Goal: Task Accomplishment & Management: Use online tool/utility

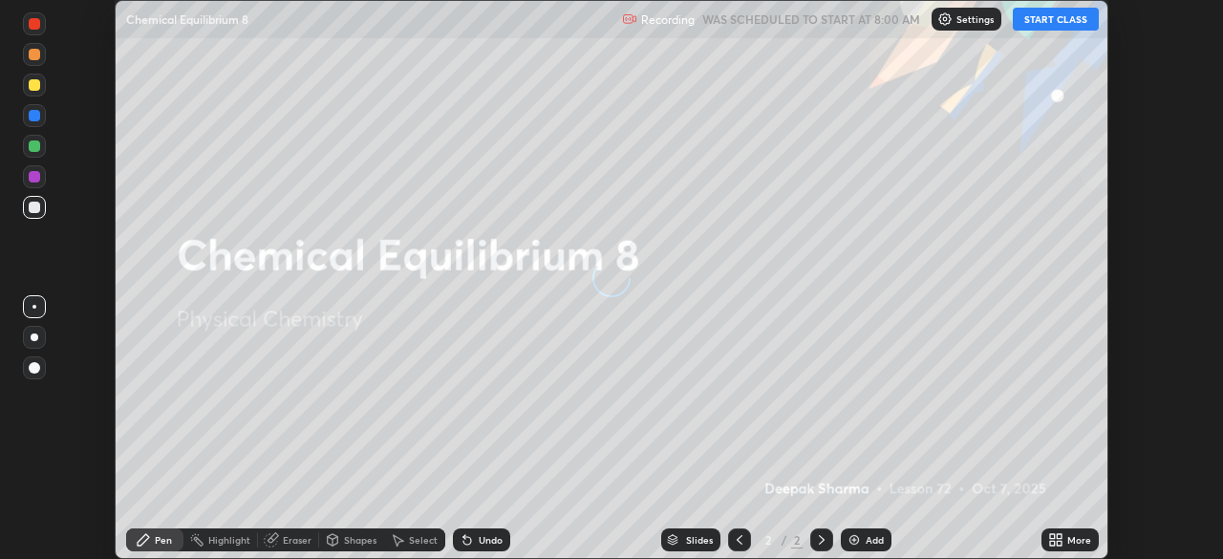
scroll to position [559, 1223]
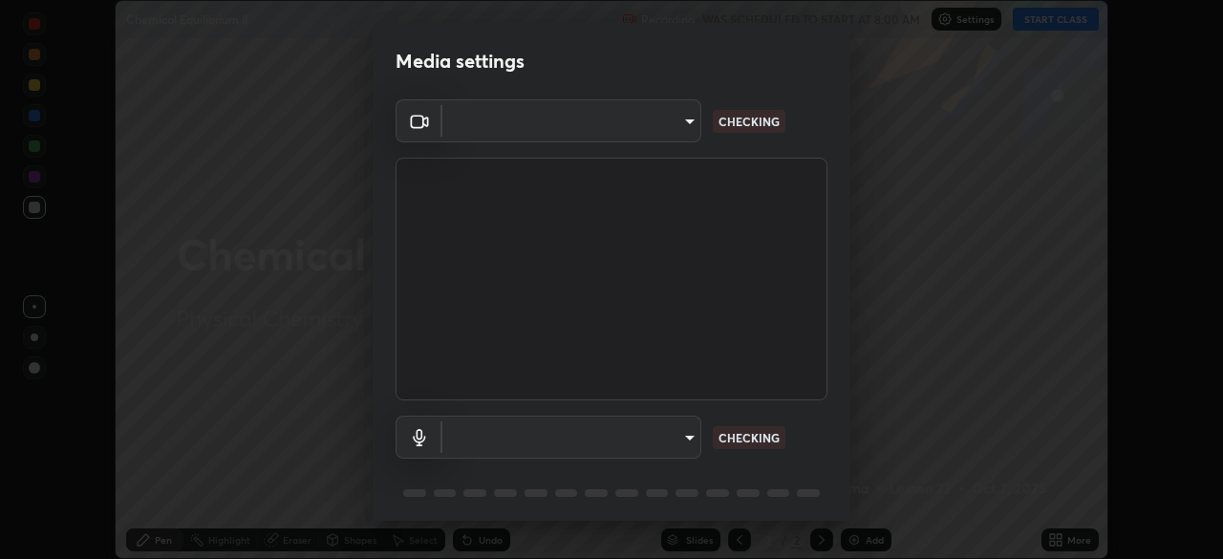
type input "79bda85ed26f08f4e1b77d1358109b2458e66eb05451dd686a5add911a8ecb30"
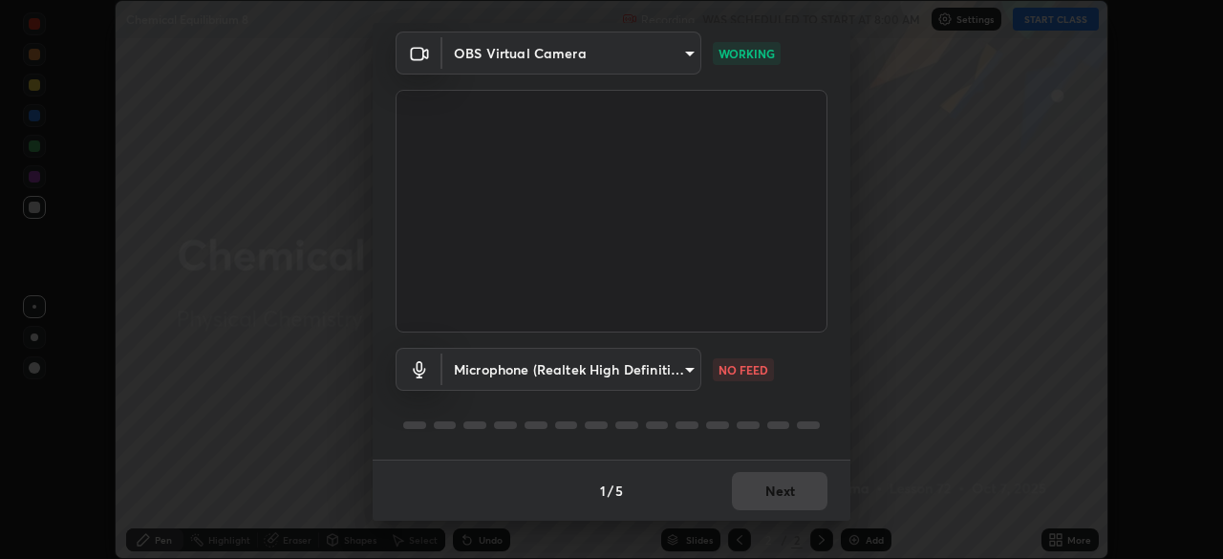
click at [653, 370] on body "Erase all Chemical Equilibrium 8 Recording WAS SCHEDULED TO START AT 8:00 AM Se…" at bounding box center [611, 279] width 1223 height 559
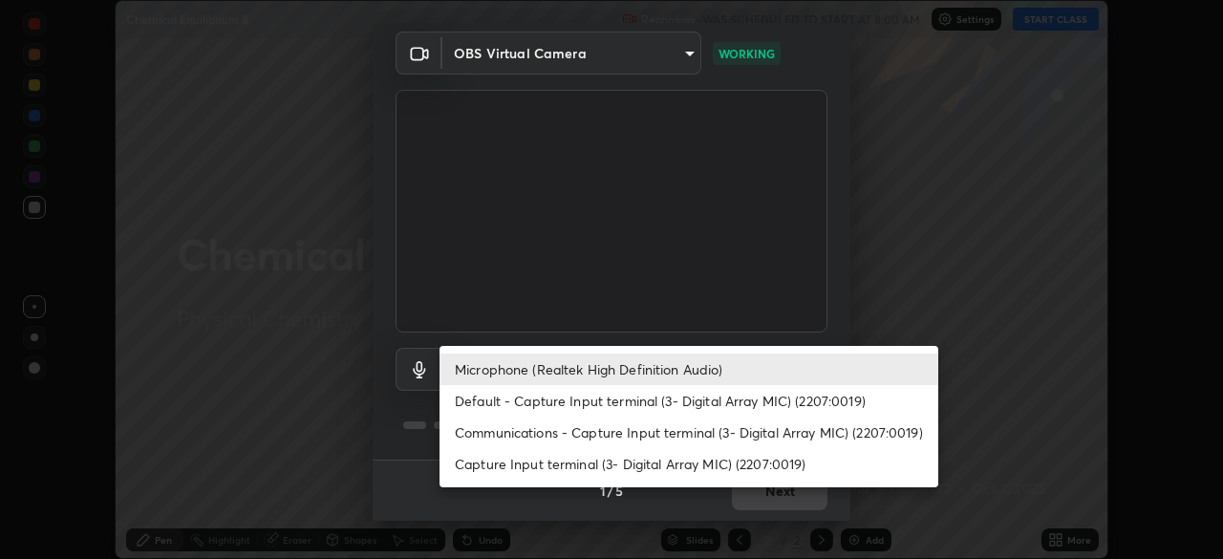
click at [666, 394] on li "Default - Capture Input terminal (3- Digital Array MIC) (2207:0019)" at bounding box center [688, 401] width 499 height 32
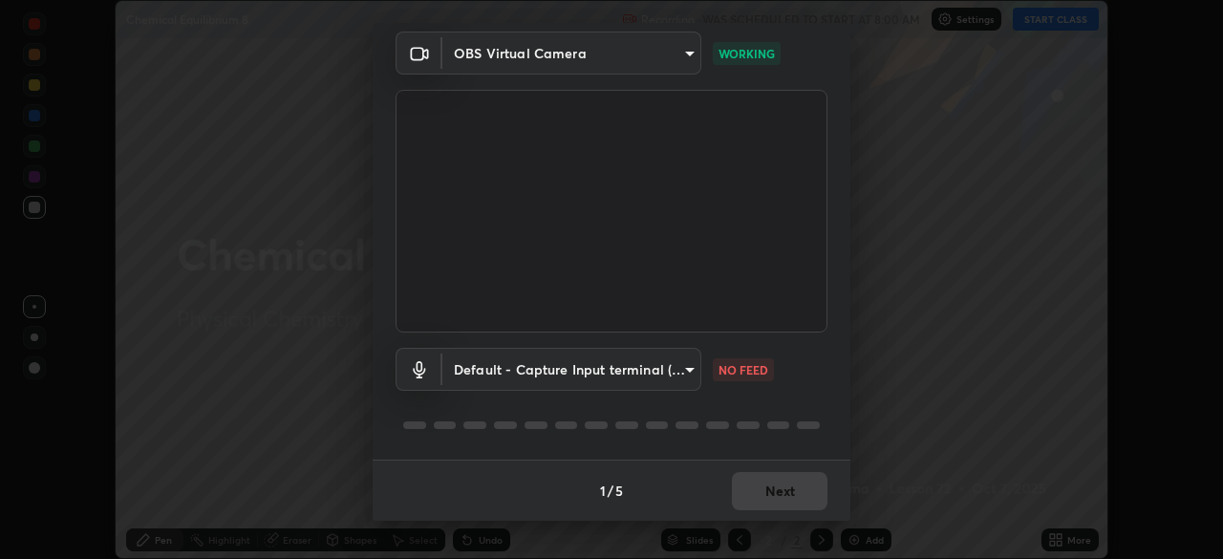
click at [653, 370] on body "Erase all Chemical Equilibrium 8 Recording WAS SCHEDULED TO START AT 8:00 AM Se…" at bounding box center [611, 279] width 1223 height 559
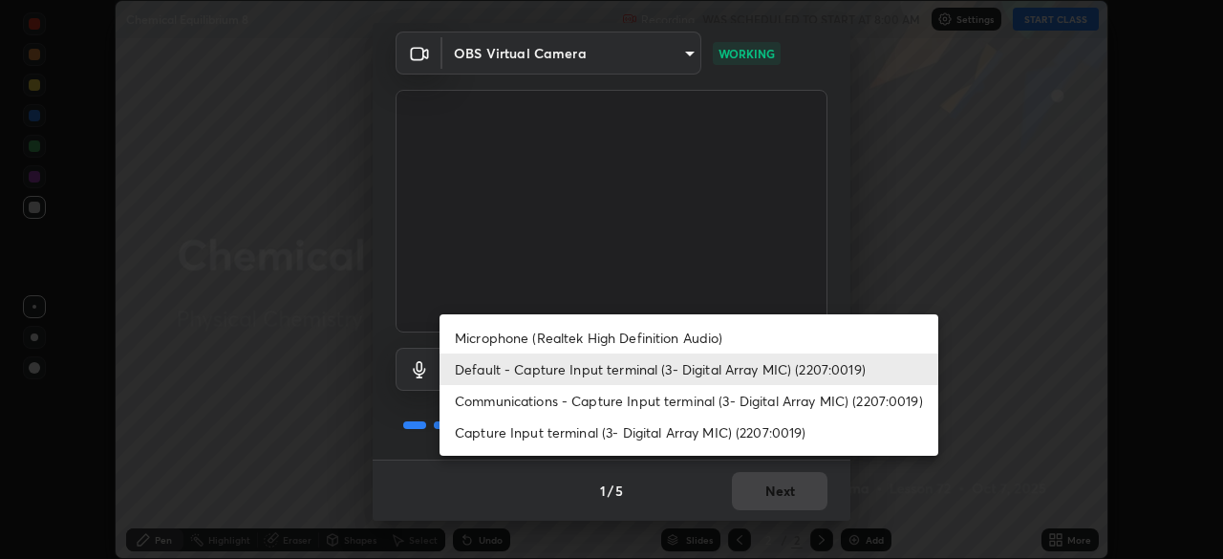
click at [661, 335] on li "Microphone (Realtek High Definition Audio)" at bounding box center [688, 338] width 499 height 32
type input "a7a85bdf931688544d04bbccb24bf3771154d39274db5fbca614fb932b2898e9"
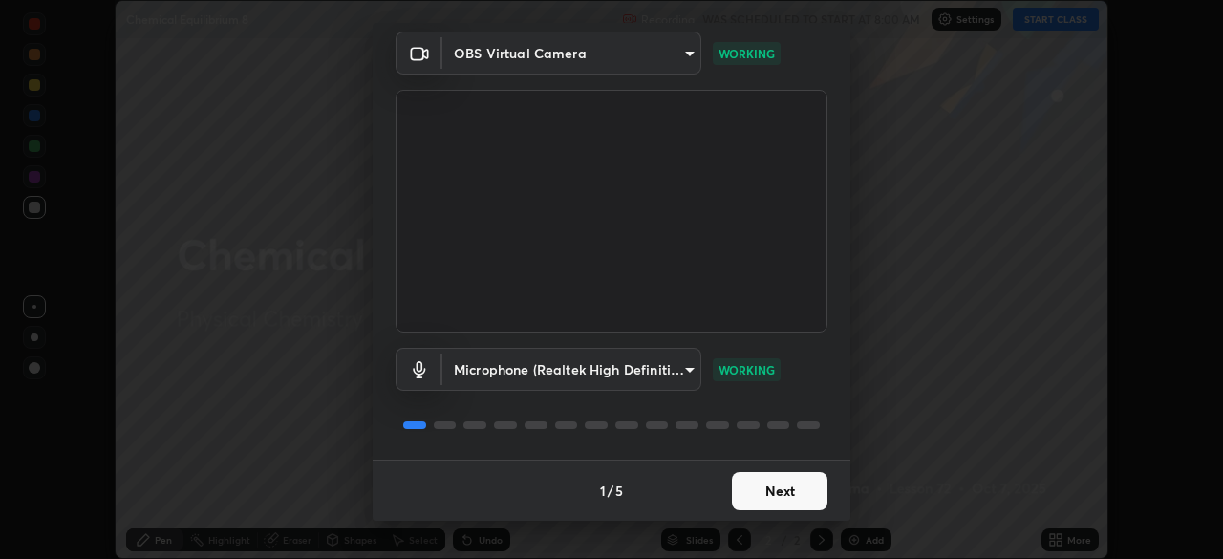
click at [783, 487] on button "Next" at bounding box center [780, 491] width 96 height 38
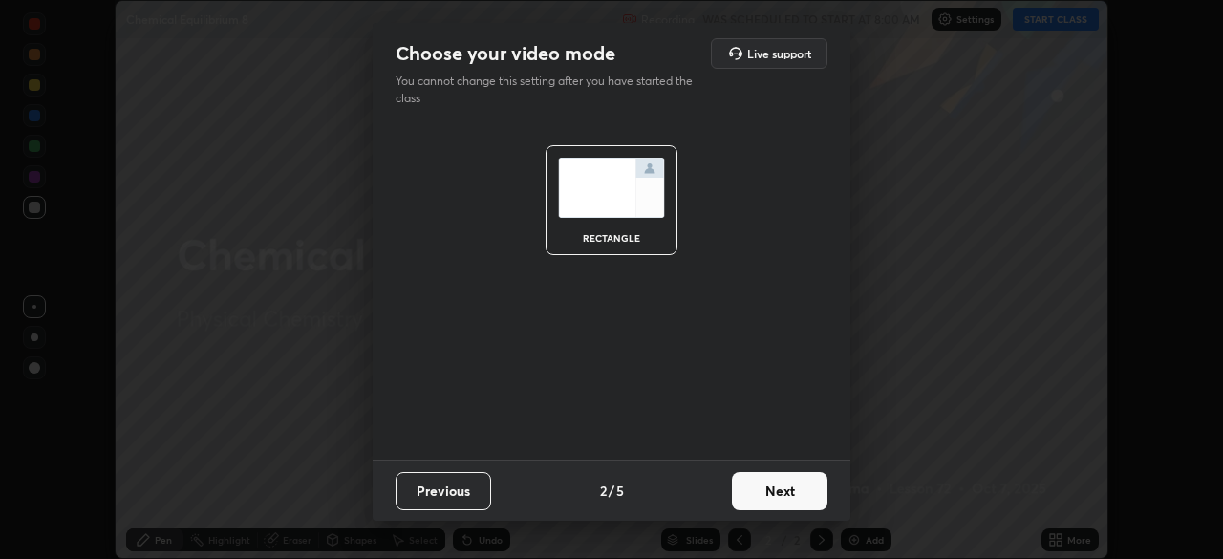
scroll to position [0, 0]
click at [778, 491] on button "Next" at bounding box center [780, 491] width 96 height 38
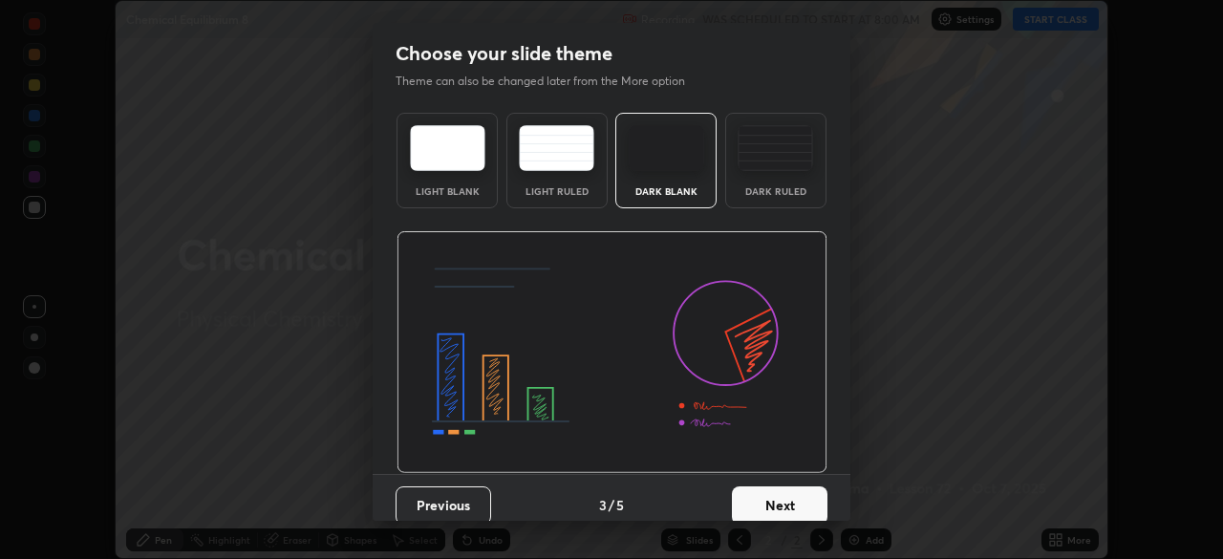
click at [773, 492] on button "Next" at bounding box center [780, 505] width 96 height 38
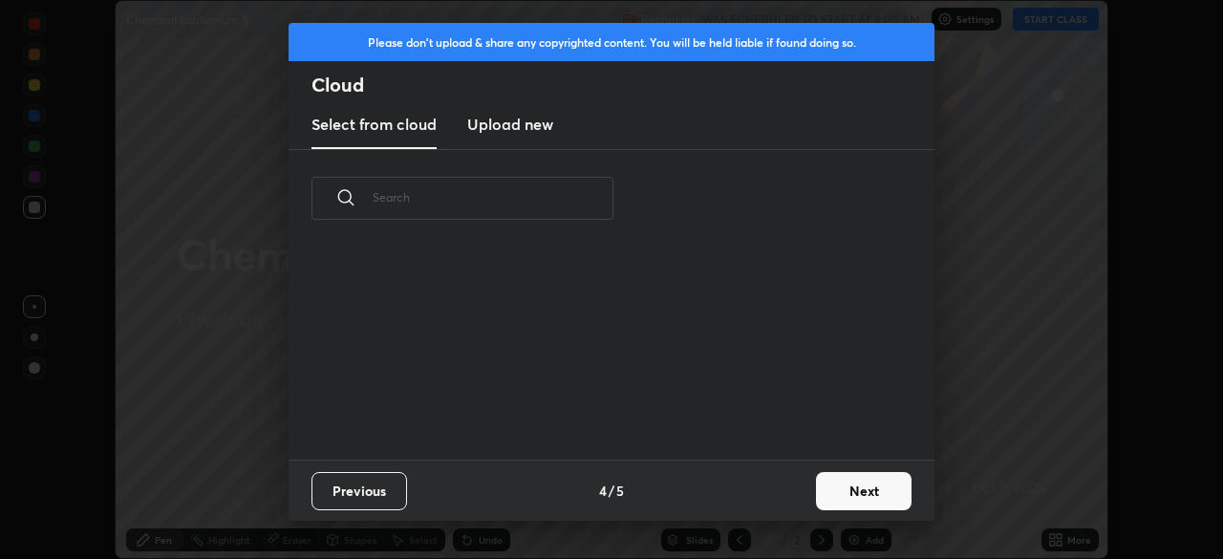
click at [773, 495] on div "Previous 4 / 5 Next" at bounding box center [611, 489] width 646 height 61
click at [831, 486] on button "Next" at bounding box center [864, 491] width 96 height 38
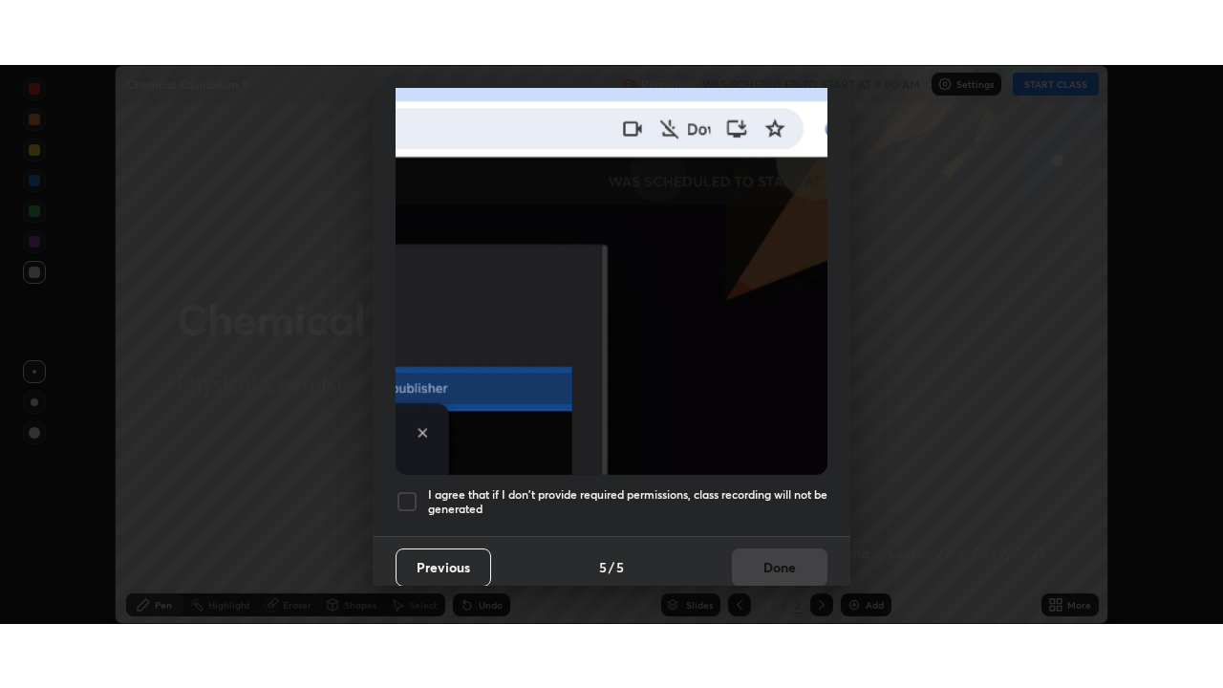
scroll to position [458, 0]
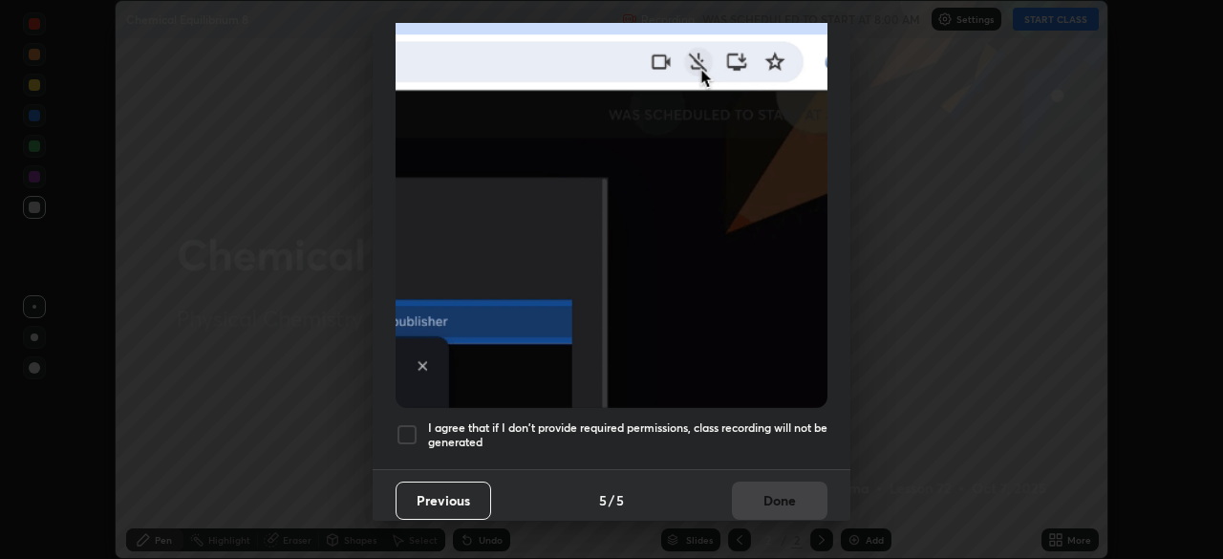
click at [775, 420] on h5 "I agree that if I don't provide required permissions, class recording will not …" at bounding box center [627, 435] width 399 height 30
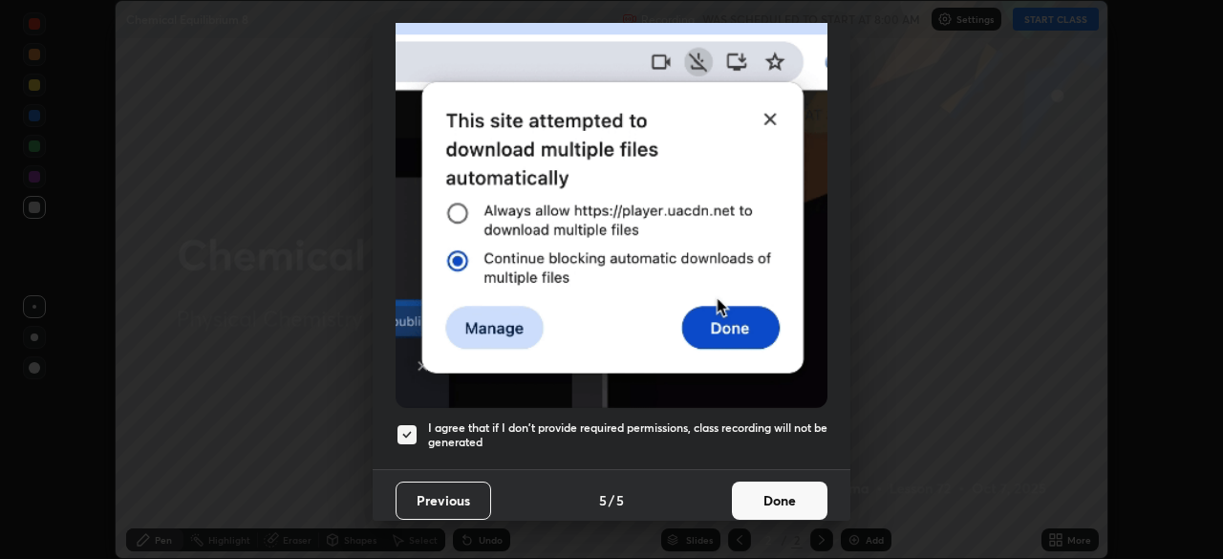
click at [764, 492] on button "Done" at bounding box center [780, 500] width 96 height 38
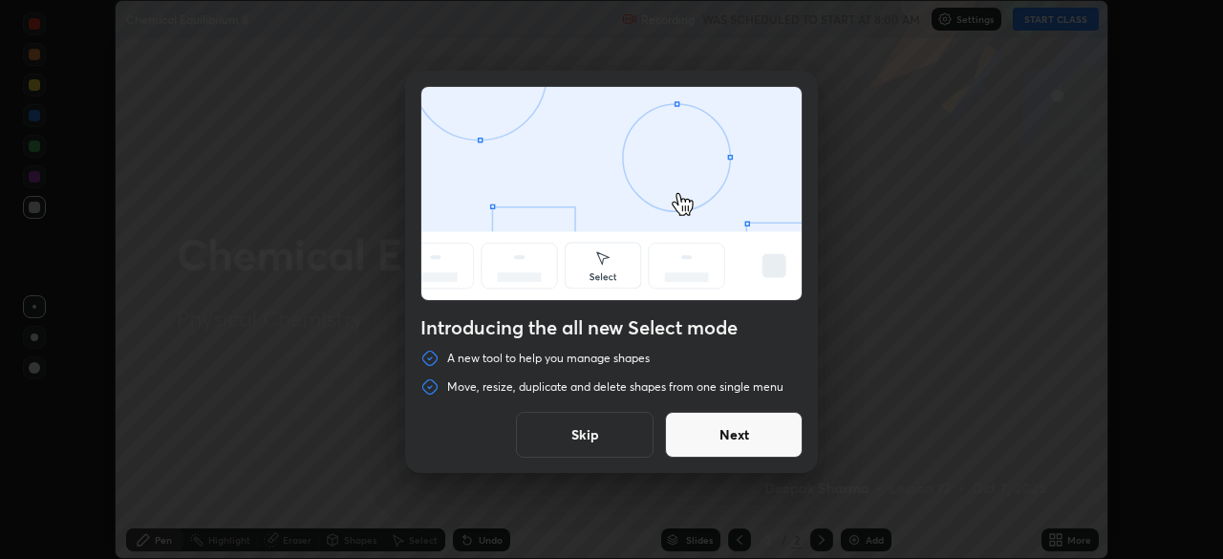
click at [601, 430] on button "Skip" at bounding box center [585, 435] width 138 height 46
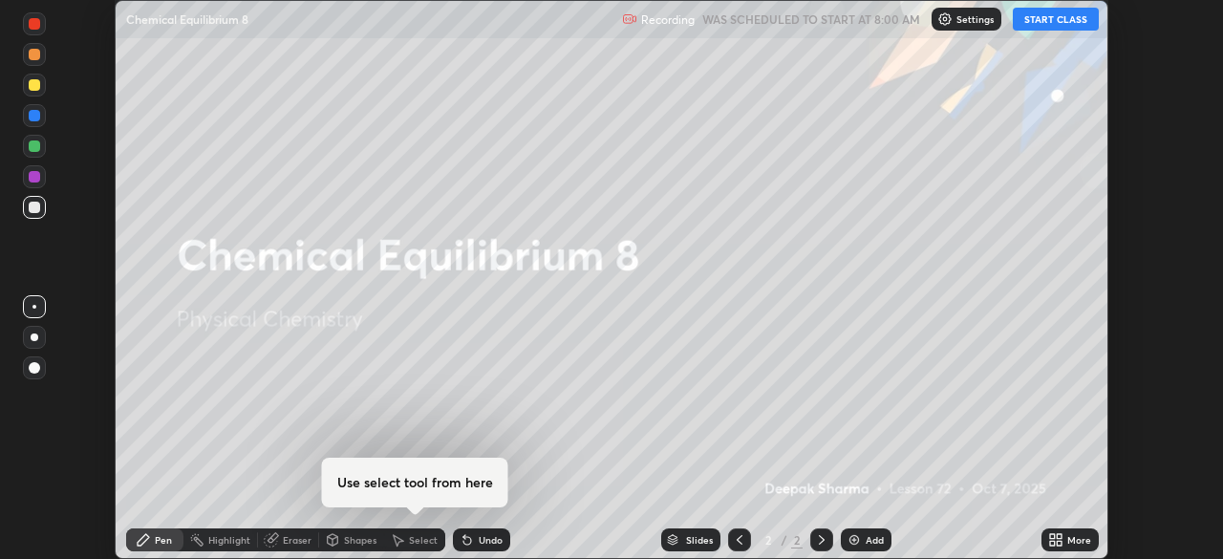
click at [1078, 21] on button "START CLASS" at bounding box center [1056, 19] width 86 height 23
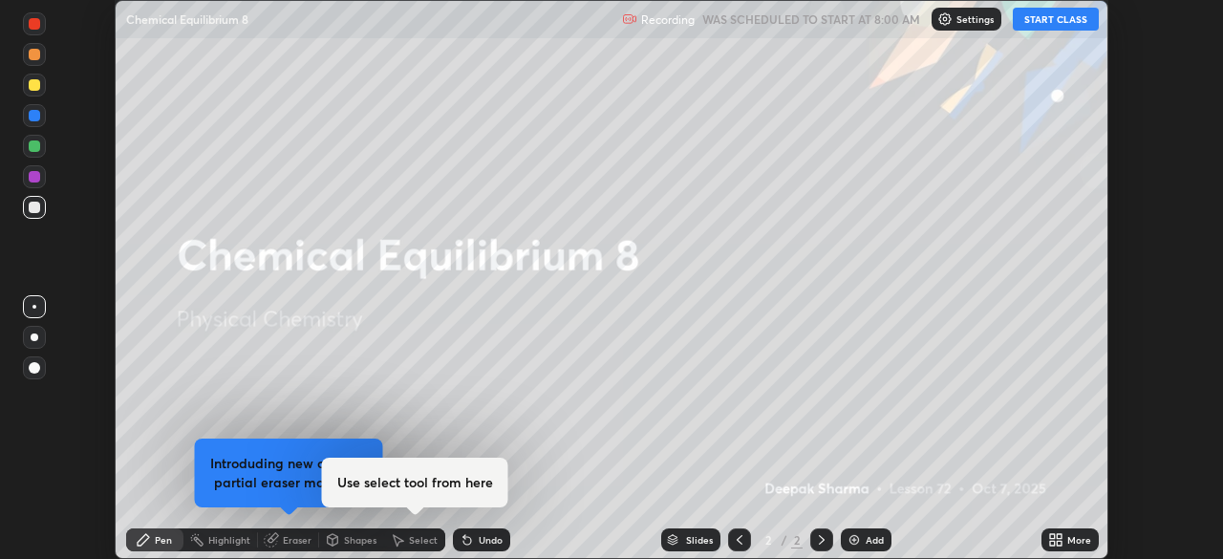
click at [1058, 540] on icon at bounding box center [1055, 539] width 15 height 15
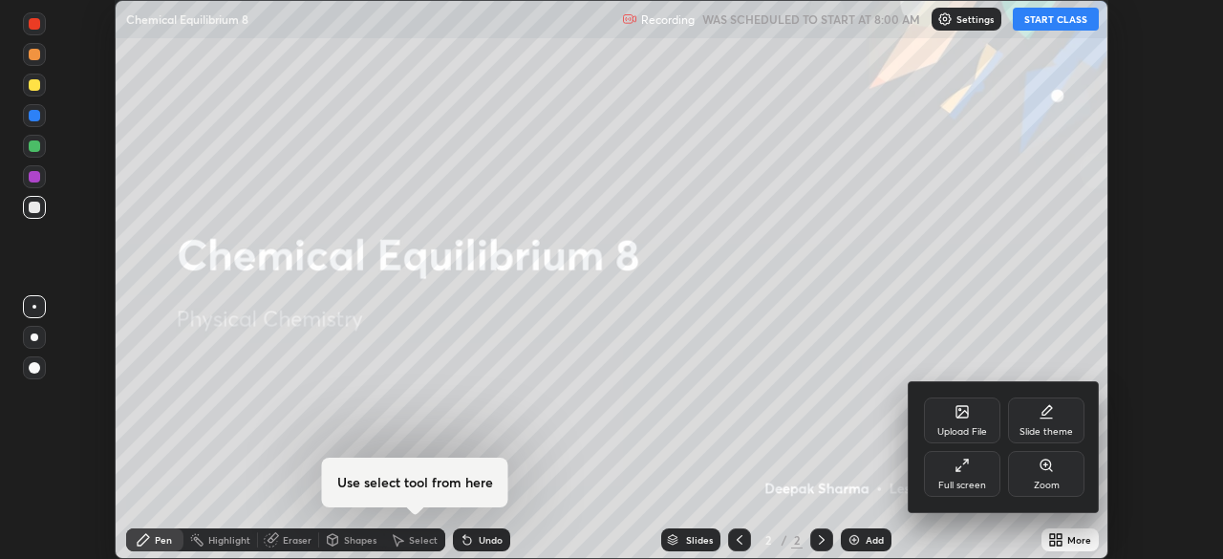
click at [957, 482] on div "Full screen" at bounding box center [962, 485] width 48 height 10
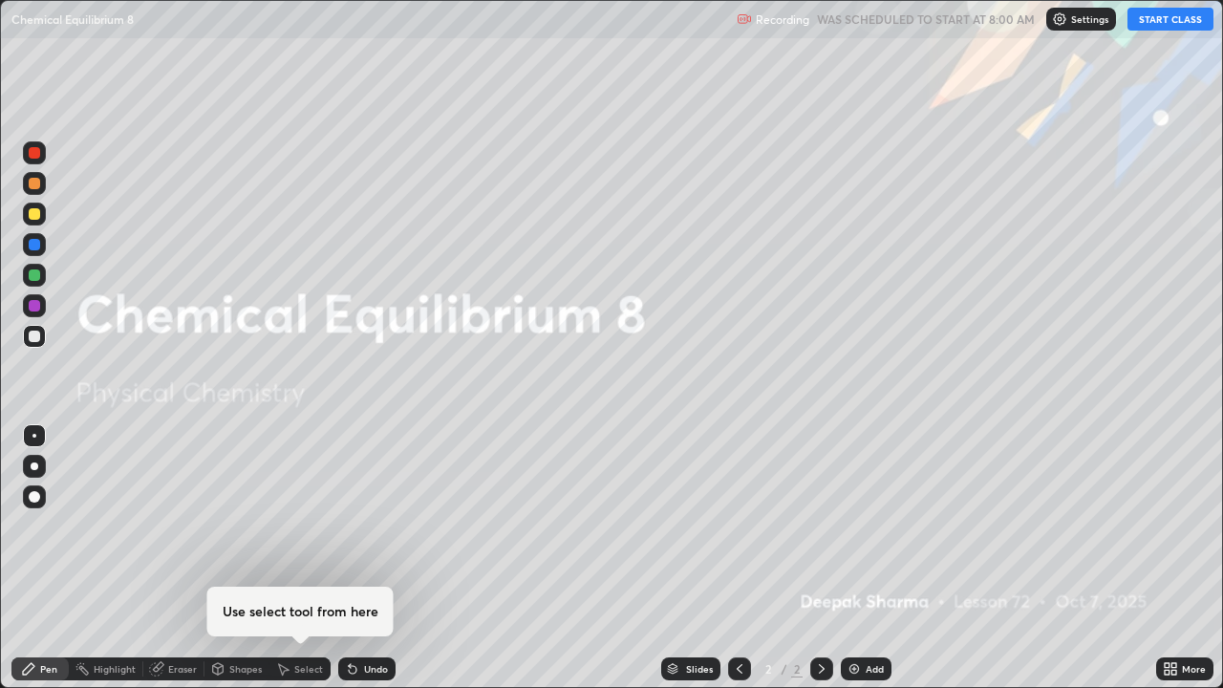
scroll to position [688, 1223]
click at [855, 558] on img at bounding box center [853, 668] width 15 height 15
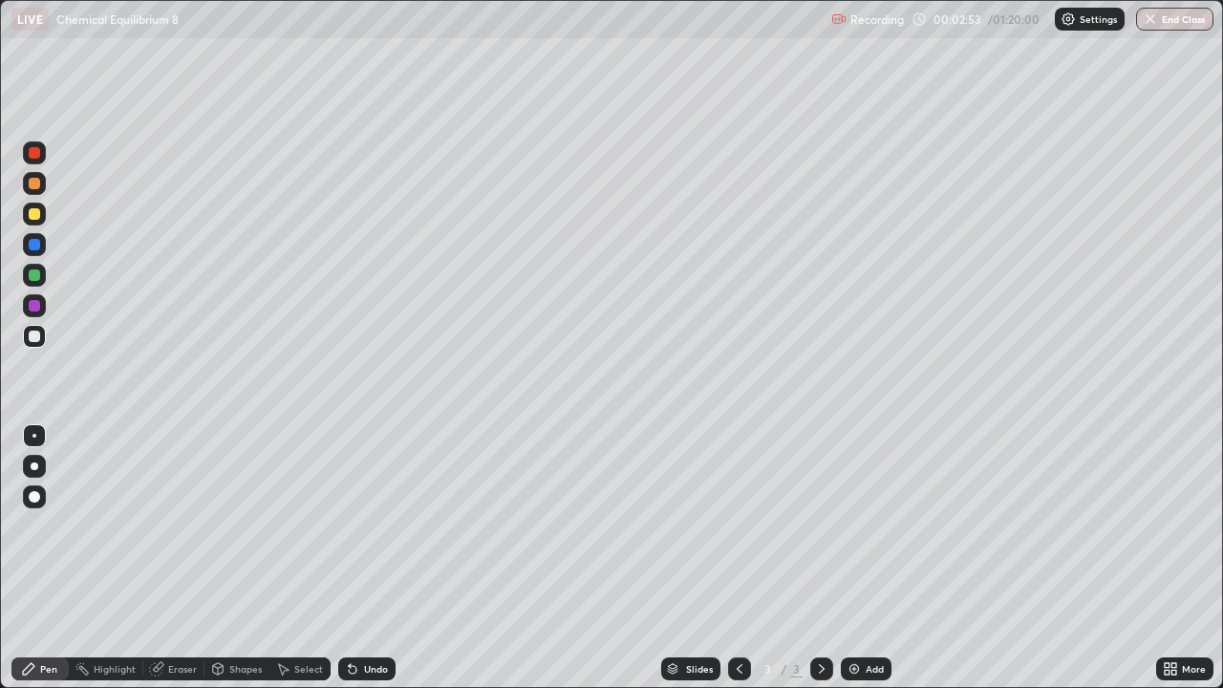
click at [360, 558] on div "Undo" at bounding box center [366, 668] width 57 height 23
click at [39, 212] on div at bounding box center [34, 213] width 11 height 11
click at [364, 558] on div "Undo" at bounding box center [376, 669] width 24 height 10
click at [355, 558] on icon at bounding box center [352, 668] width 15 height 15
click at [42, 277] on div at bounding box center [34, 275] width 23 height 23
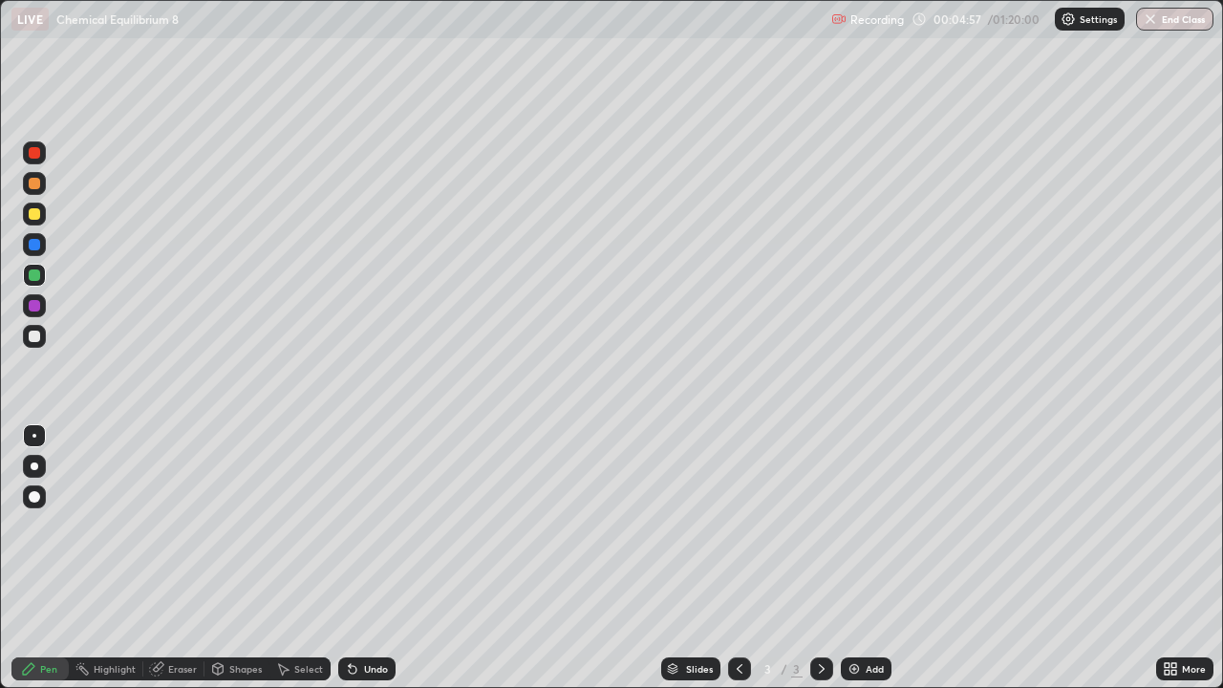
click at [41, 339] on div at bounding box center [34, 336] width 23 height 23
click at [859, 558] on img at bounding box center [853, 668] width 15 height 15
click at [30, 213] on div at bounding box center [34, 213] width 11 height 11
click at [353, 558] on icon at bounding box center [352, 668] width 15 height 15
click at [352, 558] on icon at bounding box center [352, 668] width 15 height 15
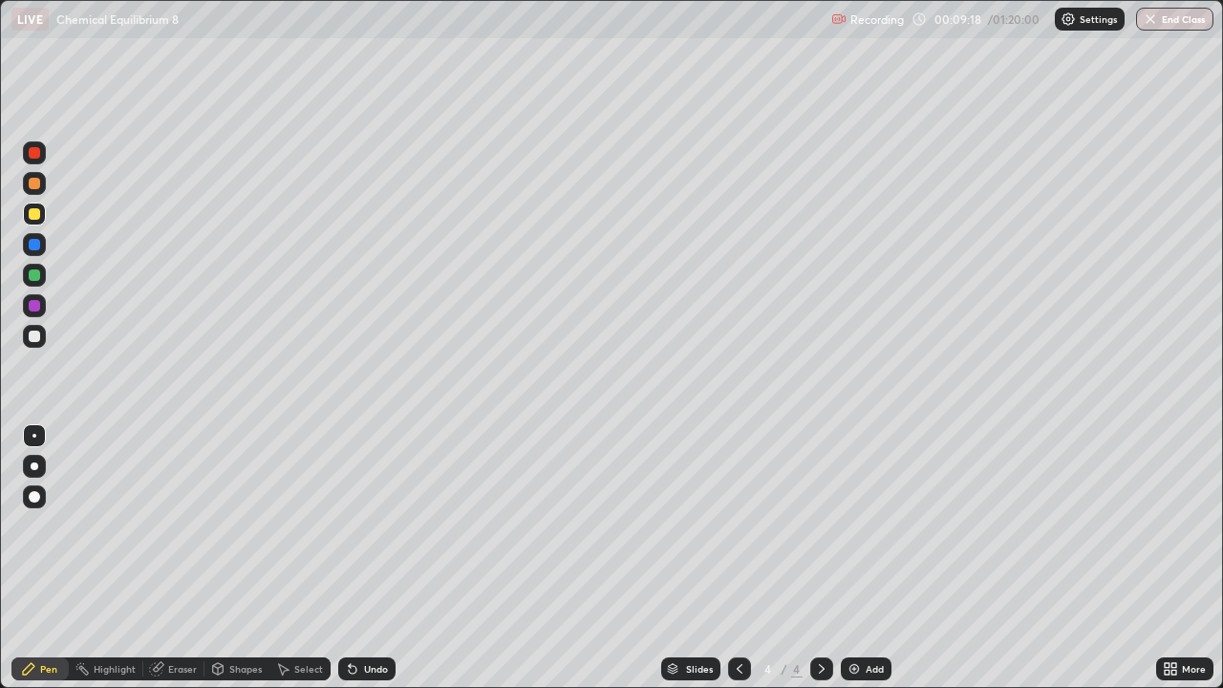
click at [41, 276] on div at bounding box center [34, 275] width 23 height 23
click at [740, 558] on icon at bounding box center [739, 668] width 15 height 15
click at [820, 558] on icon at bounding box center [821, 668] width 15 height 15
click at [350, 558] on icon at bounding box center [353, 670] width 8 height 8
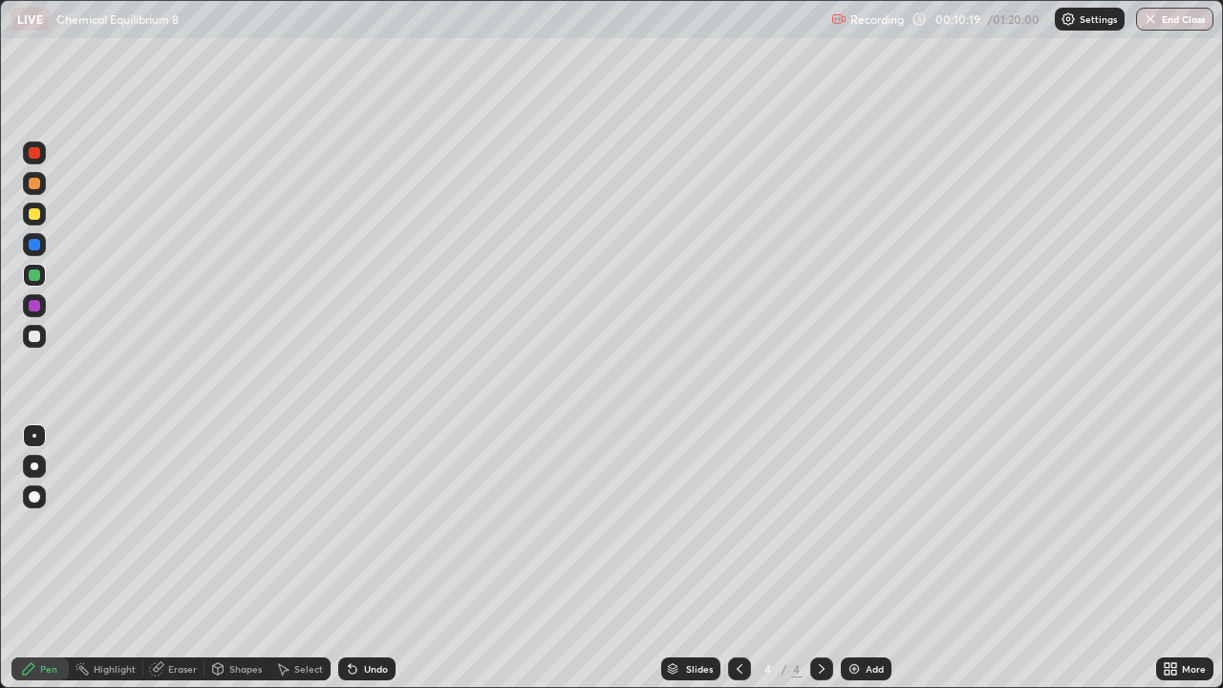
click at [36, 182] on div at bounding box center [34, 183] width 11 height 11
click at [43, 305] on div at bounding box center [34, 305] width 23 height 23
click at [33, 185] on div at bounding box center [34, 183] width 11 height 11
click at [42, 302] on div at bounding box center [34, 305] width 23 height 23
click at [174, 558] on div "Eraser" at bounding box center [182, 669] width 29 height 10
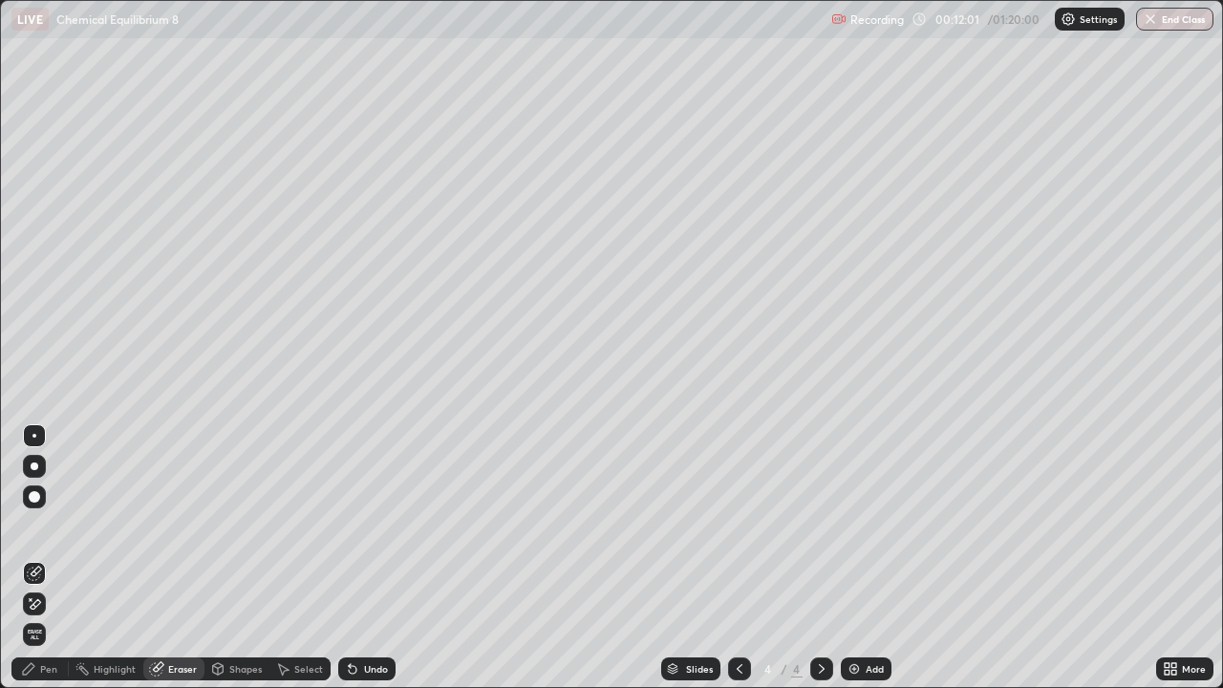
click at [45, 558] on div "Pen" at bounding box center [48, 669] width 17 height 10
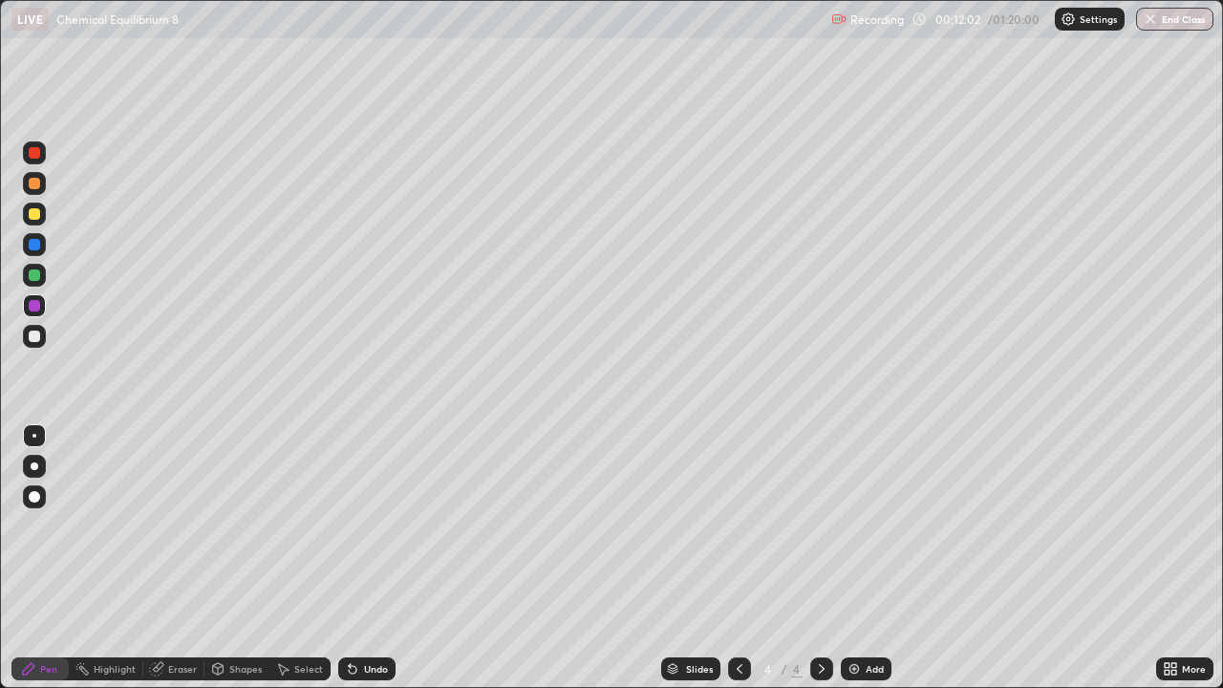
click at [41, 182] on div at bounding box center [34, 183] width 23 height 23
click at [44, 308] on div at bounding box center [34, 305] width 23 height 23
click at [45, 243] on div at bounding box center [34, 244] width 23 height 23
click at [863, 558] on div "Add" at bounding box center [866, 668] width 51 height 23
click at [45, 209] on div at bounding box center [34, 214] width 23 height 23
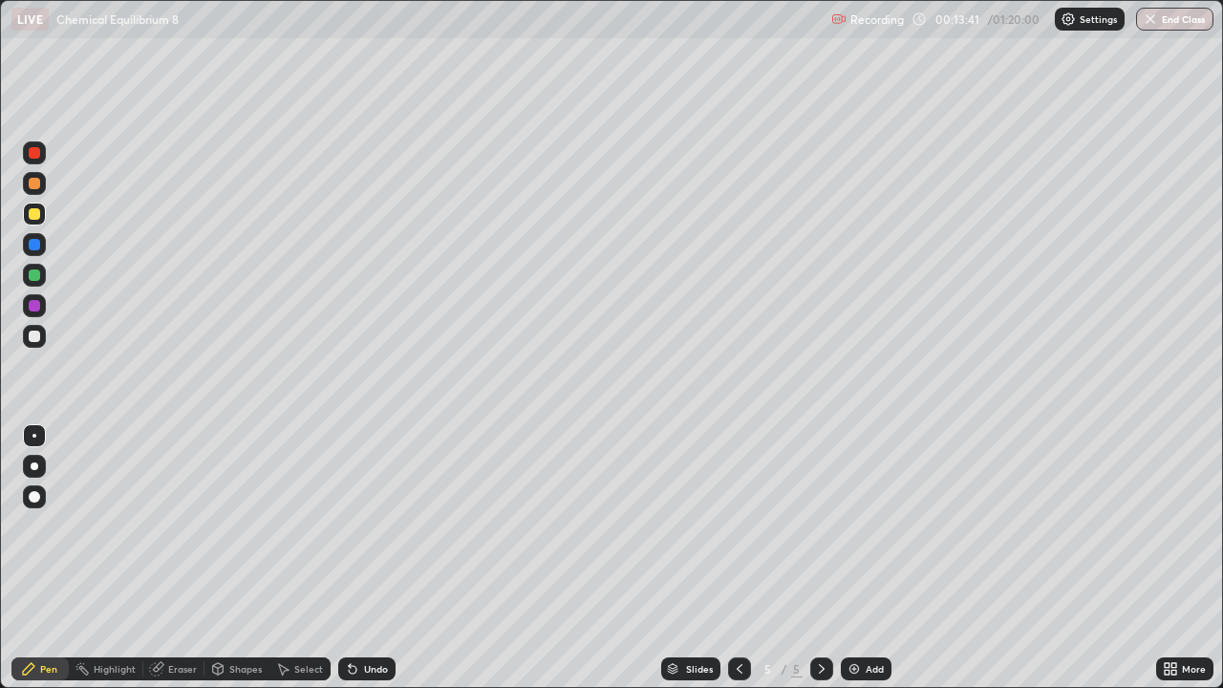
click at [738, 558] on div at bounding box center [739, 668] width 23 height 23
click at [38, 151] on div at bounding box center [34, 152] width 11 height 11
click at [820, 558] on icon at bounding box center [821, 668] width 15 height 15
click at [744, 558] on icon at bounding box center [739, 668] width 15 height 15
click at [819, 558] on icon at bounding box center [821, 668] width 15 height 15
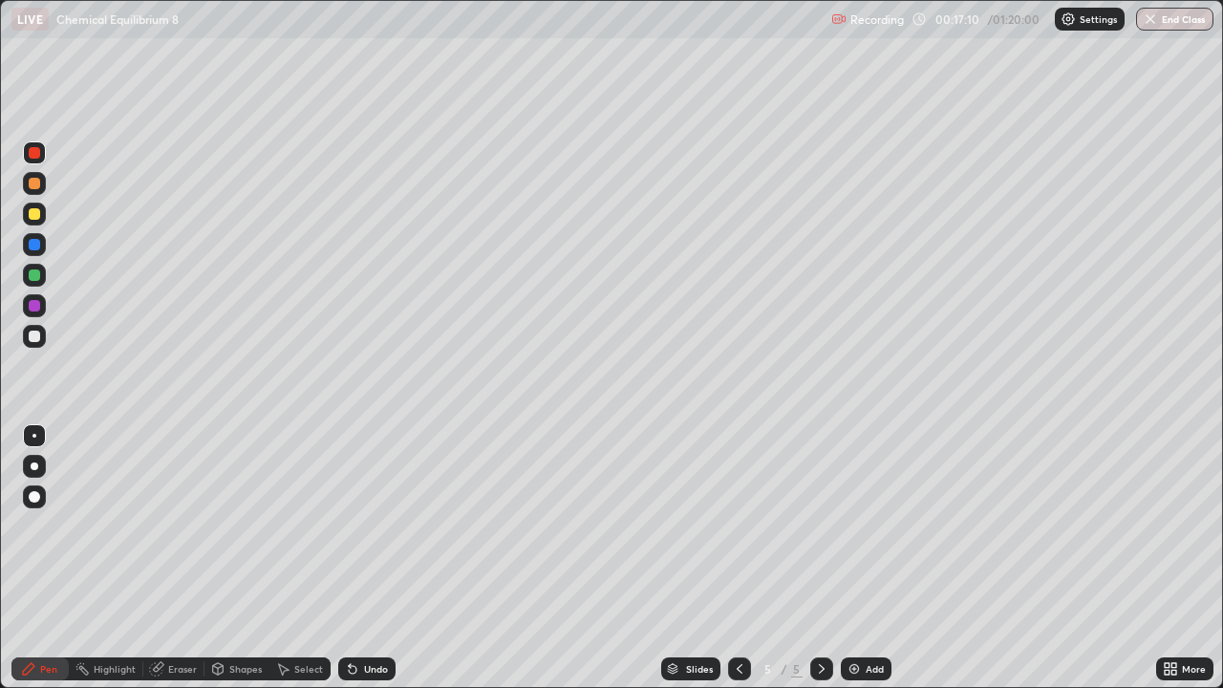
click at [737, 558] on icon at bounding box center [739, 668] width 15 height 15
click at [863, 558] on div "Add" at bounding box center [866, 668] width 51 height 23
click at [41, 216] on div at bounding box center [34, 214] width 23 height 23
click at [364, 558] on div "Undo" at bounding box center [376, 669] width 24 height 10
click at [360, 558] on div "Undo" at bounding box center [366, 668] width 57 height 23
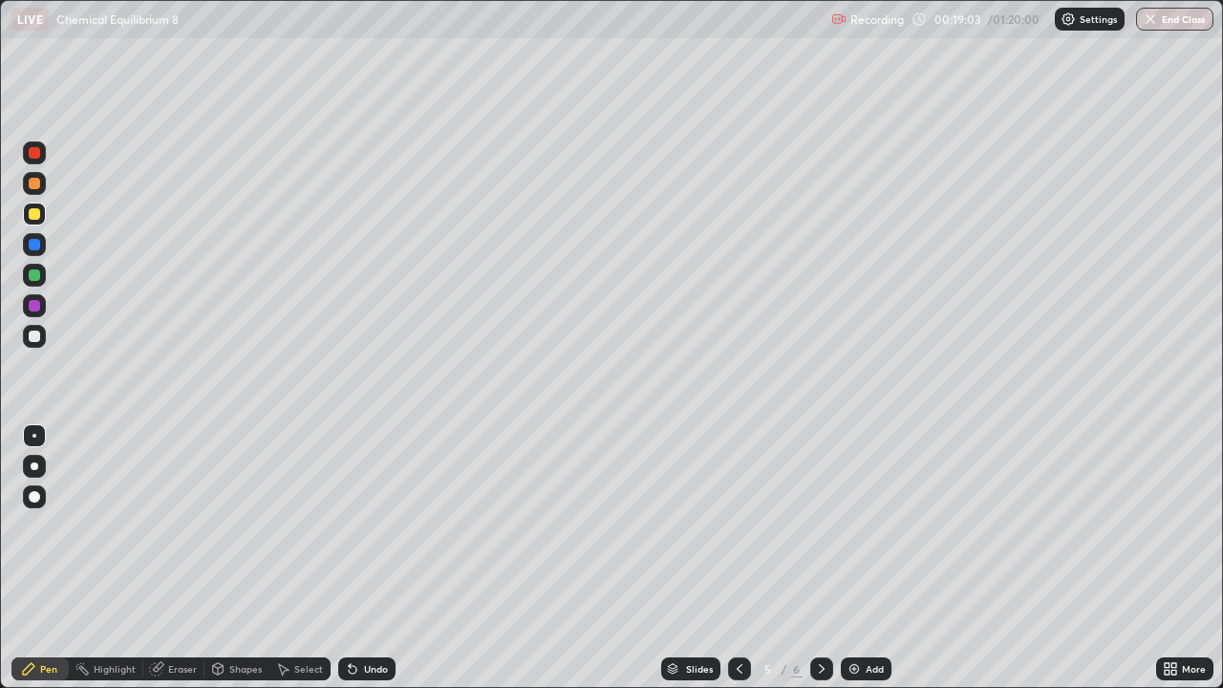
click at [357, 558] on icon at bounding box center [352, 668] width 15 height 15
click at [39, 182] on div at bounding box center [34, 183] width 11 height 11
click at [41, 271] on div at bounding box center [34, 275] width 23 height 23
click at [32, 186] on div at bounding box center [34, 183] width 11 height 11
click at [38, 309] on div at bounding box center [34, 305] width 11 height 11
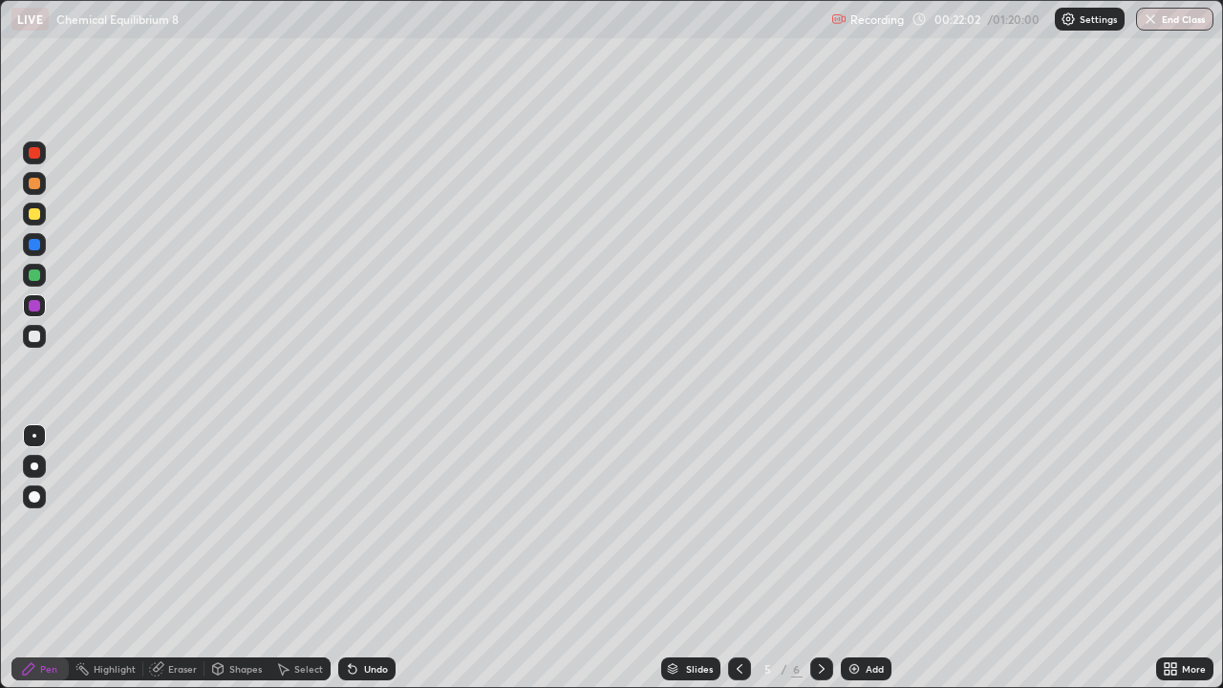
click at [352, 558] on icon at bounding box center [353, 670] width 8 height 8
click at [355, 558] on icon at bounding box center [352, 668] width 15 height 15
click at [35, 335] on div at bounding box center [34, 335] width 11 height 11
click at [41, 305] on div at bounding box center [34, 305] width 23 height 23
click at [35, 334] on div at bounding box center [34, 335] width 11 height 11
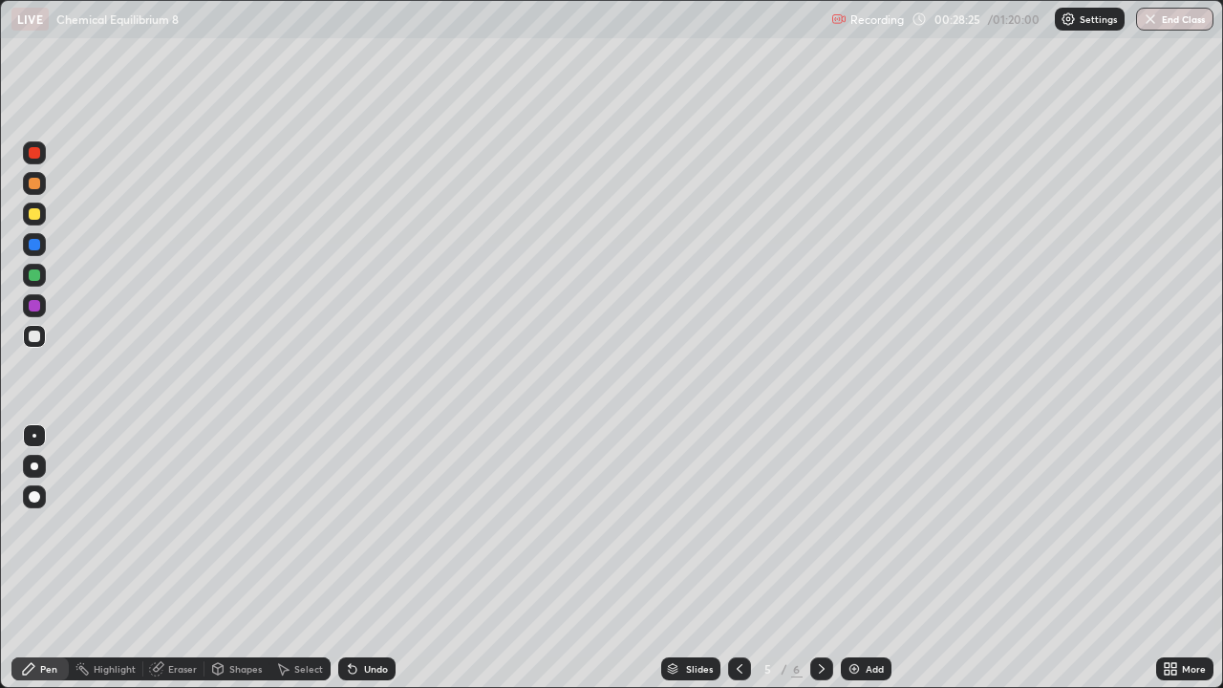
click at [861, 558] on div "Add" at bounding box center [866, 668] width 51 height 23
click at [35, 215] on div at bounding box center [34, 213] width 11 height 11
click at [370, 558] on div "Undo" at bounding box center [376, 669] width 24 height 10
click at [367, 558] on div "Undo" at bounding box center [376, 669] width 24 height 10
click at [42, 274] on div at bounding box center [34, 275] width 23 height 23
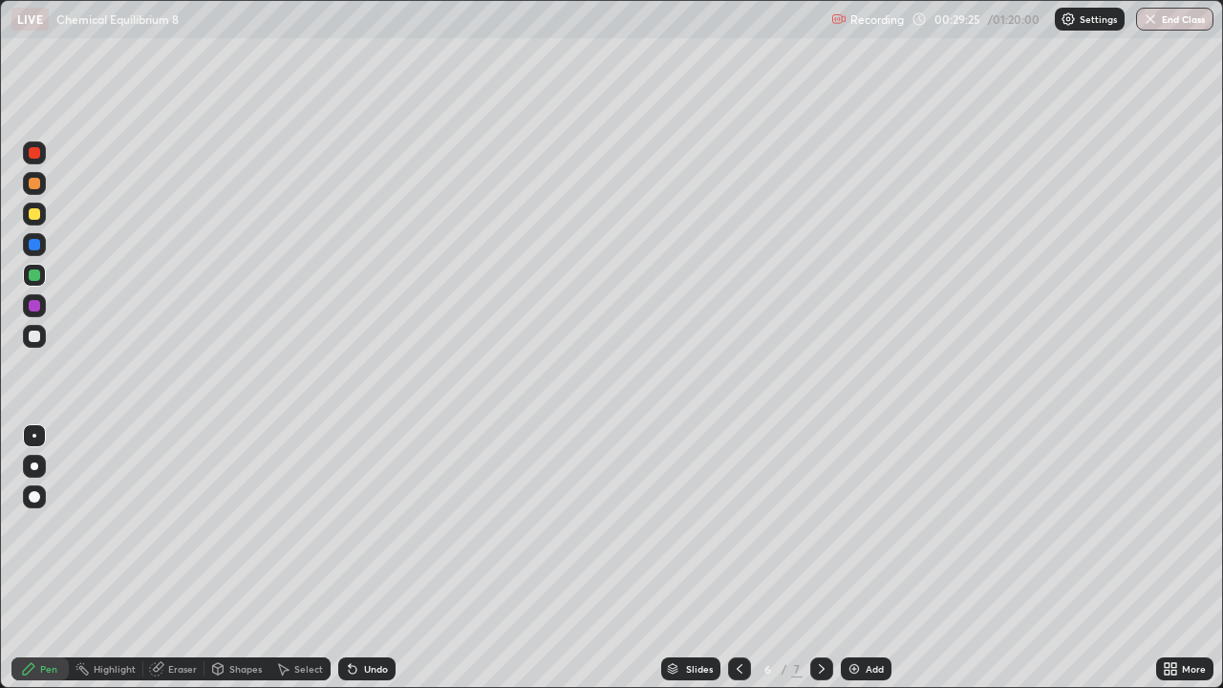
click at [43, 181] on div at bounding box center [34, 183] width 23 height 23
click at [41, 272] on div at bounding box center [34, 275] width 23 height 23
click at [35, 183] on div at bounding box center [34, 183] width 11 height 11
click at [42, 336] on div at bounding box center [34, 336] width 23 height 23
click at [368, 558] on div "Undo" at bounding box center [376, 669] width 24 height 10
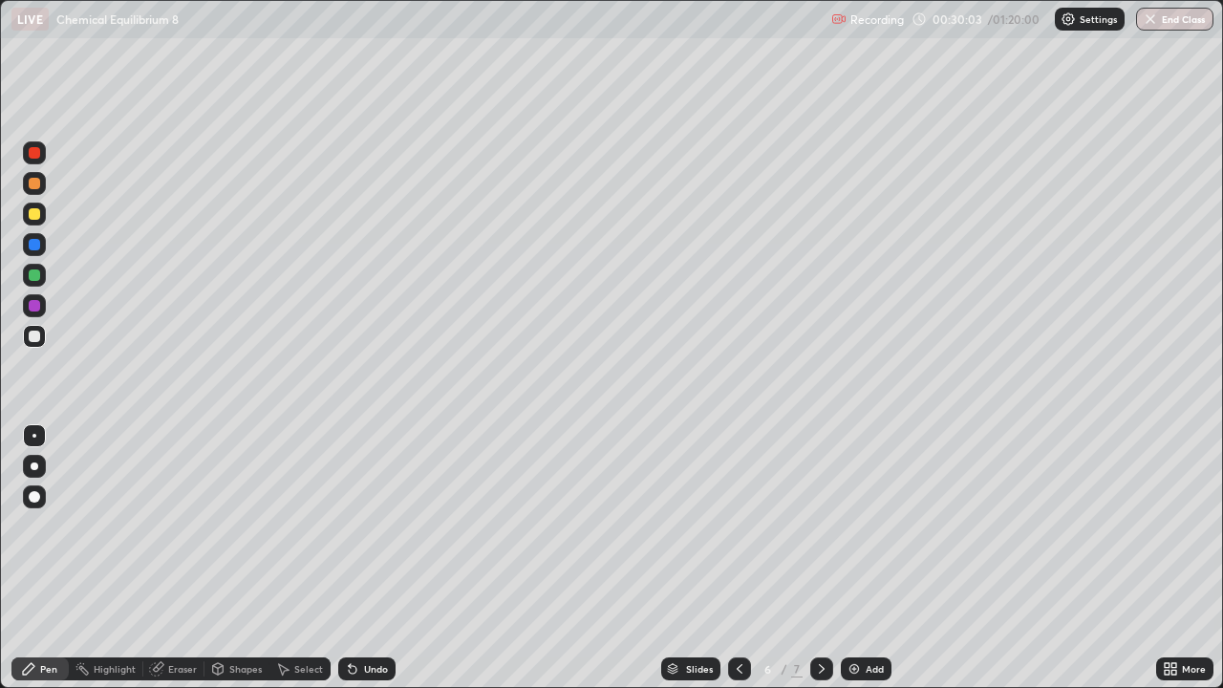
click at [364, 558] on div "Undo" at bounding box center [376, 669] width 24 height 10
click at [29, 188] on div at bounding box center [34, 183] width 23 height 23
click at [352, 558] on icon at bounding box center [352, 668] width 15 height 15
click at [353, 558] on icon at bounding box center [353, 670] width 8 height 8
click at [43, 305] on div at bounding box center [34, 305] width 23 height 23
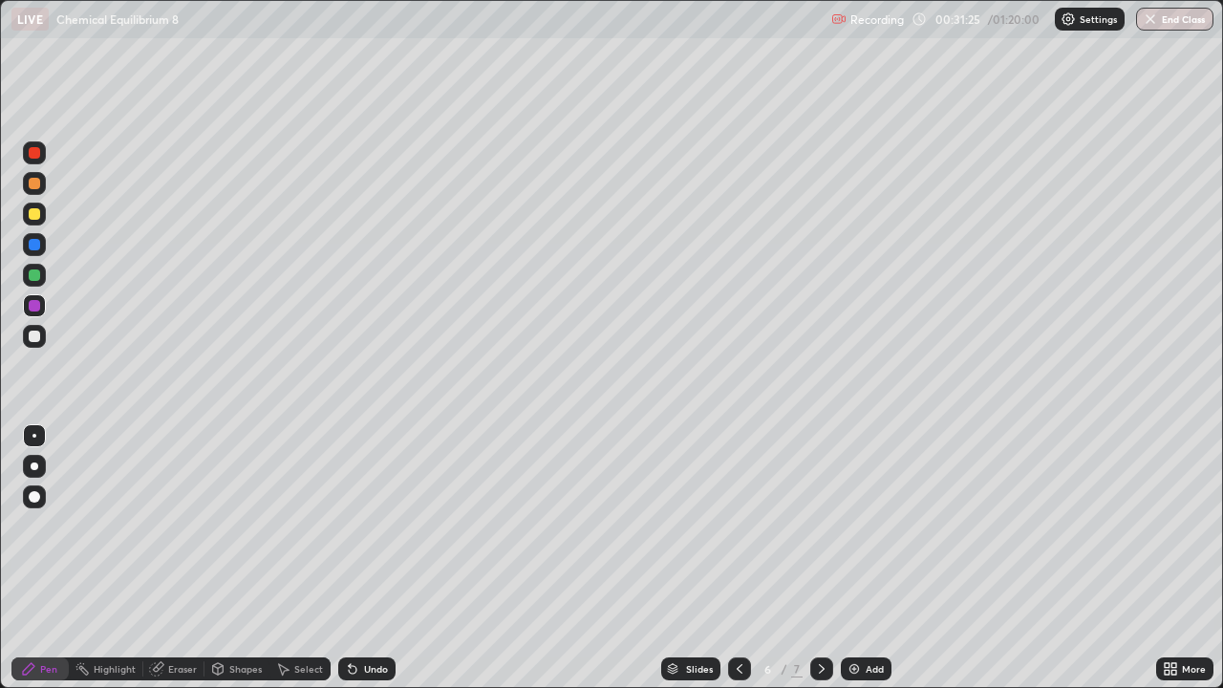
click at [37, 183] on div at bounding box center [34, 183] width 11 height 11
click at [39, 241] on div at bounding box center [34, 244] width 11 height 11
click at [44, 340] on div at bounding box center [34, 336] width 23 height 23
click at [859, 558] on img at bounding box center [853, 668] width 15 height 15
click at [45, 211] on div at bounding box center [34, 214] width 23 height 23
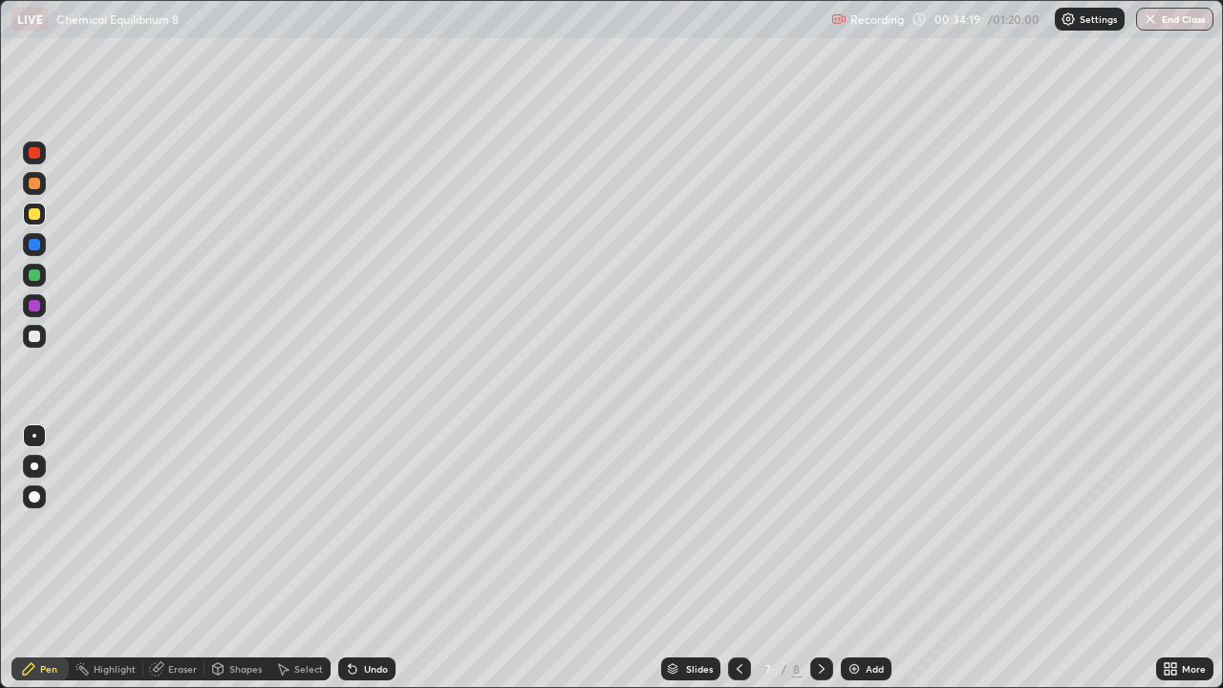
click at [172, 558] on div "Eraser" at bounding box center [173, 668] width 61 height 23
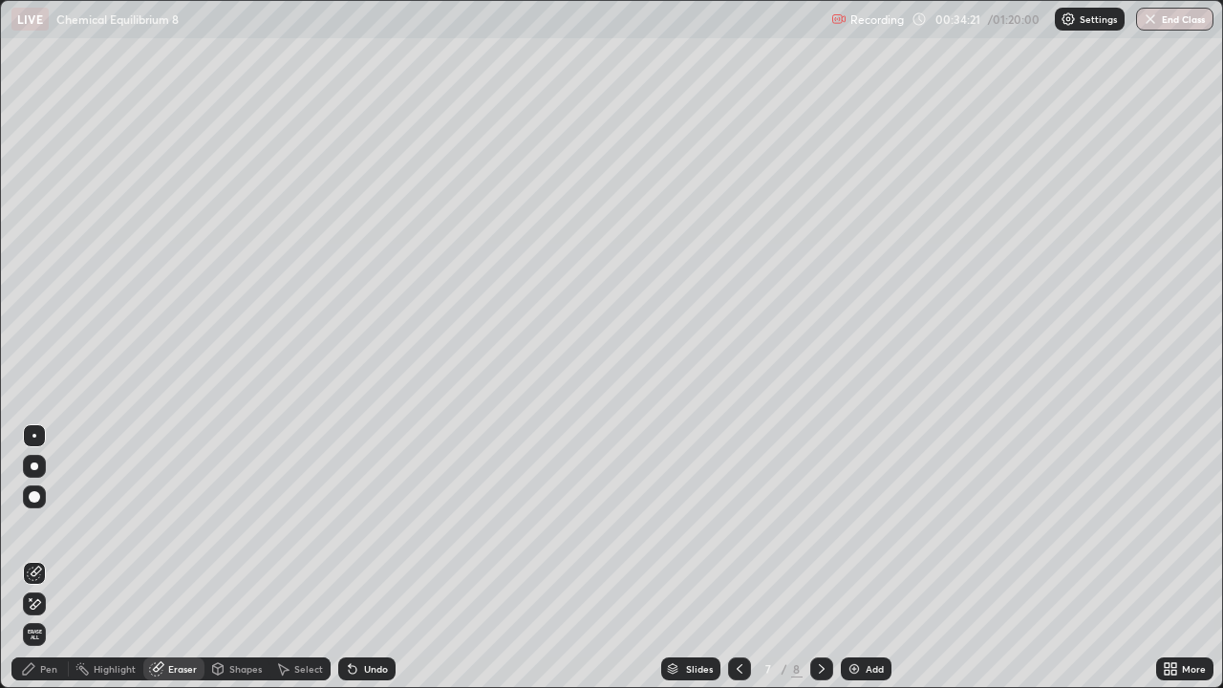
click at [45, 558] on div "Pen" at bounding box center [48, 669] width 17 height 10
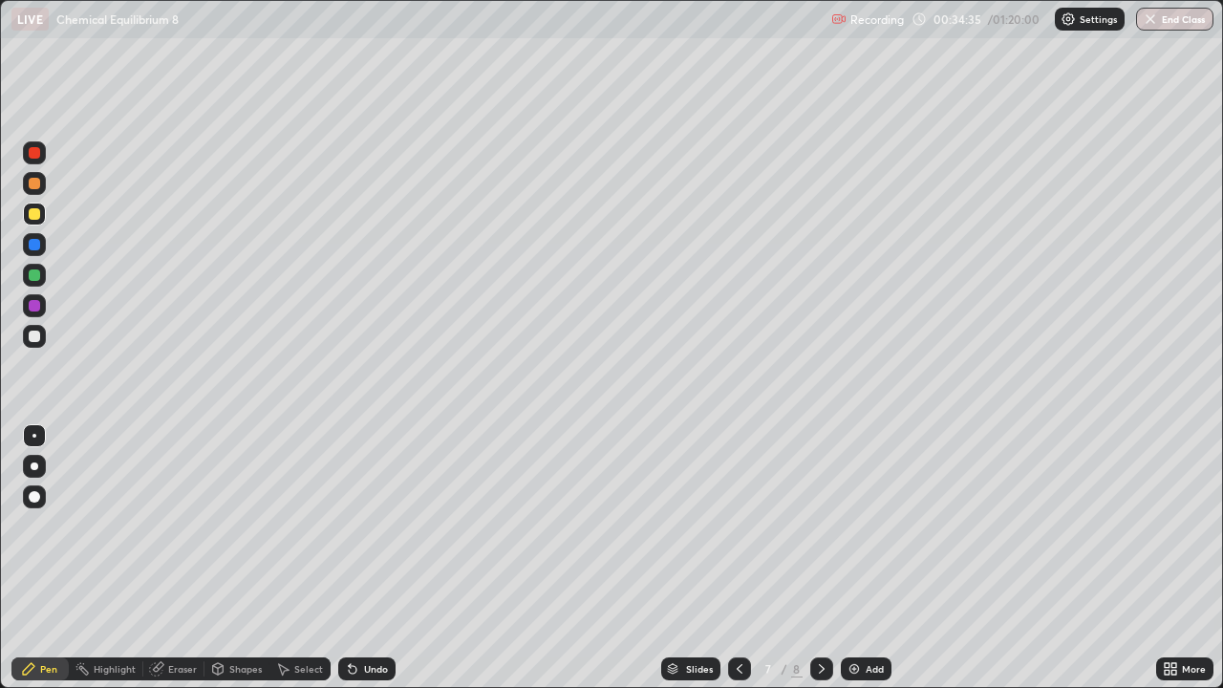
click at [41, 181] on div at bounding box center [34, 183] width 23 height 23
click at [373, 558] on div "Undo" at bounding box center [376, 669] width 24 height 10
click at [370, 558] on div "Undo" at bounding box center [376, 669] width 24 height 10
click at [42, 279] on div at bounding box center [34, 275] width 23 height 23
click at [39, 255] on div at bounding box center [34, 244] width 23 height 23
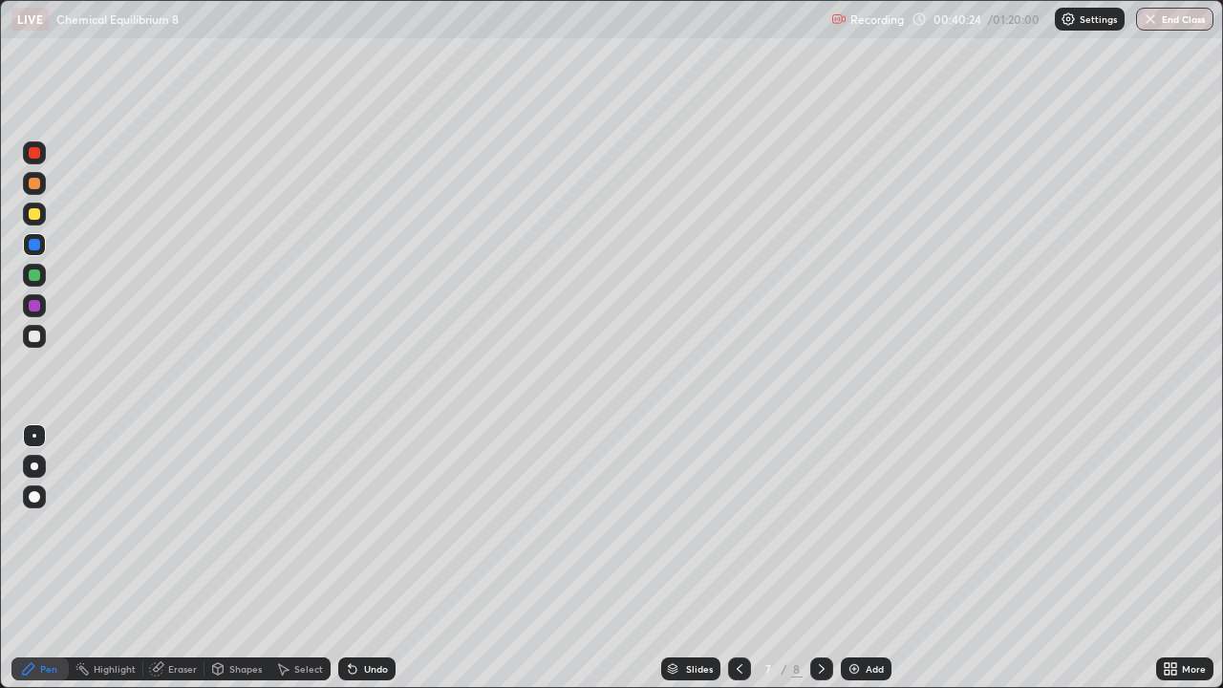
click at [863, 558] on div "Add" at bounding box center [866, 668] width 51 height 23
click at [239, 558] on div "Shapes" at bounding box center [245, 669] width 32 height 10
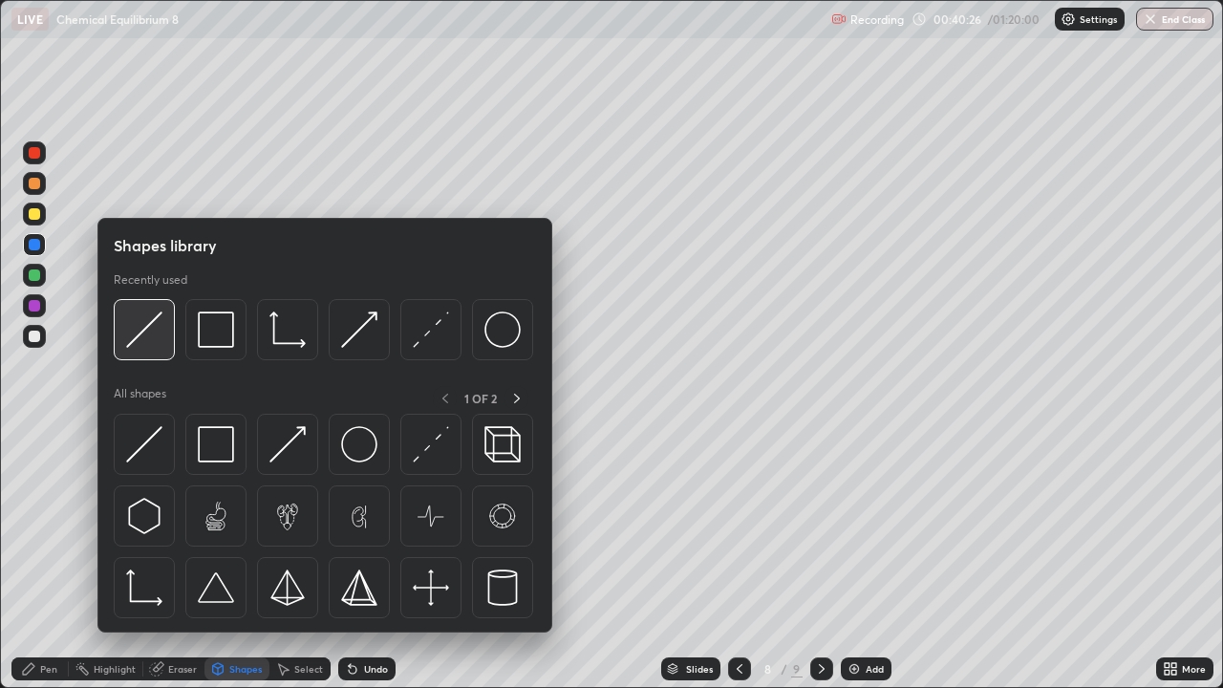
click at [154, 317] on img at bounding box center [144, 329] width 36 height 36
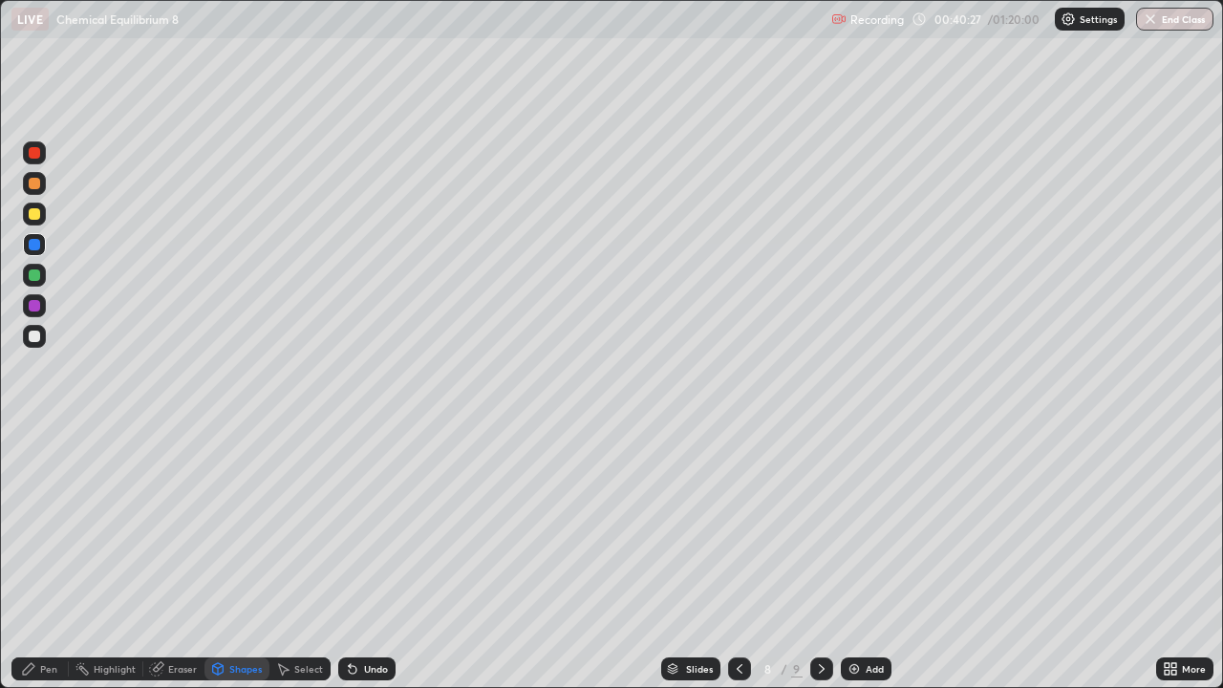
click at [36, 214] on div at bounding box center [34, 213] width 11 height 11
click at [44, 558] on div "Pen" at bounding box center [48, 669] width 17 height 10
click at [737, 558] on icon at bounding box center [739, 668] width 15 height 15
click at [821, 558] on icon at bounding box center [821, 668] width 15 height 15
click at [736, 558] on icon at bounding box center [739, 669] width 6 height 10
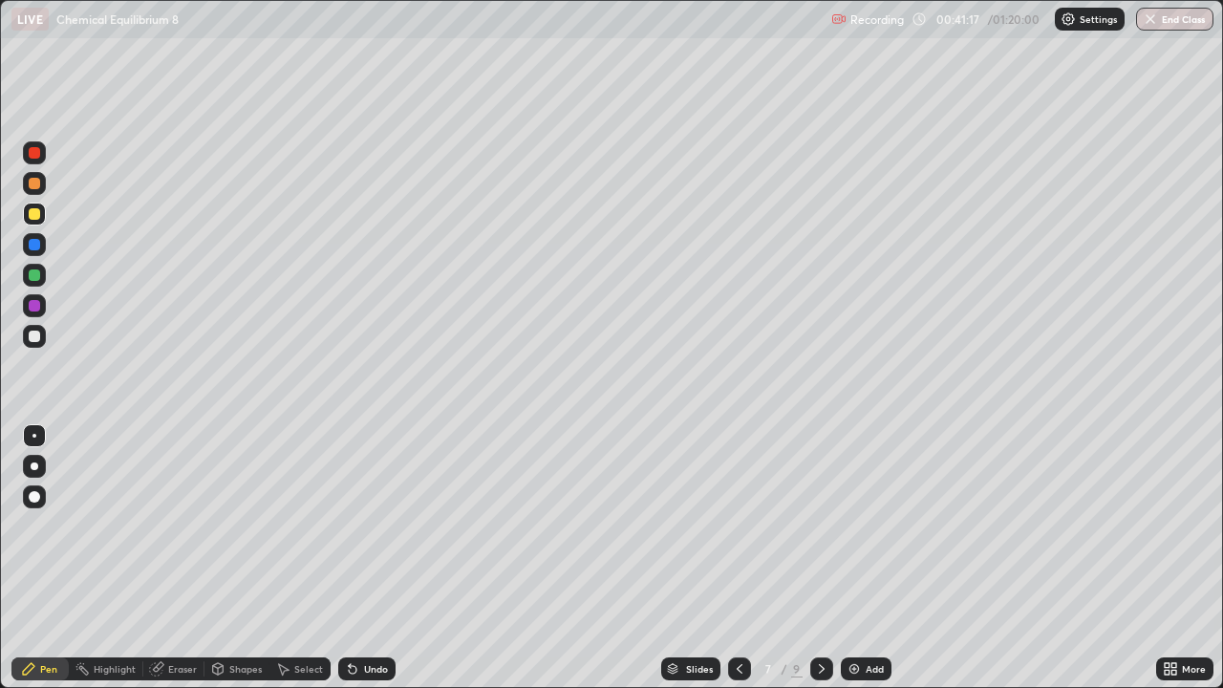
click at [821, 558] on icon at bounding box center [821, 668] width 15 height 15
click at [43, 179] on div at bounding box center [34, 183] width 23 height 23
click at [35, 245] on div at bounding box center [34, 244] width 11 height 11
click at [35, 183] on div at bounding box center [34, 183] width 11 height 11
click at [42, 332] on div at bounding box center [34, 336] width 23 height 23
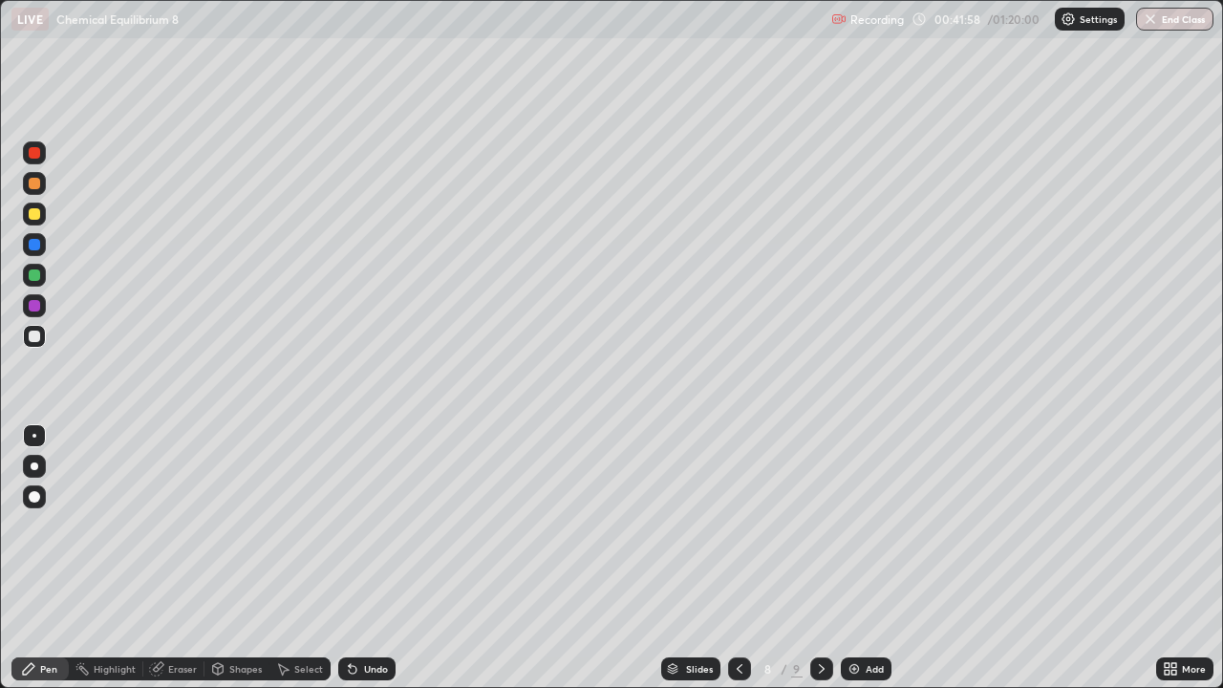
click at [364, 558] on div "Undo" at bounding box center [376, 669] width 24 height 10
click at [41, 271] on div at bounding box center [34, 275] width 23 height 23
click at [35, 153] on div at bounding box center [34, 152] width 11 height 11
click at [42, 274] on div at bounding box center [34, 275] width 23 height 23
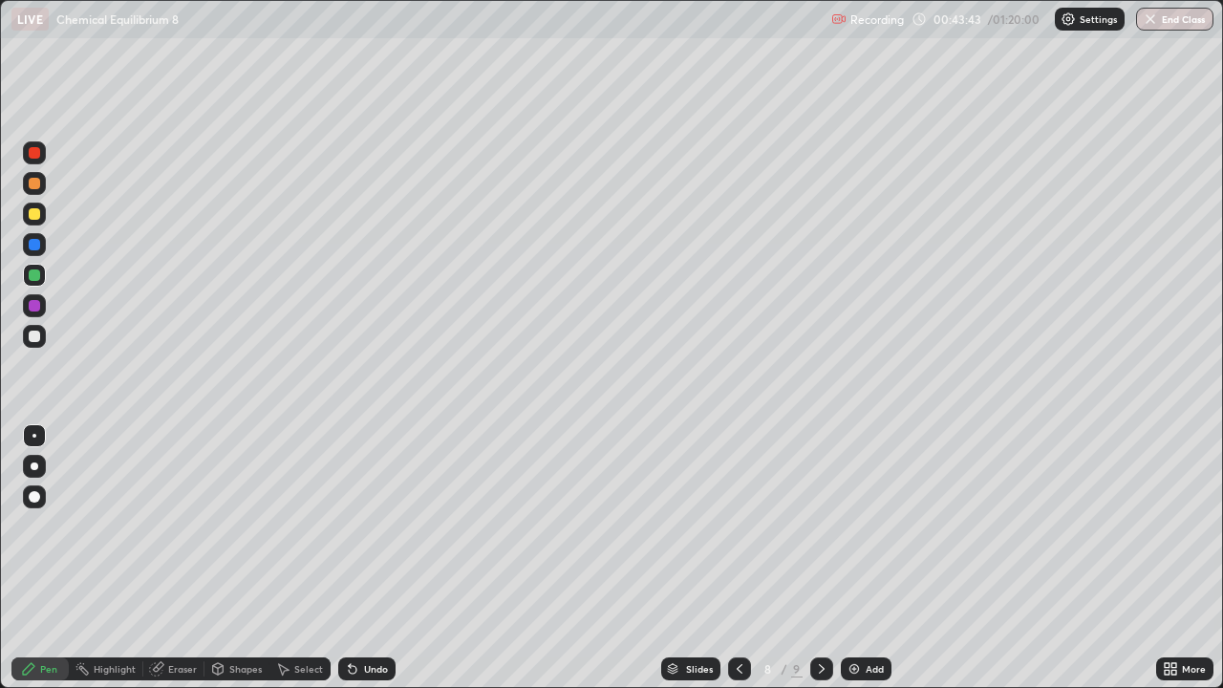
click at [35, 240] on div at bounding box center [34, 244] width 11 height 11
click at [367, 558] on div "Undo" at bounding box center [366, 668] width 57 height 23
click at [45, 305] on div at bounding box center [34, 305] width 23 height 23
click at [42, 274] on div at bounding box center [34, 275] width 23 height 23
click at [39, 304] on div at bounding box center [34, 305] width 11 height 11
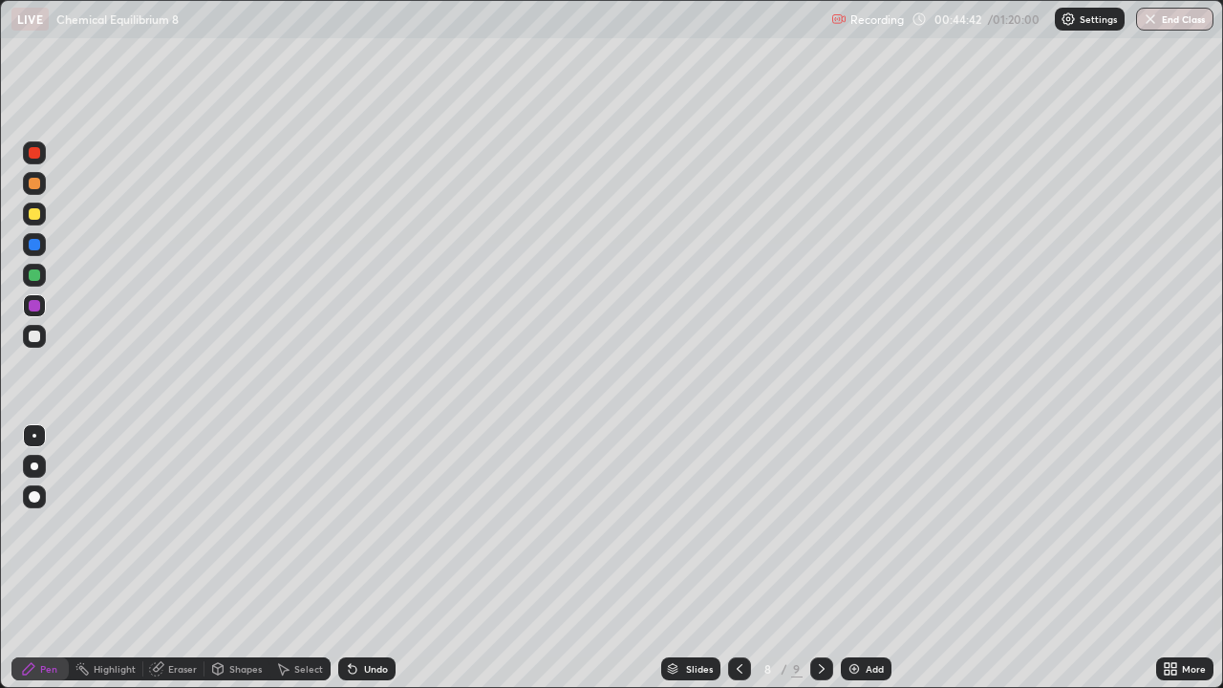
click at [41, 279] on div at bounding box center [34, 275] width 23 height 23
click at [35, 183] on div at bounding box center [34, 183] width 11 height 11
click at [42, 277] on div at bounding box center [34, 275] width 23 height 23
click at [865, 558] on div "Add" at bounding box center [874, 669] width 18 height 10
click at [735, 558] on icon at bounding box center [738, 668] width 15 height 15
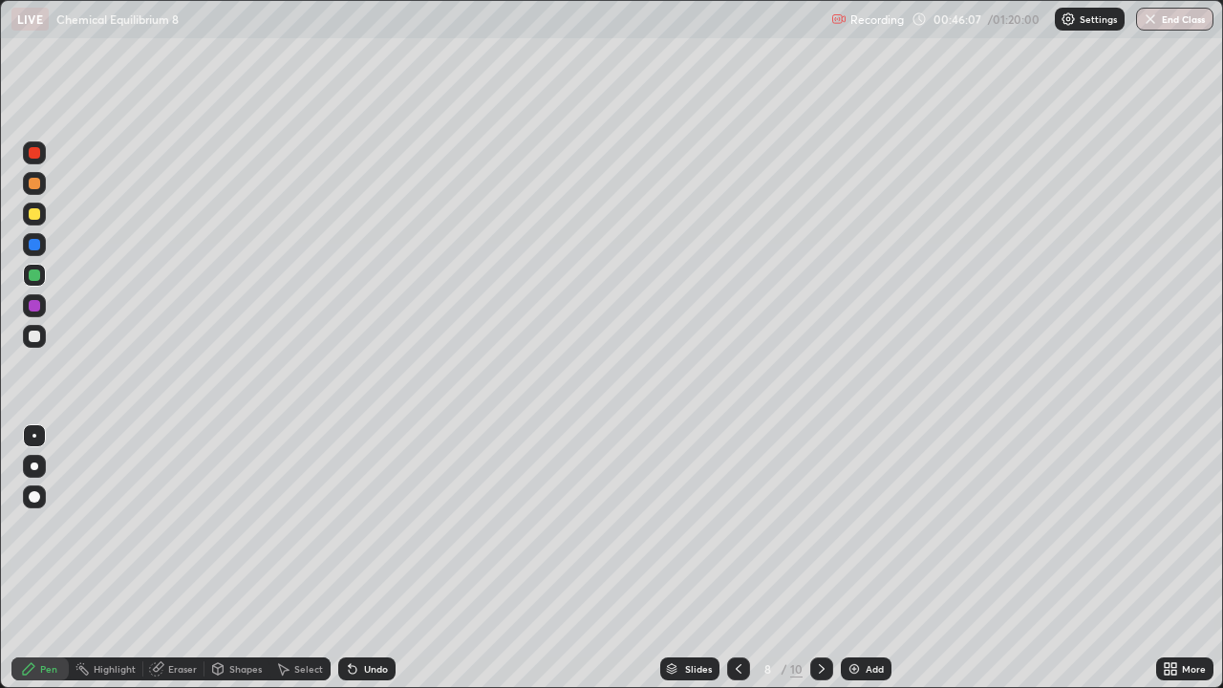
click at [35, 183] on div at bounding box center [34, 183] width 11 height 11
click at [42, 237] on div at bounding box center [34, 244] width 23 height 23
click at [41, 335] on div at bounding box center [34, 336] width 23 height 23
click at [35, 153] on div at bounding box center [34, 152] width 11 height 11
click at [372, 558] on div "Undo" at bounding box center [376, 669] width 24 height 10
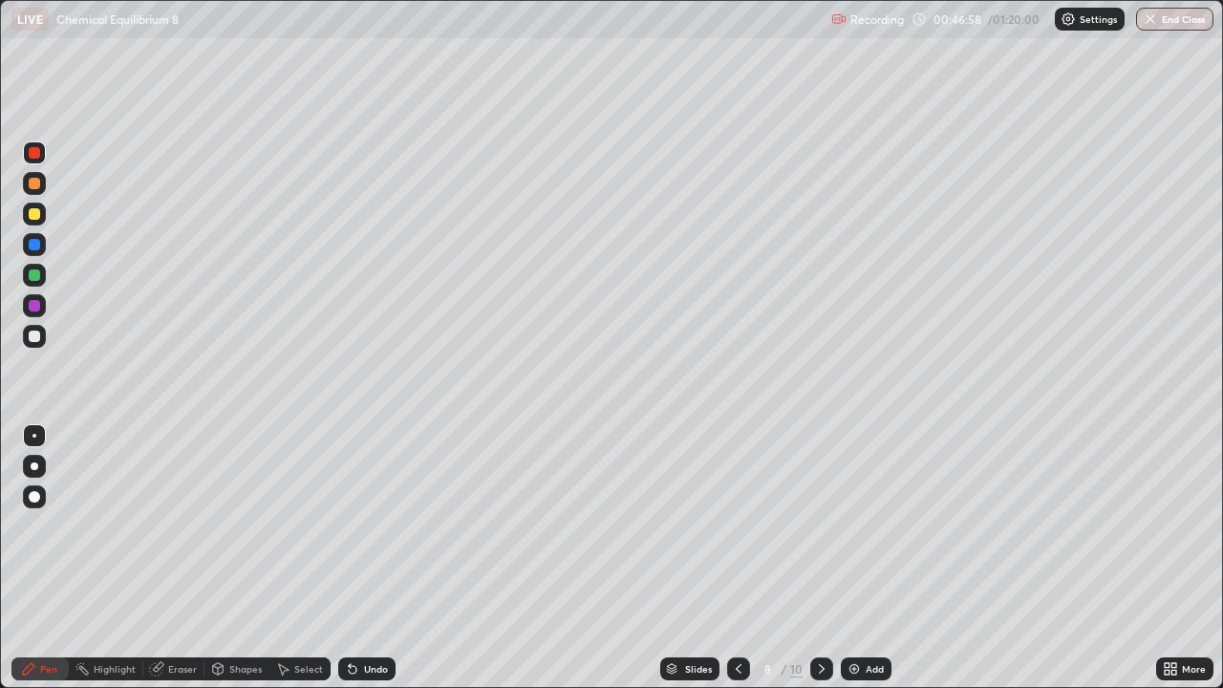
click at [371, 558] on div "Undo" at bounding box center [366, 668] width 57 height 23
click at [364, 558] on div "Undo" at bounding box center [376, 669] width 24 height 10
click at [855, 558] on div "Add" at bounding box center [866, 668] width 51 height 23
click at [364, 558] on div "Undo" at bounding box center [376, 669] width 24 height 10
click at [738, 558] on icon at bounding box center [739, 669] width 6 height 10
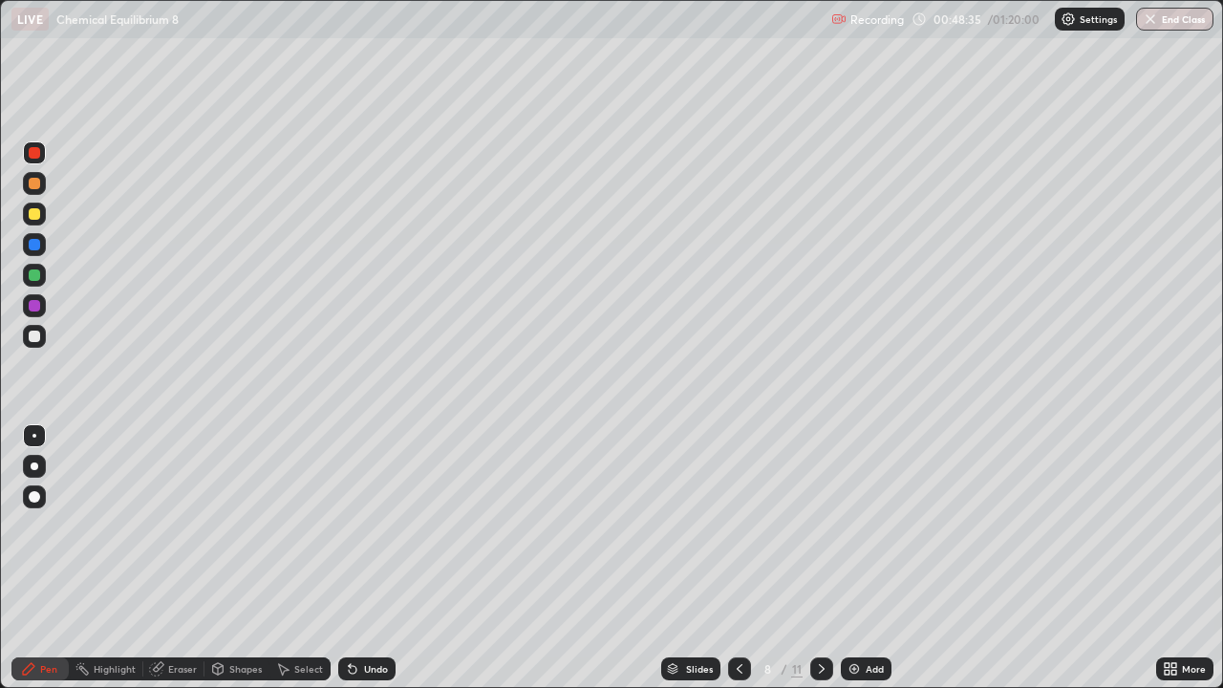
click at [810, 558] on div at bounding box center [821, 668] width 23 height 23
click at [747, 558] on div at bounding box center [739, 668] width 23 height 23
click at [864, 558] on div "Add" at bounding box center [866, 668] width 51 height 23
click at [241, 558] on div "Shapes" at bounding box center [236, 668] width 65 height 23
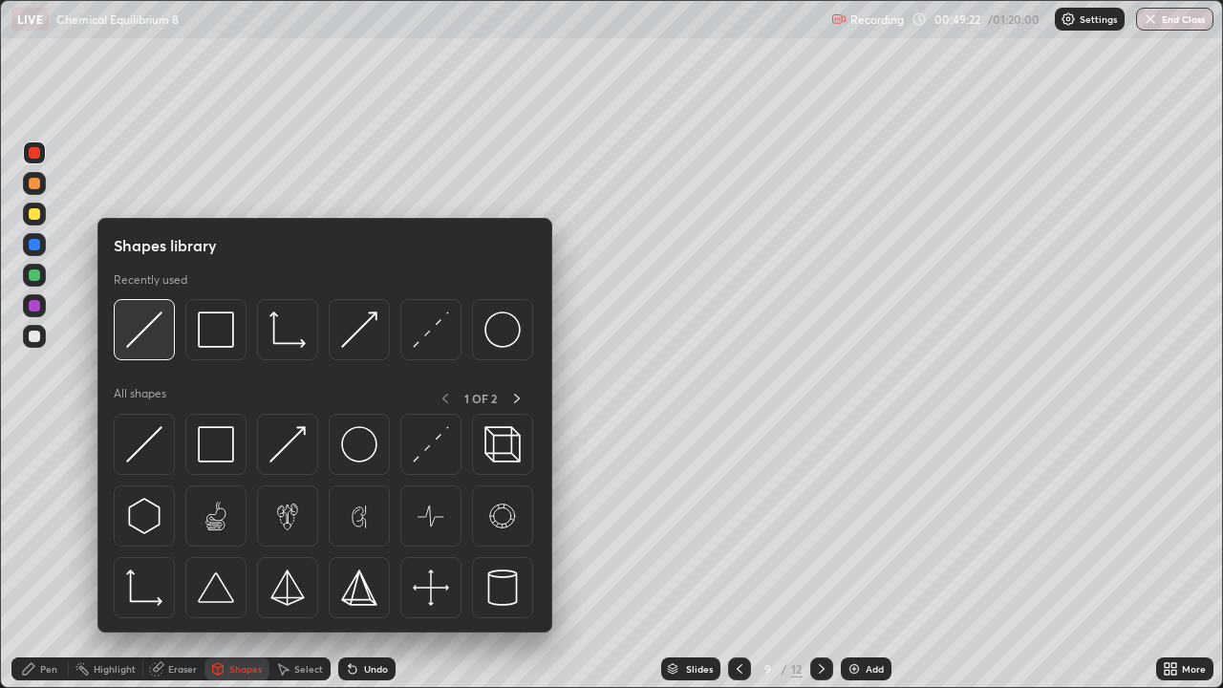
click at [154, 322] on img at bounding box center [144, 329] width 36 height 36
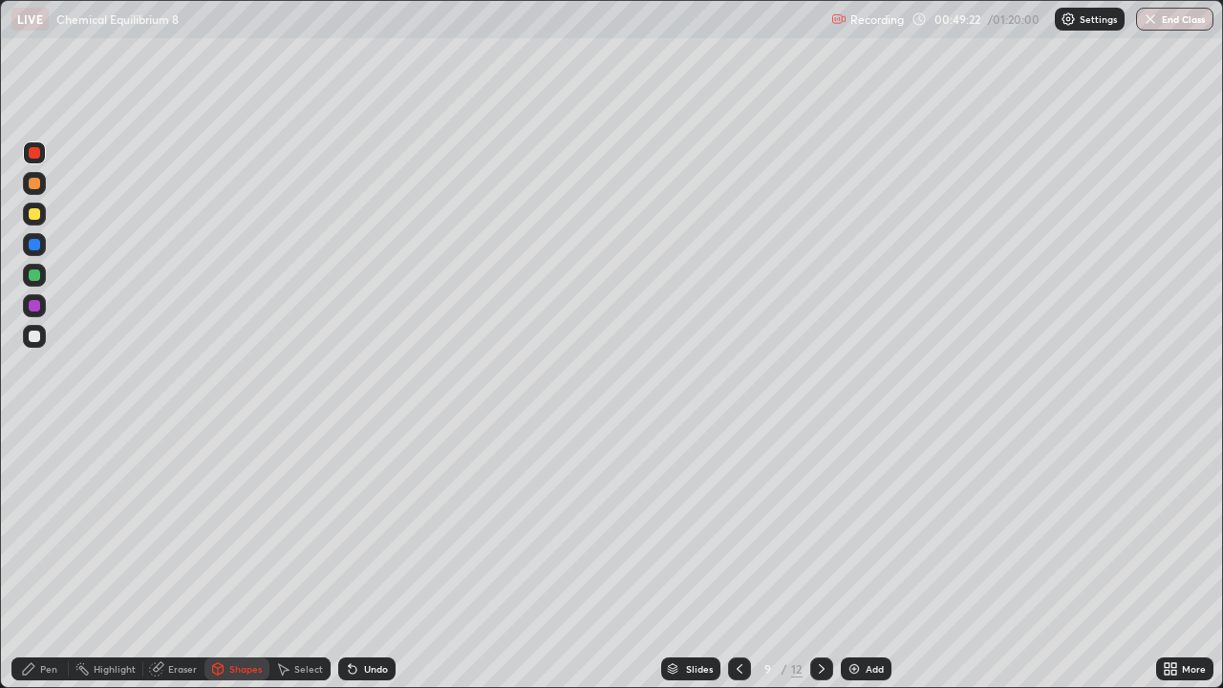
click at [36, 216] on div at bounding box center [34, 213] width 11 height 11
click at [735, 558] on icon at bounding box center [739, 668] width 15 height 15
click at [818, 558] on icon at bounding box center [821, 668] width 15 height 15
click at [38, 147] on div at bounding box center [34, 152] width 11 height 11
click at [358, 558] on div "Undo" at bounding box center [366, 668] width 57 height 23
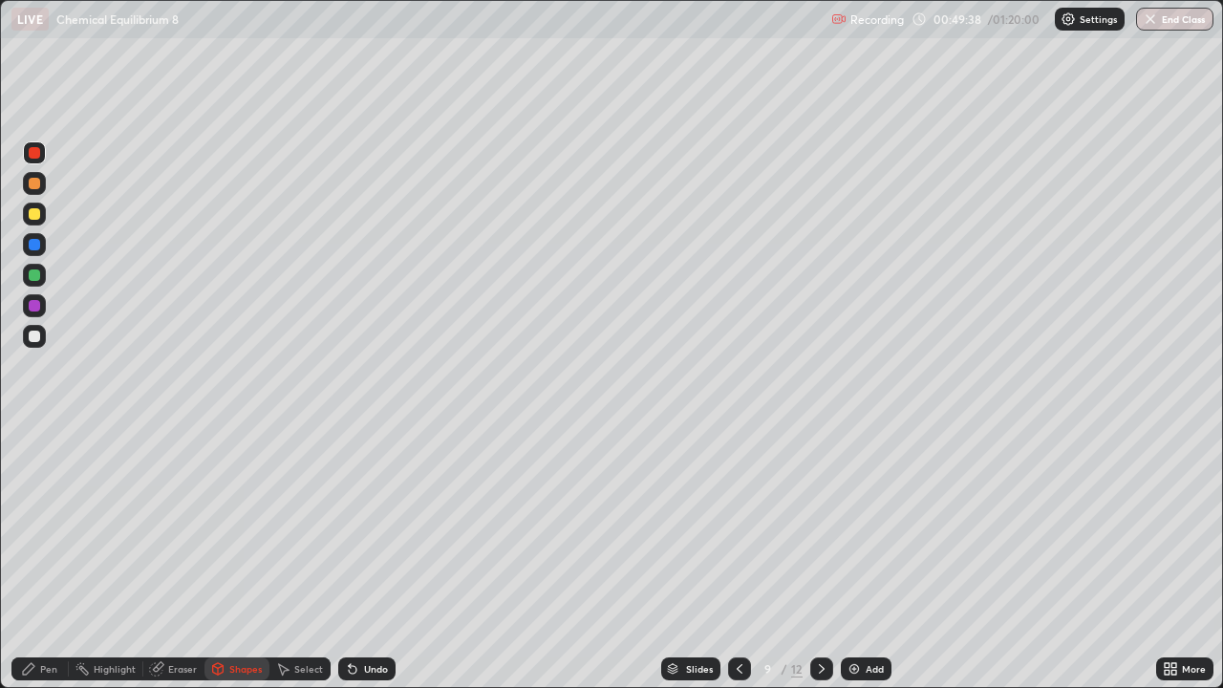
click at [37, 558] on div "Pen" at bounding box center [39, 668] width 57 height 23
click at [44, 275] on div at bounding box center [34, 275] width 23 height 23
click at [735, 558] on icon at bounding box center [739, 668] width 15 height 15
click at [817, 558] on div at bounding box center [821, 669] width 23 height 38
click at [45, 184] on div at bounding box center [34, 183] width 23 height 23
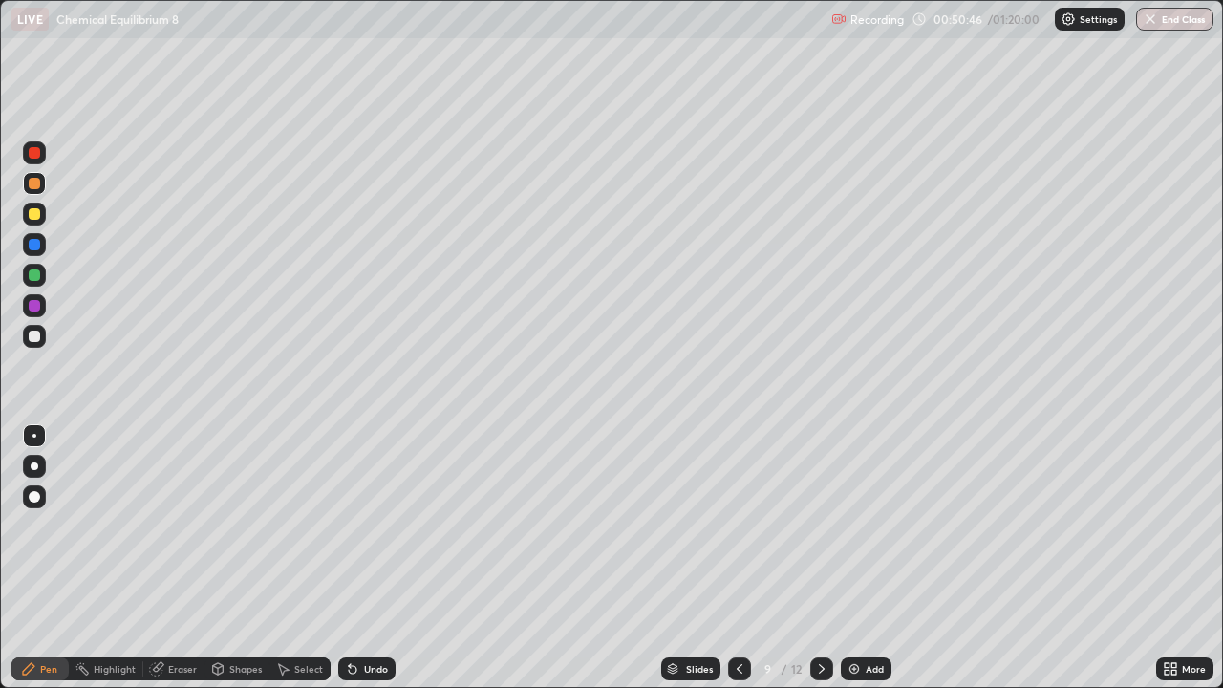
click at [42, 333] on div at bounding box center [34, 336] width 23 height 23
click at [45, 306] on div at bounding box center [34, 305] width 23 height 23
click at [366, 558] on div "Undo" at bounding box center [376, 669] width 24 height 10
click at [810, 558] on div at bounding box center [821, 668] width 23 height 23
click at [740, 558] on icon at bounding box center [739, 668] width 15 height 15
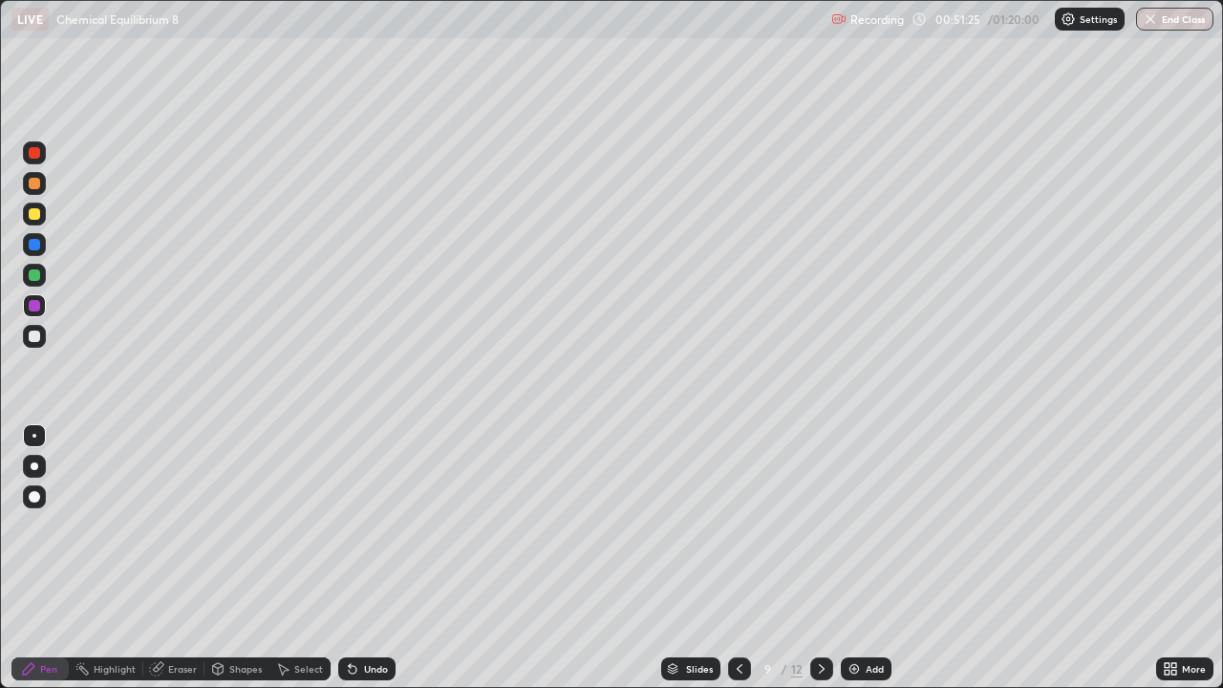
click at [736, 558] on icon at bounding box center [739, 668] width 15 height 15
click at [35, 213] on div at bounding box center [34, 213] width 11 height 11
click at [43, 183] on div at bounding box center [34, 183] width 23 height 23
click at [35, 245] on div at bounding box center [34, 244] width 11 height 11
click at [40, 176] on div at bounding box center [34, 183] width 23 height 23
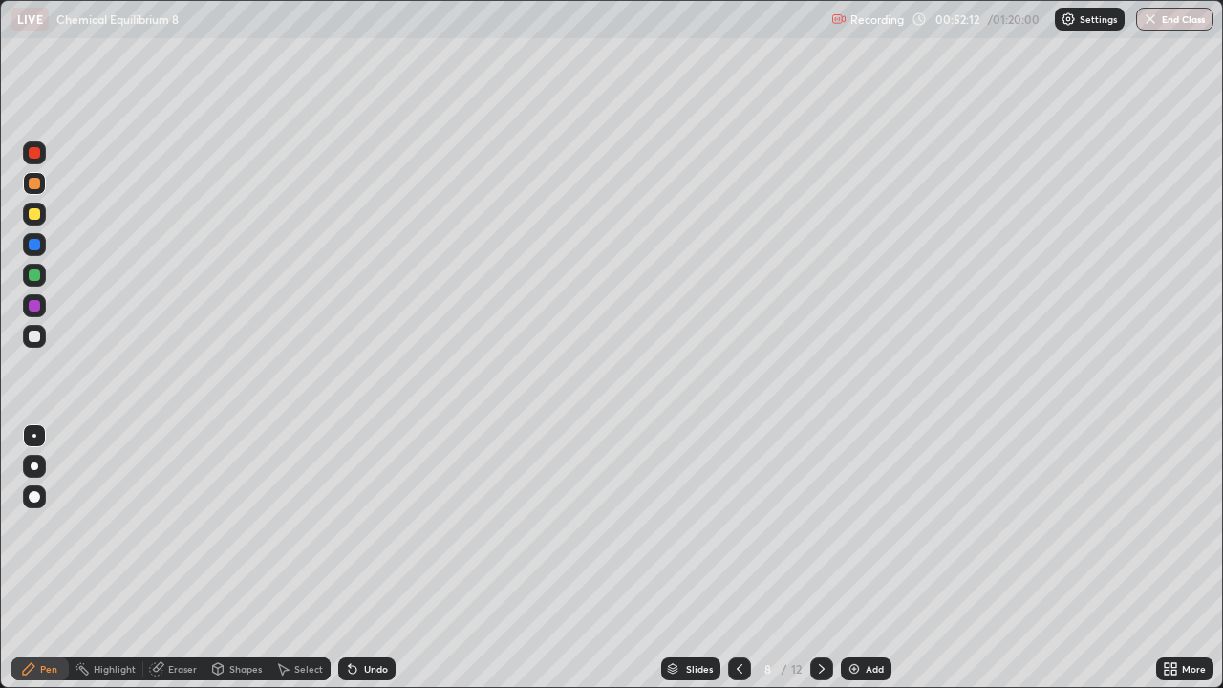
click at [43, 339] on div at bounding box center [34, 336] width 23 height 23
click at [41, 304] on div at bounding box center [34, 305] width 23 height 23
click at [41, 154] on div at bounding box center [34, 152] width 23 height 23
click at [43, 278] on div at bounding box center [34, 275] width 23 height 23
click at [48, 301] on div at bounding box center [34, 305] width 31 height 31
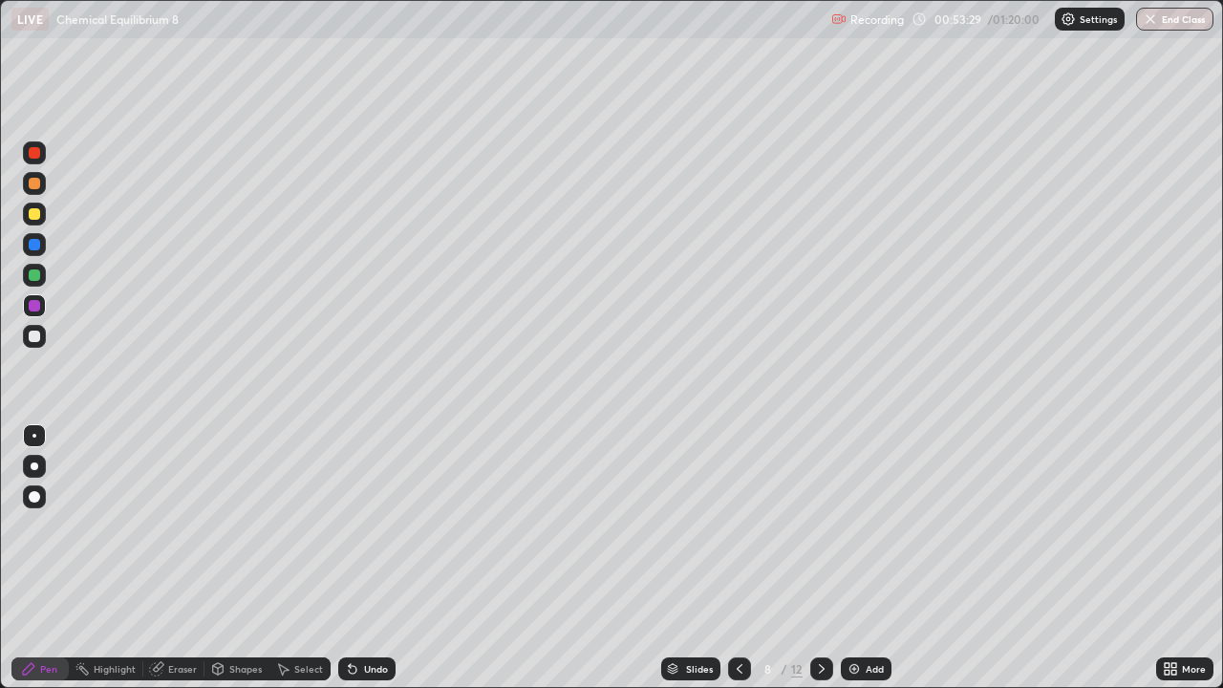
click at [42, 273] on div at bounding box center [34, 275] width 23 height 23
click at [45, 182] on div at bounding box center [34, 183] width 23 height 23
click at [367, 558] on div "Undo" at bounding box center [376, 669] width 24 height 10
click at [368, 558] on div "Undo" at bounding box center [376, 669] width 24 height 10
click at [35, 336] on div at bounding box center [34, 335] width 11 height 11
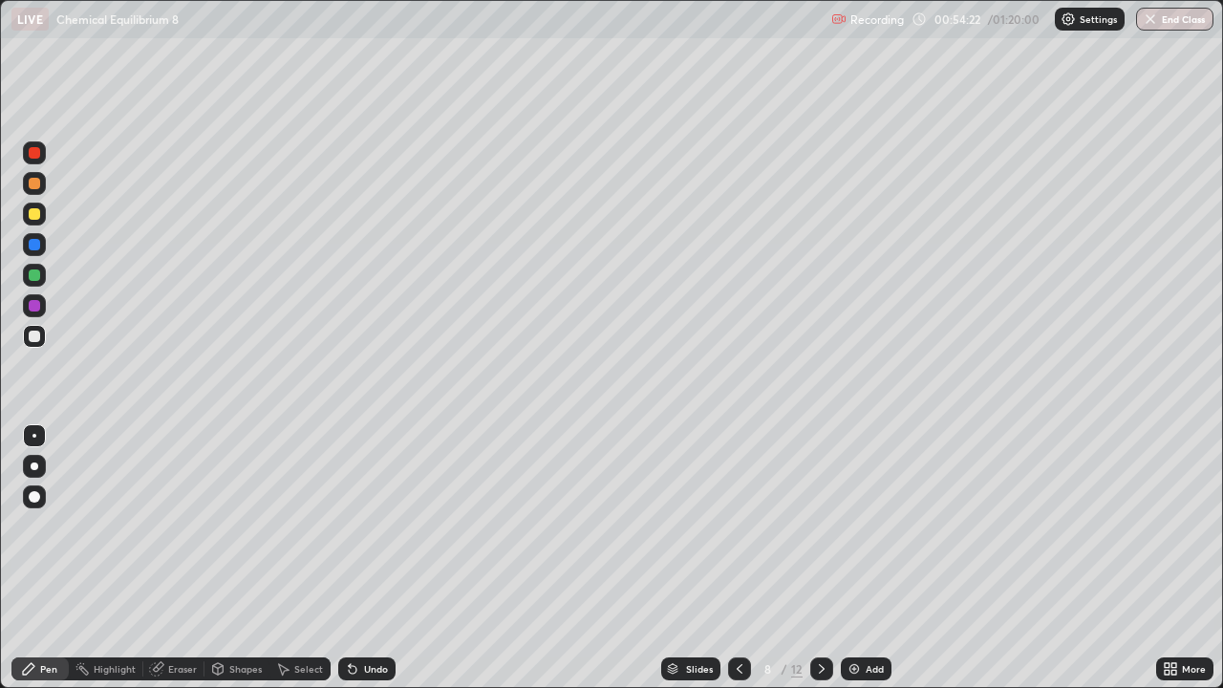
click at [35, 245] on div at bounding box center [34, 244] width 11 height 11
click at [827, 558] on div at bounding box center [821, 668] width 23 height 23
click at [34, 151] on div at bounding box center [34, 152] width 11 height 11
click at [41, 275] on div at bounding box center [34, 275] width 23 height 23
click at [737, 558] on icon at bounding box center [739, 669] width 6 height 10
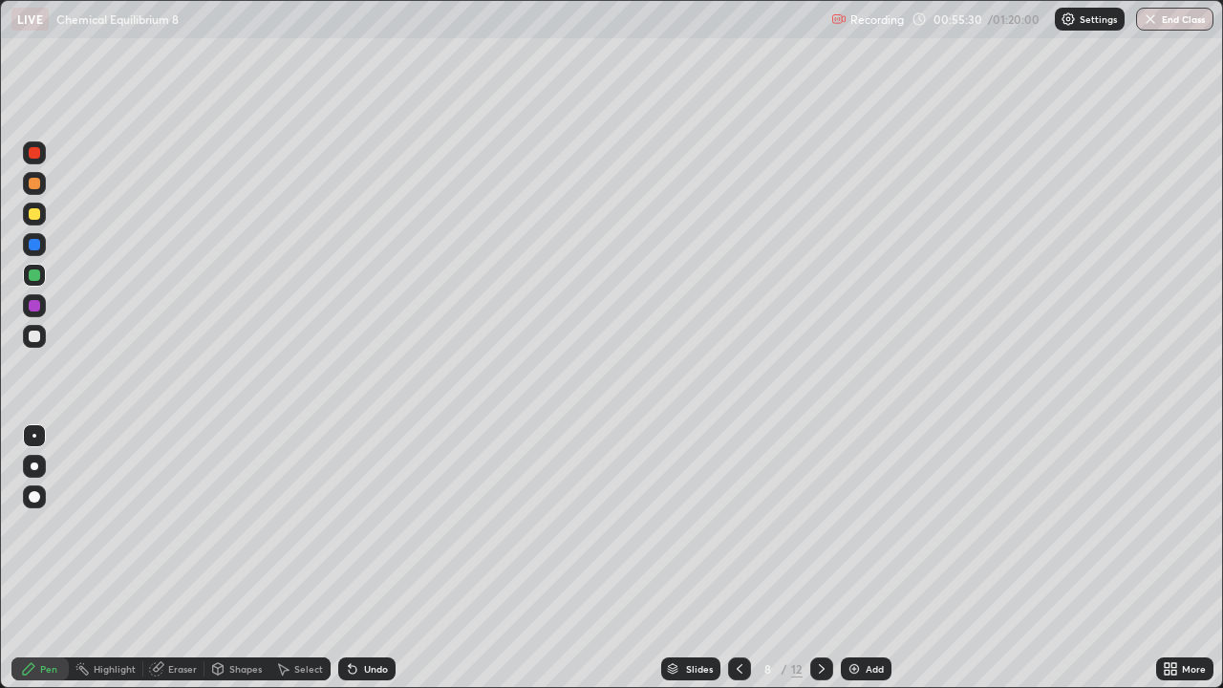
click at [820, 558] on icon at bounding box center [821, 668] width 15 height 15
click at [41, 182] on div at bounding box center [34, 183] width 23 height 23
click at [43, 332] on div at bounding box center [34, 336] width 23 height 23
click at [44, 303] on div at bounding box center [34, 305] width 23 height 23
click at [736, 558] on icon at bounding box center [739, 668] width 15 height 15
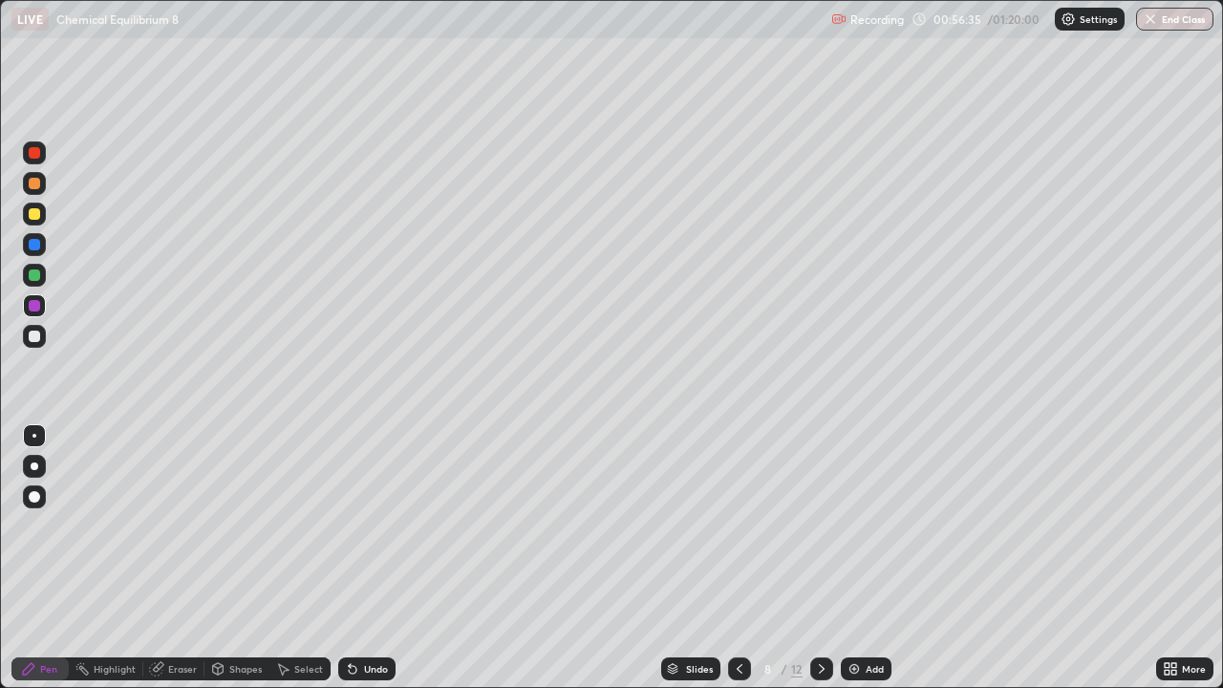
click at [823, 558] on icon at bounding box center [821, 668] width 15 height 15
click at [861, 558] on div "Add" at bounding box center [866, 668] width 51 height 23
click at [236, 558] on div "Shapes" at bounding box center [245, 669] width 32 height 10
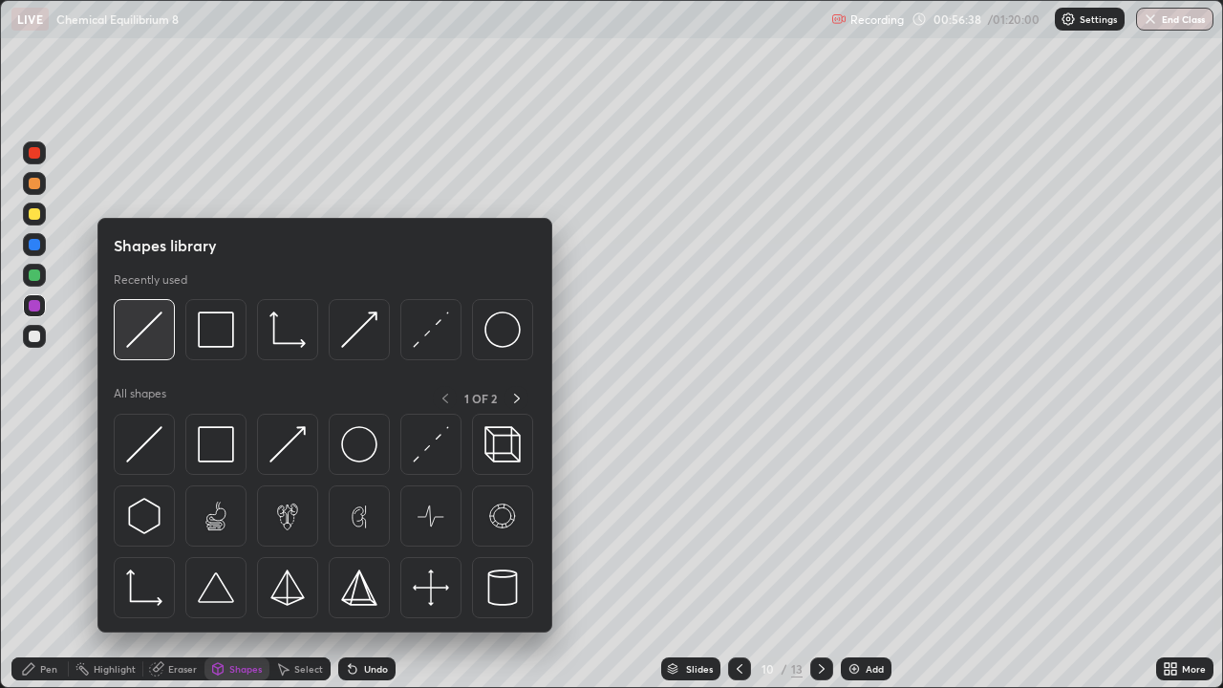
click at [145, 319] on img at bounding box center [144, 329] width 36 height 36
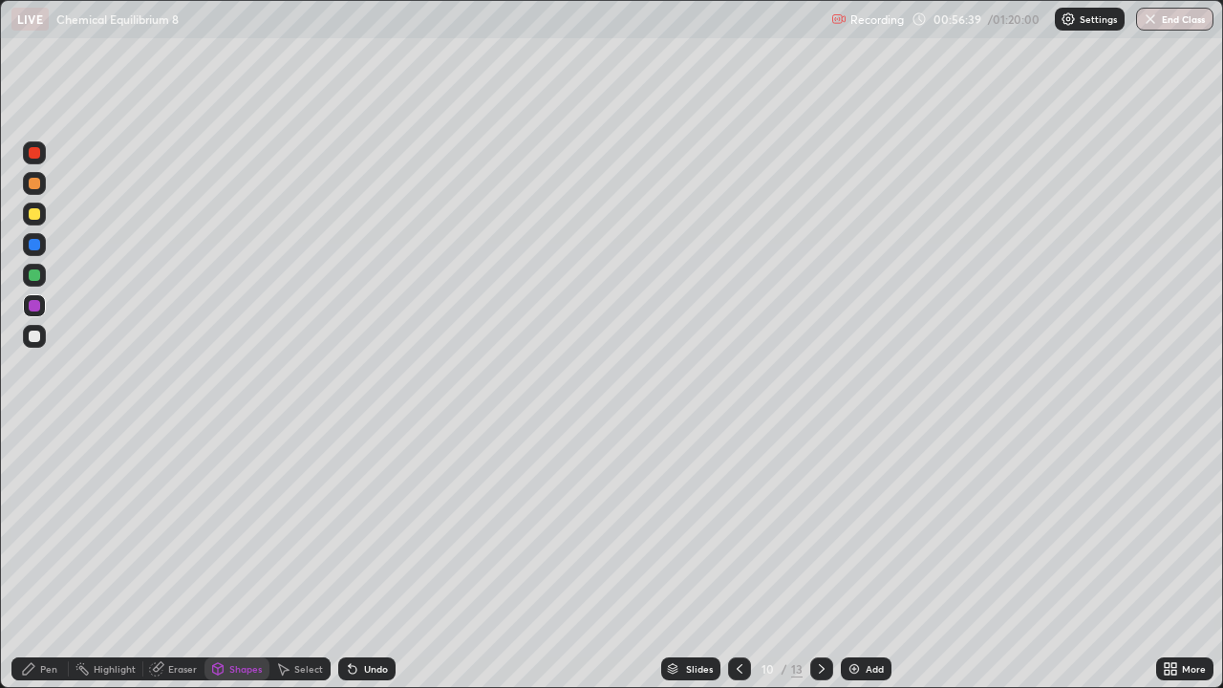
click at [38, 215] on div at bounding box center [34, 213] width 11 height 11
click at [46, 558] on div "Pen" at bounding box center [48, 669] width 17 height 10
click at [41, 333] on div at bounding box center [34, 336] width 23 height 23
click at [34, 184] on div at bounding box center [34, 183] width 11 height 11
click at [43, 208] on div at bounding box center [34, 214] width 23 height 23
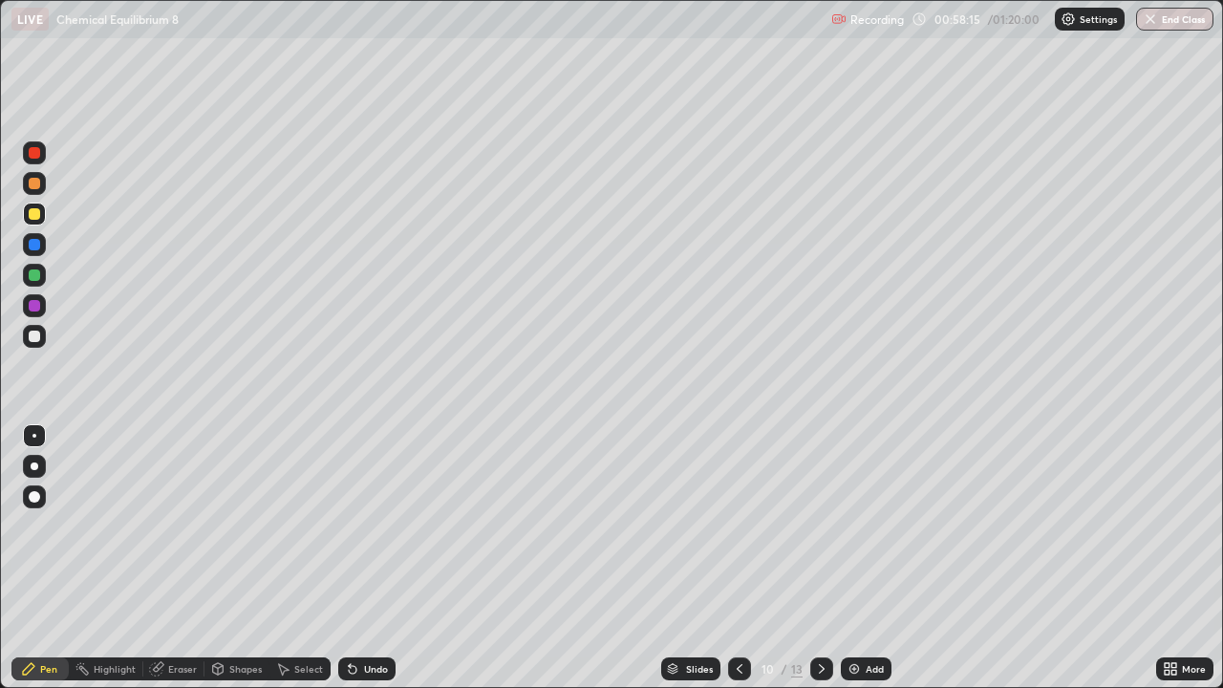
click at [32, 181] on div at bounding box center [34, 183] width 11 height 11
click at [39, 208] on div at bounding box center [34, 214] width 23 height 23
click at [35, 183] on div at bounding box center [34, 183] width 11 height 11
click at [41, 279] on div at bounding box center [34, 275] width 23 height 23
click at [866, 558] on div "Add" at bounding box center [874, 669] width 18 height 10
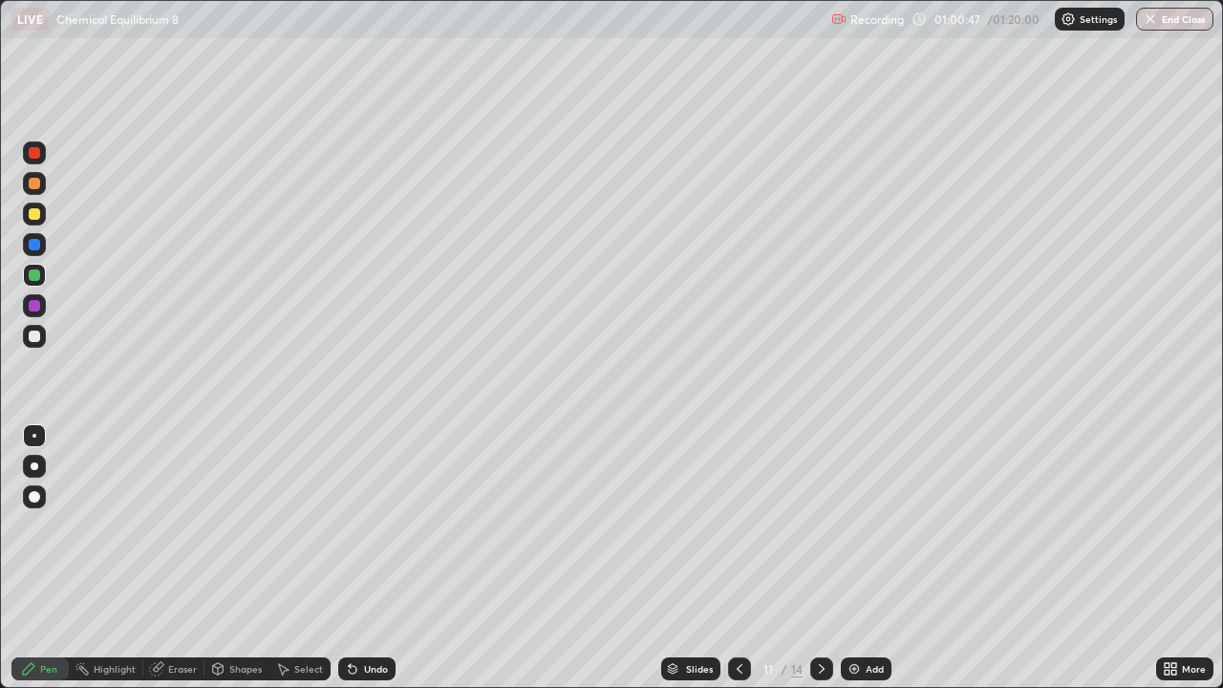
click at [244, 558] on div "Shapes" at bounding box center [245, 669] width 32 height 10
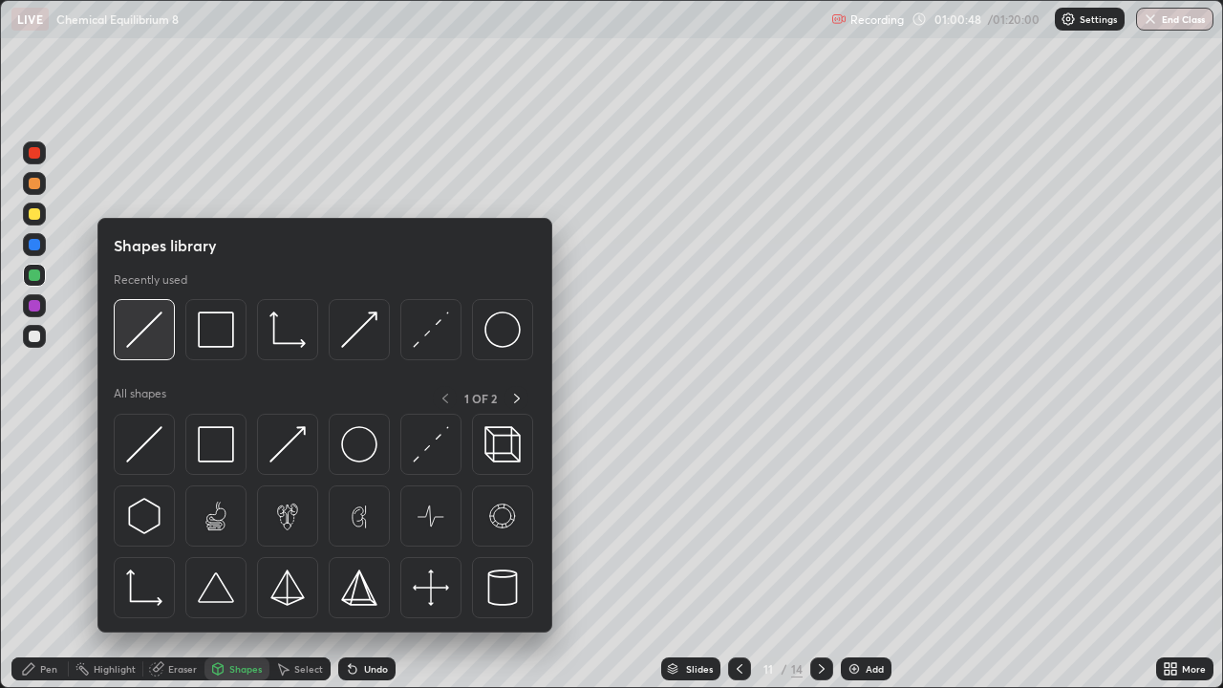
click at [146, 317] on img at bounding box center [144, 329] width 36 height 36
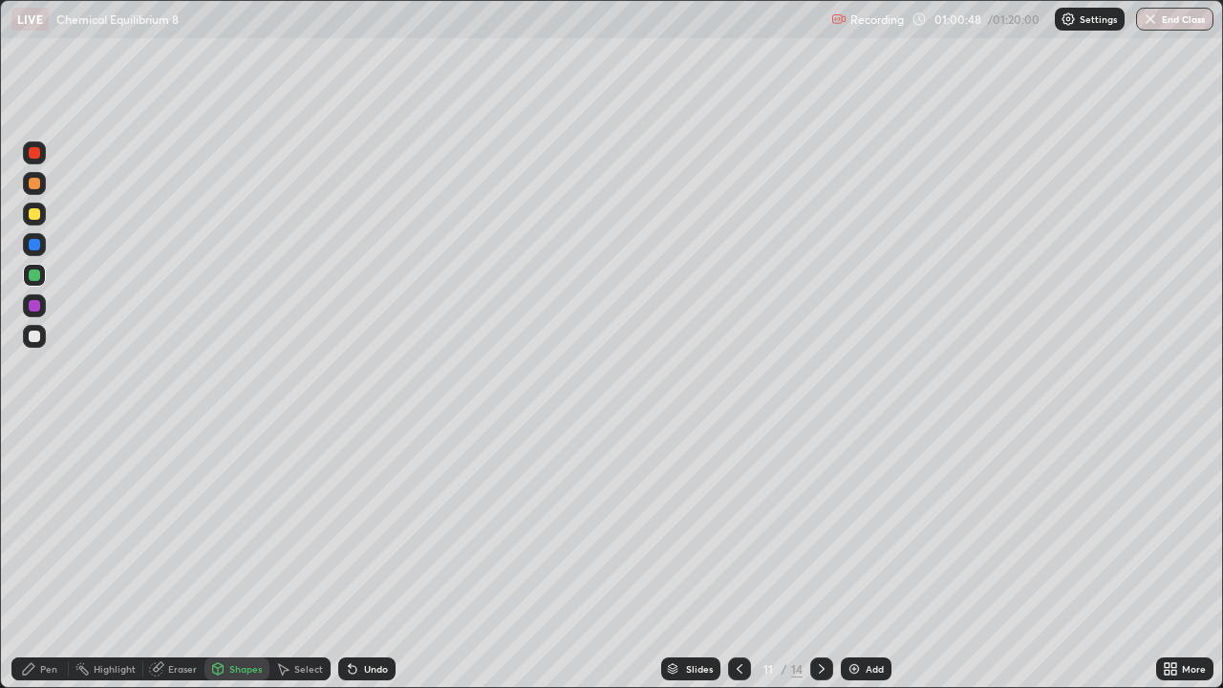
click at [45, 213] on div at bounding box center [34, 214] width 23 height 23
click at [50, 558] on div "Pen" at bounding box center [48, 669] width 17 height 10
click at [737, 558] on icon at bounding box center [739, 668] width 15 height 15
click at [820, 558] on icon at bounding box center [821, 668] width 15 height 15
click at [43, 333] on div at bounding box center [34, 336] width 23 height 23
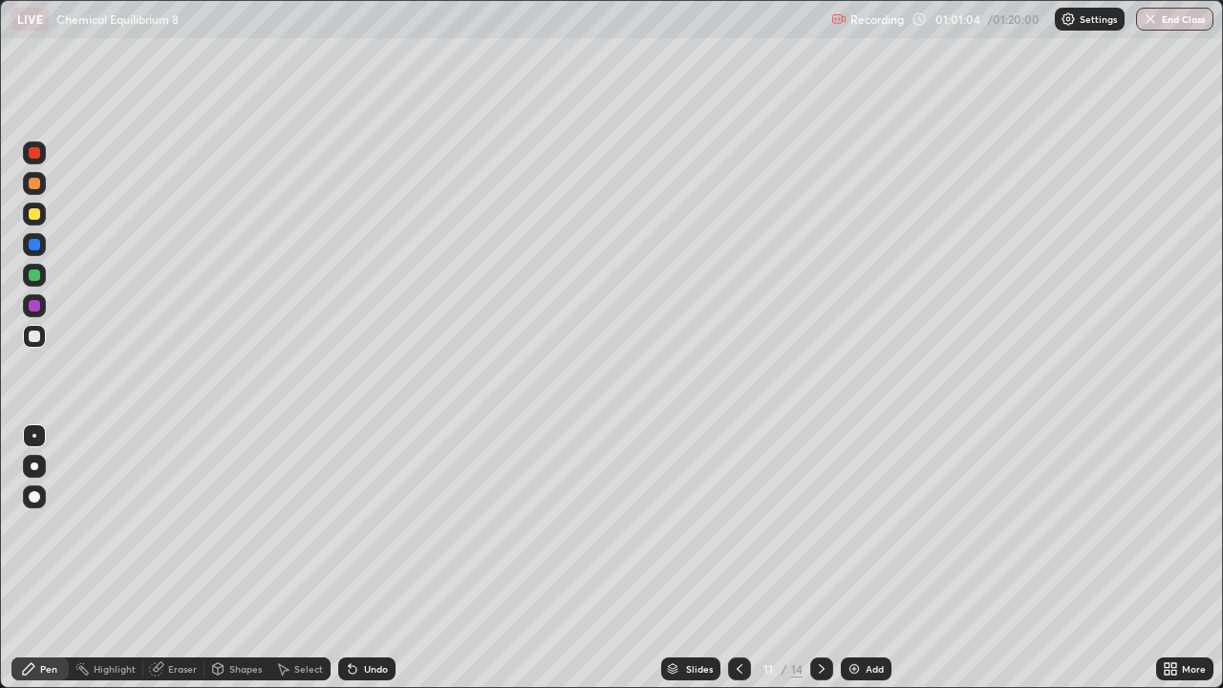
click at [356, 558] on icon at bounding box center [352, 668] width 15 height 15
click at [355, 558] on div "Undo" at bounding box center [366, 668] width 57 height 23
click at [360, 558] on div "Undo" at bounding box center [366, 668] width 57 height 23
click at [737, 558] on icon at bounding box center [739, 668] width 15 height 15
click at [817, 558] on icon at bounding box center [821, 668] width 15 height 15
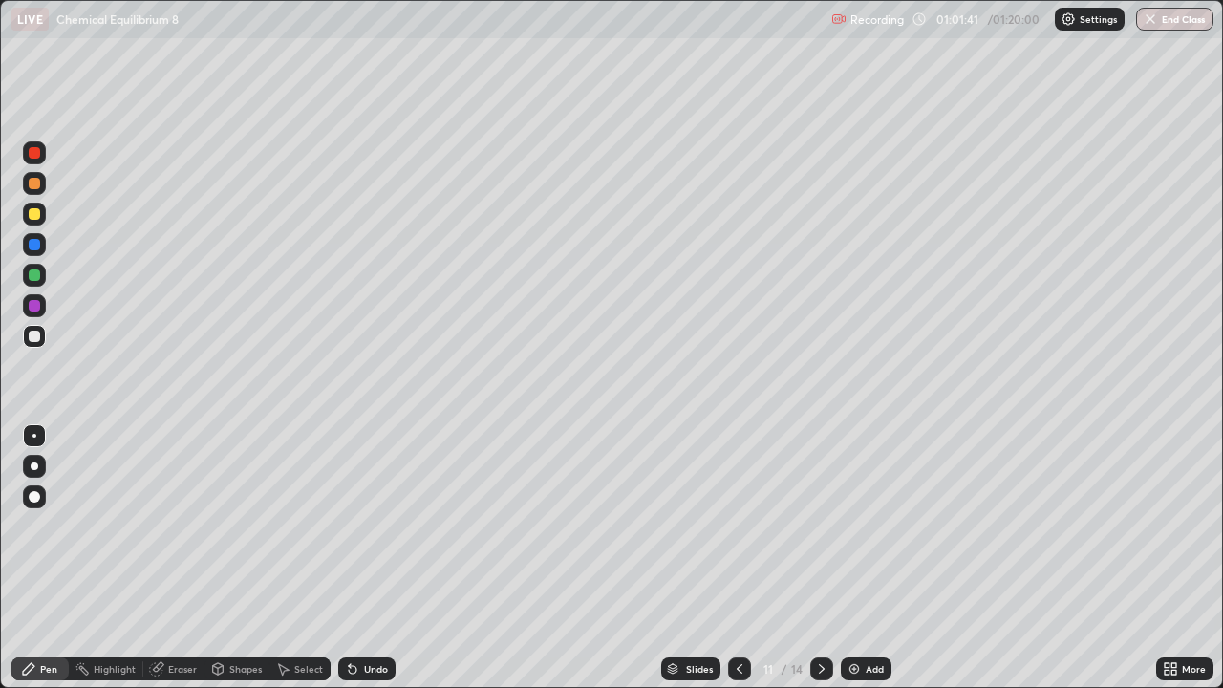
click at [733, 558] on icon at bounding box center [739, 668] width 15 height 15
click at [827, 558] on div at bounding box center [821, 668] width 23 height 23
click at [41, 274] on div at bounding box center [34, 275] width 23 height 23
click at [737, 558] on div at bounding box center [739, 668] width 23 height 23
click at [817, 558] on icon at bounding box center [821, 668] width 15 height 15
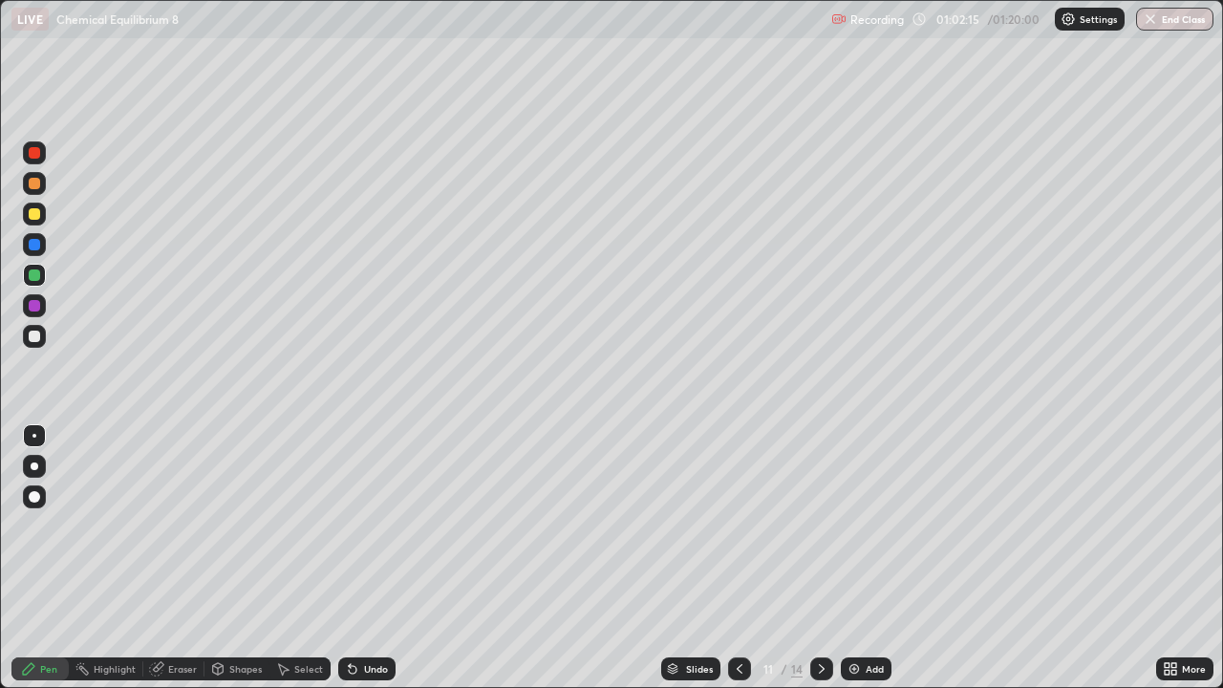
click at [739, 558] on icon at bounding box center [739, 669] width 6 height 10
click at [819, 558] on icon at bounding box center [821, 668] width 15 height 15
click at [739, 558] on icon at bounding box center [739, 668] width 15 height 15
click at [814, 558] on icon at bounding box center [821, 668] width 15 height 15
click at [740, 558] on icon at bounding box center [739, 668] width 15 height 15
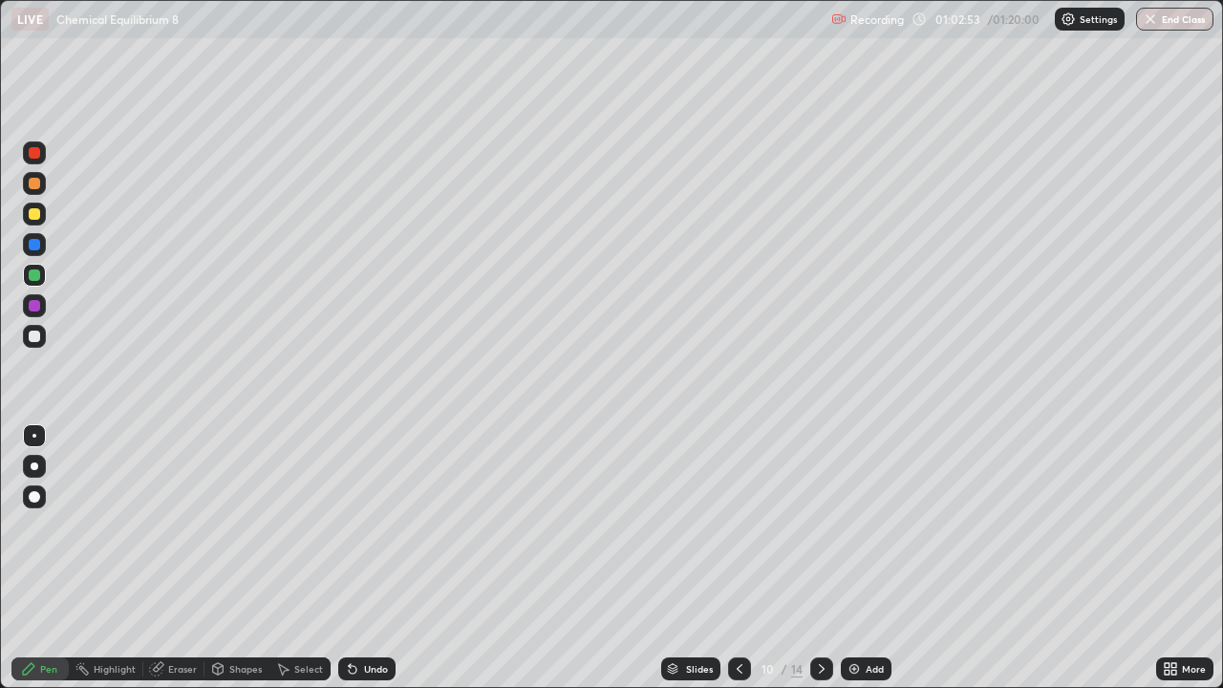
click at [820, 558] on icon at bounding box center [821, 668] width 15 height 15
click at [34, 215] on div at bounding box center [34, 213] width 11 height 11
click at [364, 558] on div "Undo" at bounding box center [376, 669] width 24 height 10
click at [352, 558] on icon at bounding box center [352, 668] width 15 height 15
click at [728, 558] on div at bounding box center [739, 668] width 23 height 23
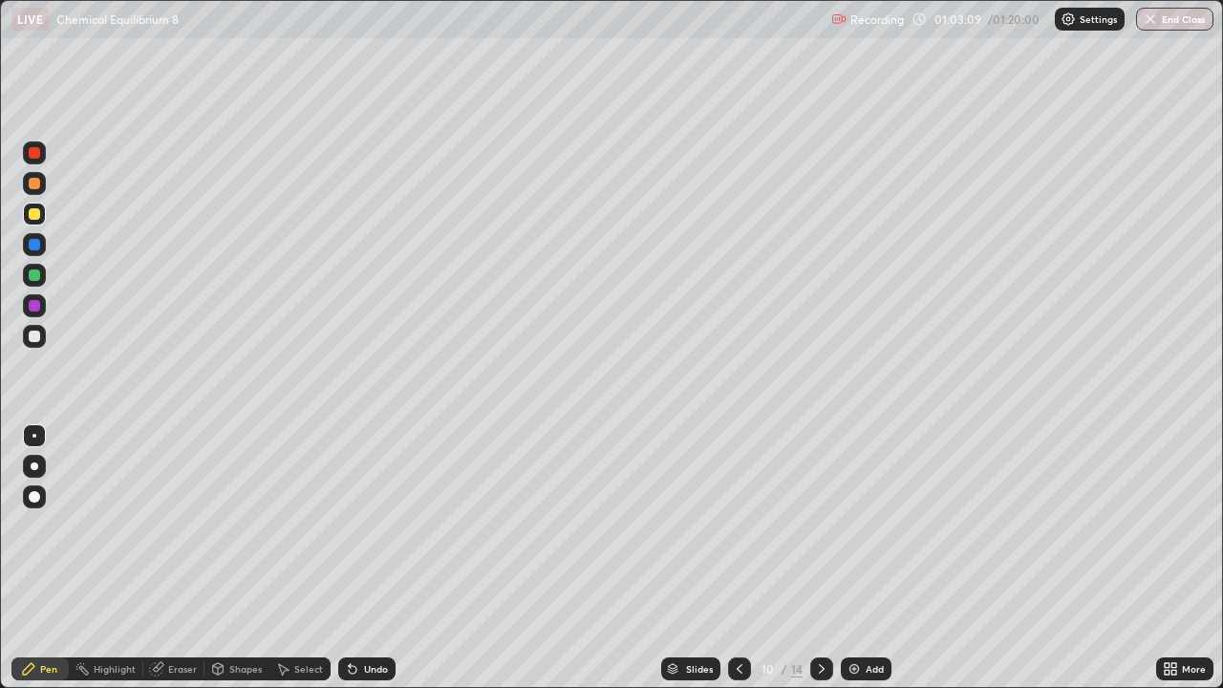
click at [820, 558] on icon at bounding box center [821, 668] width 15 height 15
click at [866, 558] on div "Add" at bounding box center [874, 669] width 18 height 10
click at [233, 558] on div "Shapes" at bounding box center [245, 669] width 32 height 10
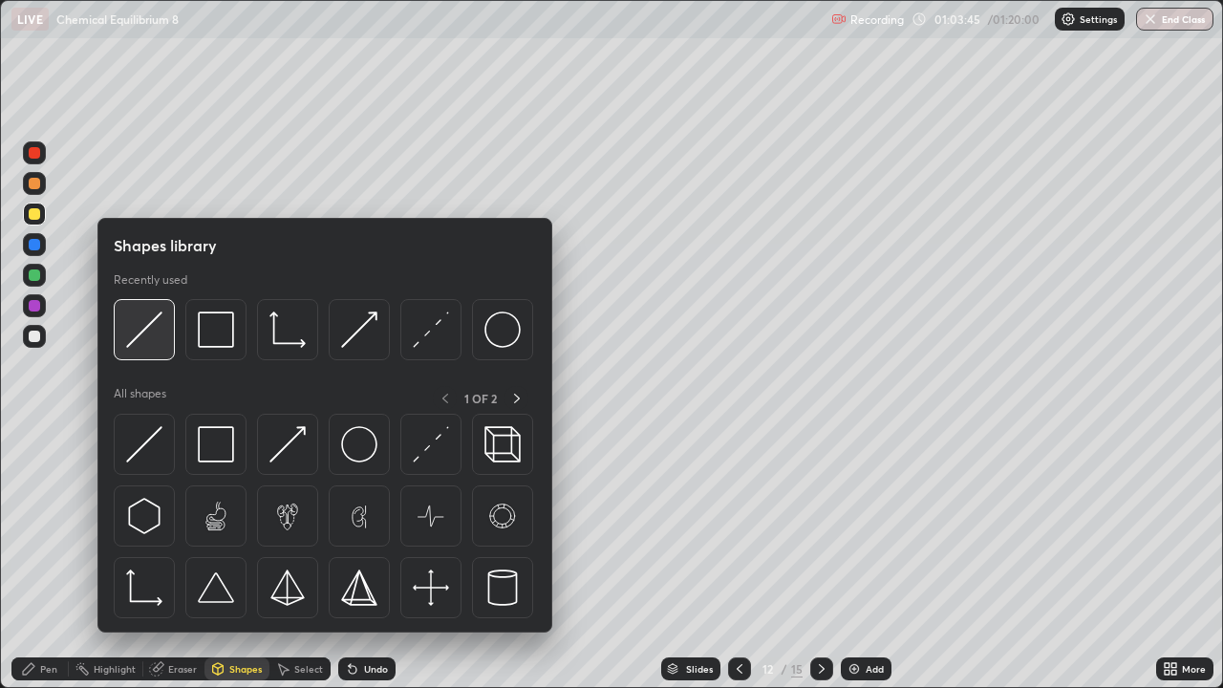
click at [148, 323] on img at bounding box center [144, 329] width 36 height 36
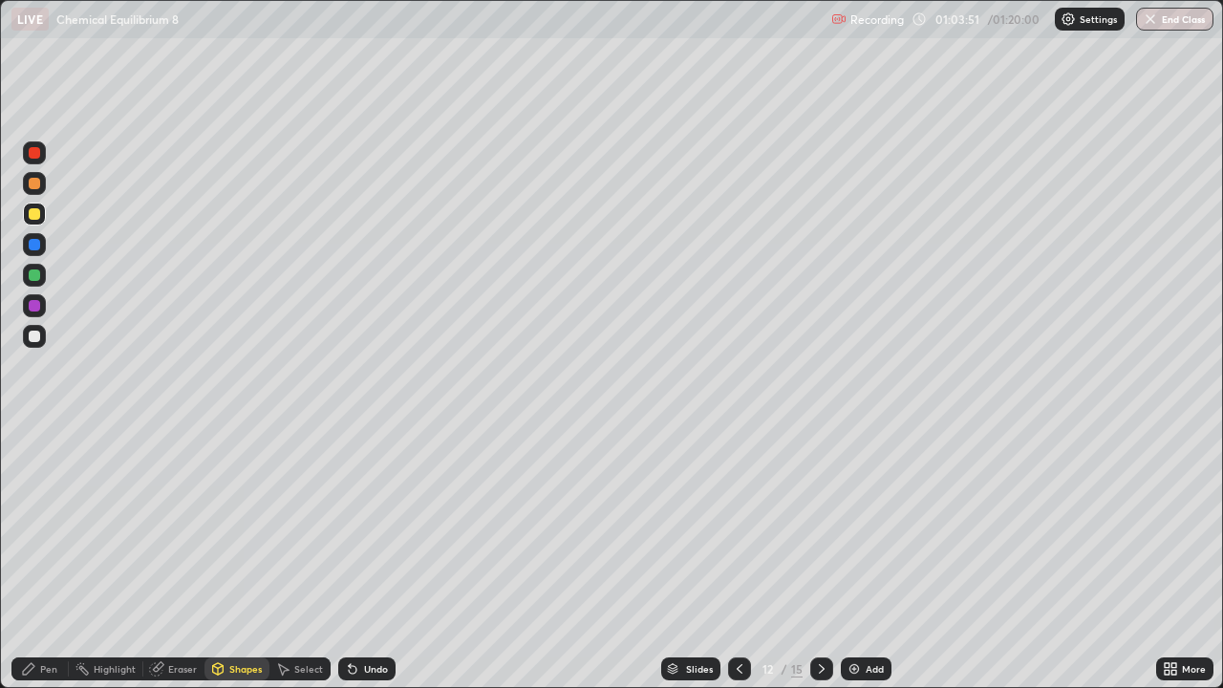
click at [41, 558] on div "Pen" at bounding box center [48, 669] width 17 height 10
click at [739, 558] on icon at bounding box center [739, 668] width 15 height 15
click at [818, 558] on icon at bounding box center [821, 668] width 15 height 15
click at [364, 558] on div "Undo" at bounding box center [376, 669] width 24 height 10
click at [357, 558] on div "Undo" at bounding box center [366, 668] width 57 height 23
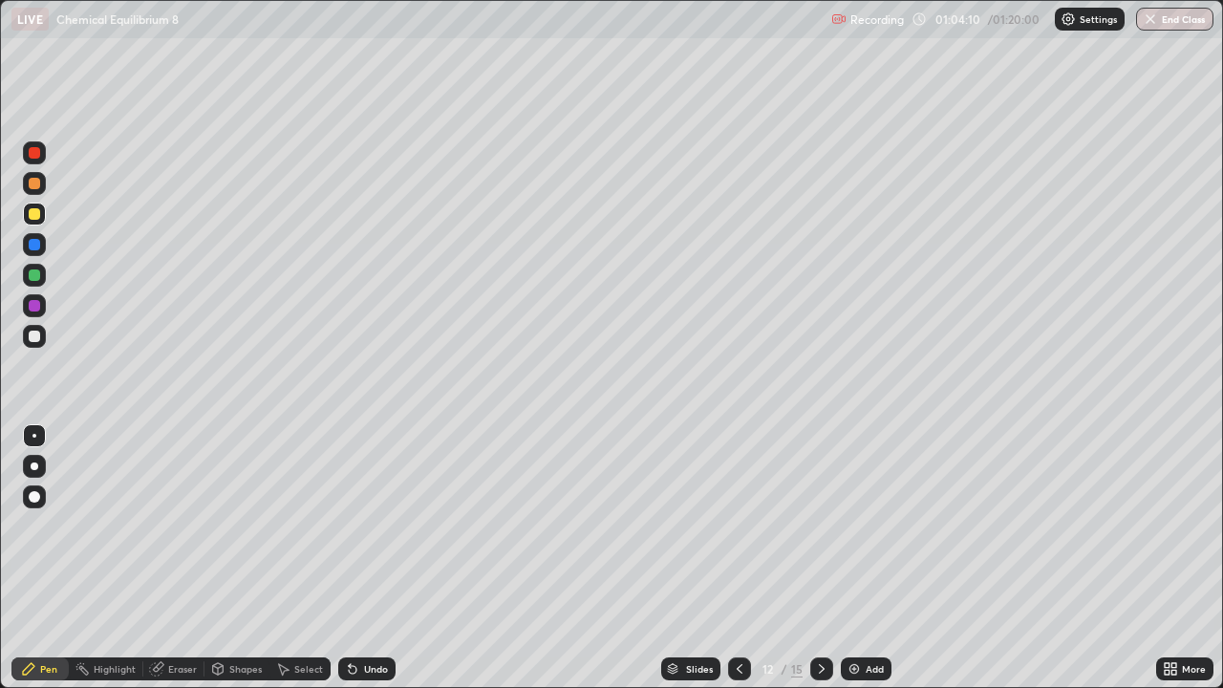
click at [735, 558] on icon at bounding box center [739, 668] width 15 height 15
click at [820, 558] on icon at bounding box center [821, 668] width 15 height 15
click at [736, 558] on icon at bounding box center [739, 668] width 15 height 15
click at [736, 558] on icon at bounding box center [739, 669] width 6 height 10
click at [821, 558] on icon at bounding box center [821, 668] width 15 height 15
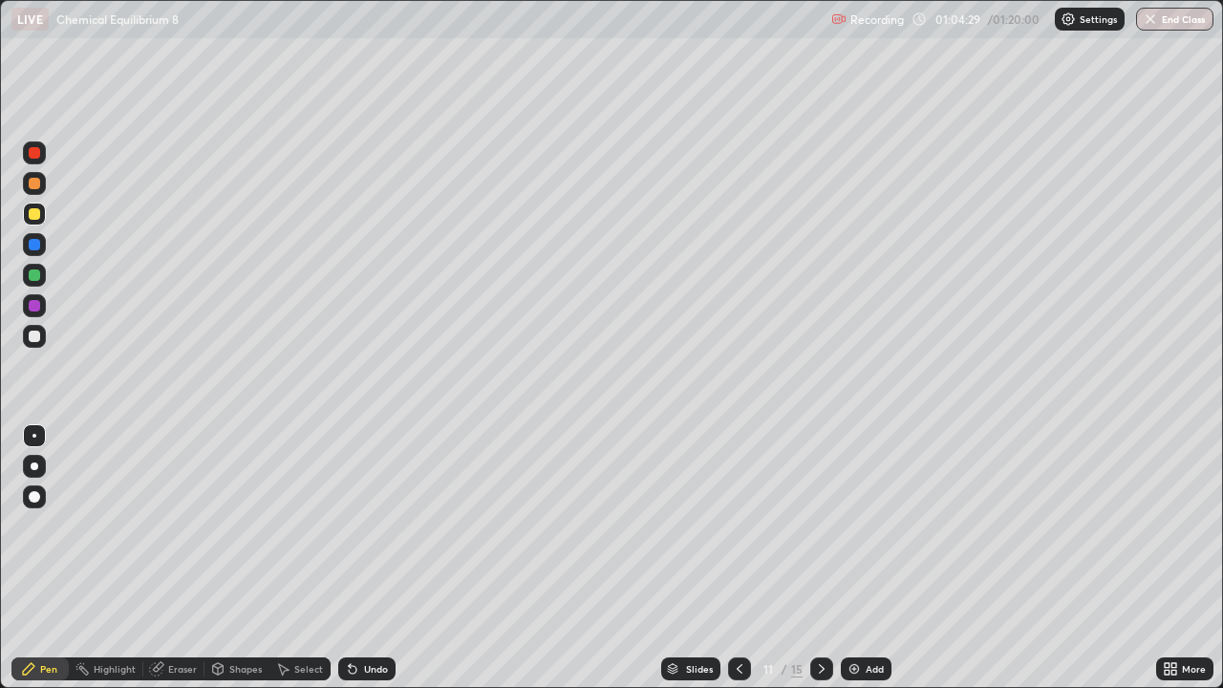
click at [820, 558] on icon at bounding box center [821, 668] width 15 height 15
click at [42, 335] on div at bounding box center [34, 336] width 23 height 23
click at [367, 558] on div "Undo" at bounding box center [376, 669] width 24 height 10
click at [857, 558] on img at bounding box center [853, 668] width 15 height 15
click at [369, 558] on div "Undo" at bounding box center [376, 669] width 24 height 10
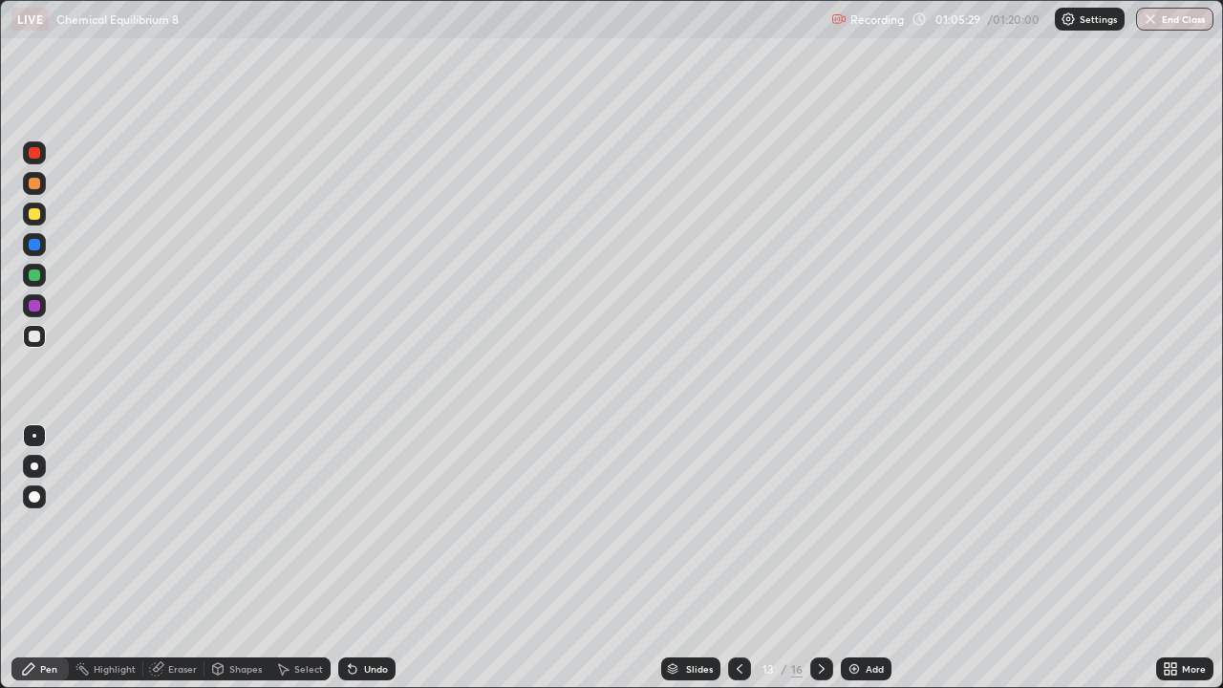
click at [737, 558] on icon at bounding box center [739, 668] width 15 height 15
click at [822, 558] on icon at bounding box center [821, 668] width 15 height 15
click at [739, 558] on icon at bounding box center [739, 668] width 15 height 15
click at [737, 558] on icon at bounding box center [739, 668] width 15 height 15
click at [737, 558] on icon at bounding box center [739, 669] width 6 height 10
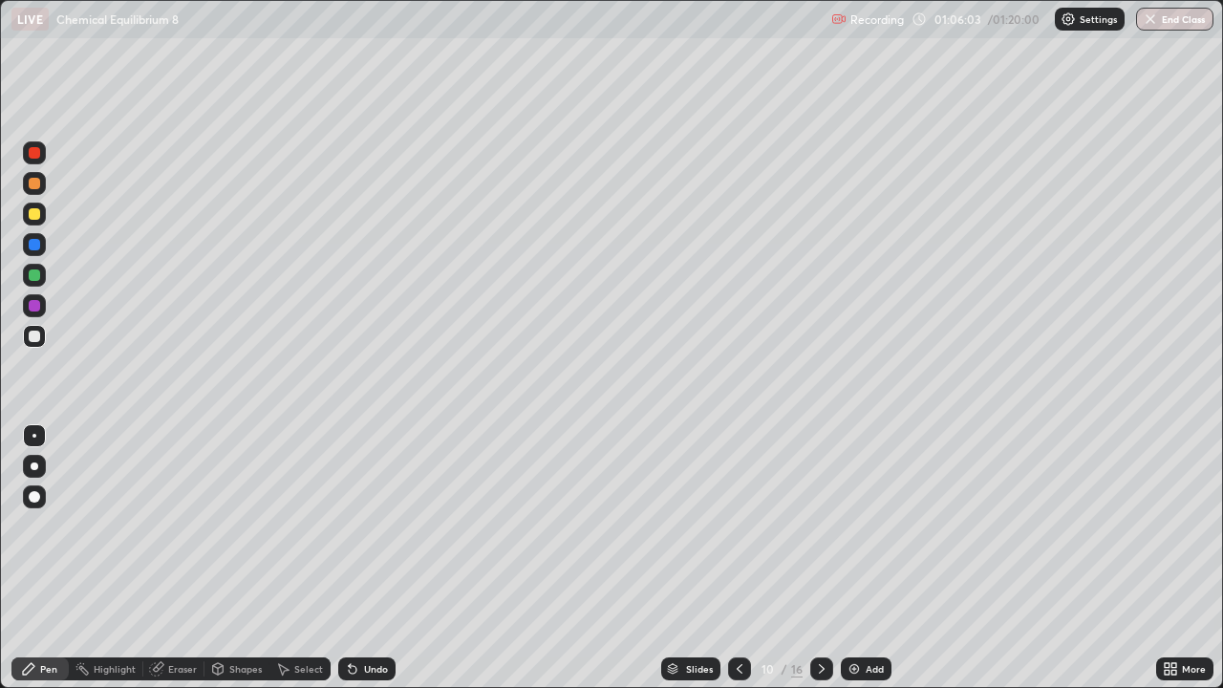
click at [364, 558] on div "Undo" at bounding box center [376, 669] width 24 height 10
click at [45, 180] on div at bounding box center [34, 183] width 23 height 23
click at [45, 206] on div at bounding box center [34, 214] width 23 height 31
click at [44, 180] on div at bounding box center [34, 183] width 23 height 23
click at [42, 210] on div at bounding box center [34, 214] width 23 height 23
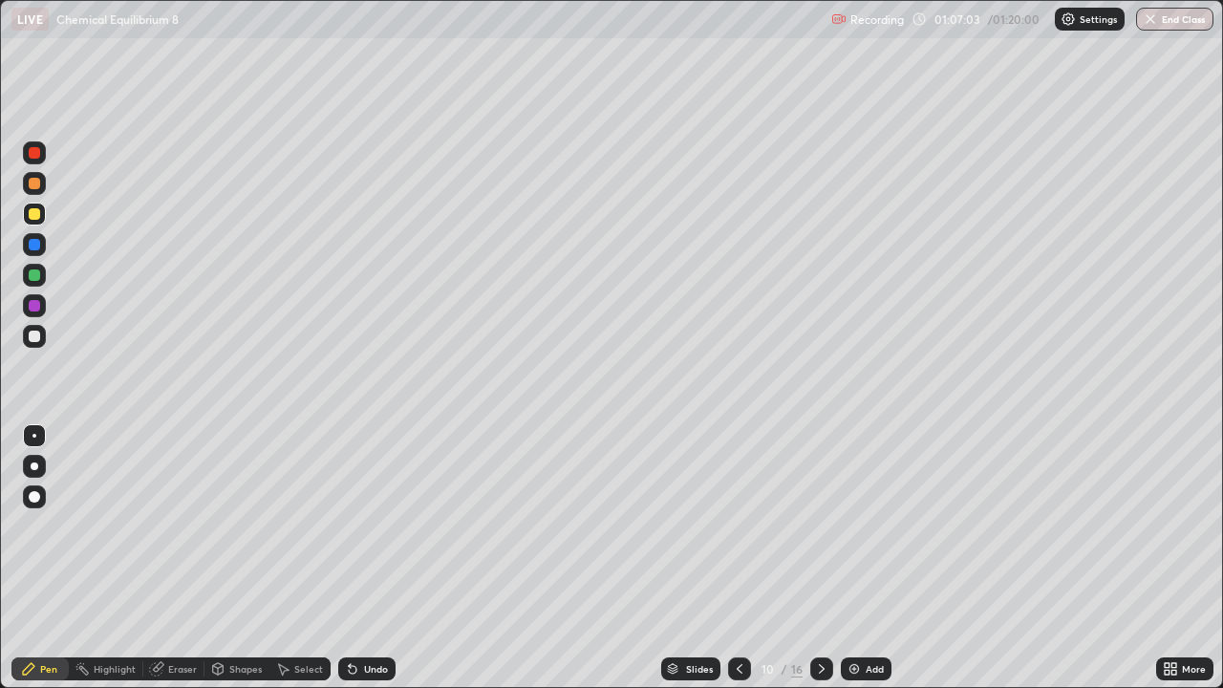
click at [366, 558] on div "Undo" at bounding box center [376, 669] width 24 height 10
click at [361, 558] on div "Undo" at bounding box center [366, 668] width 57 height 23
click at [35, 183] on div at bounding box center [34, 183] width 11 height 11
click at [45, 271] on div at bounding box center [34, 275] width 23 height 23
click at [828, 558] on div at bounding box center [821, 668] width 23 height 23
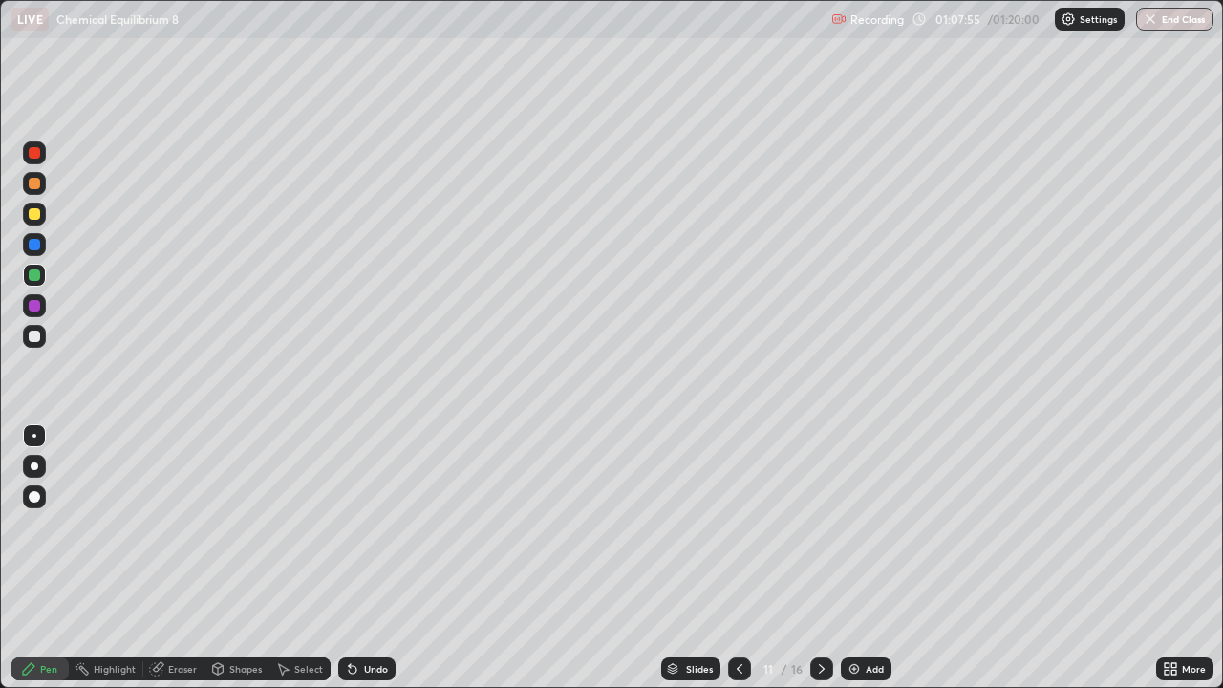
click at [44, 341] on div at bounding box center [34, 336] width 23 height 23
click at [745, 558] on div at bounding box center [739, 668] width 23 height 23
click at [820, 558] on icon at bounding box center [821, 668] width 15 height 15
click at [737, 558] on icon at bounding box center [739, 668] width 15 height 15
click at [821, 558] on div at bounding box center [821, 668] width 23 height 23
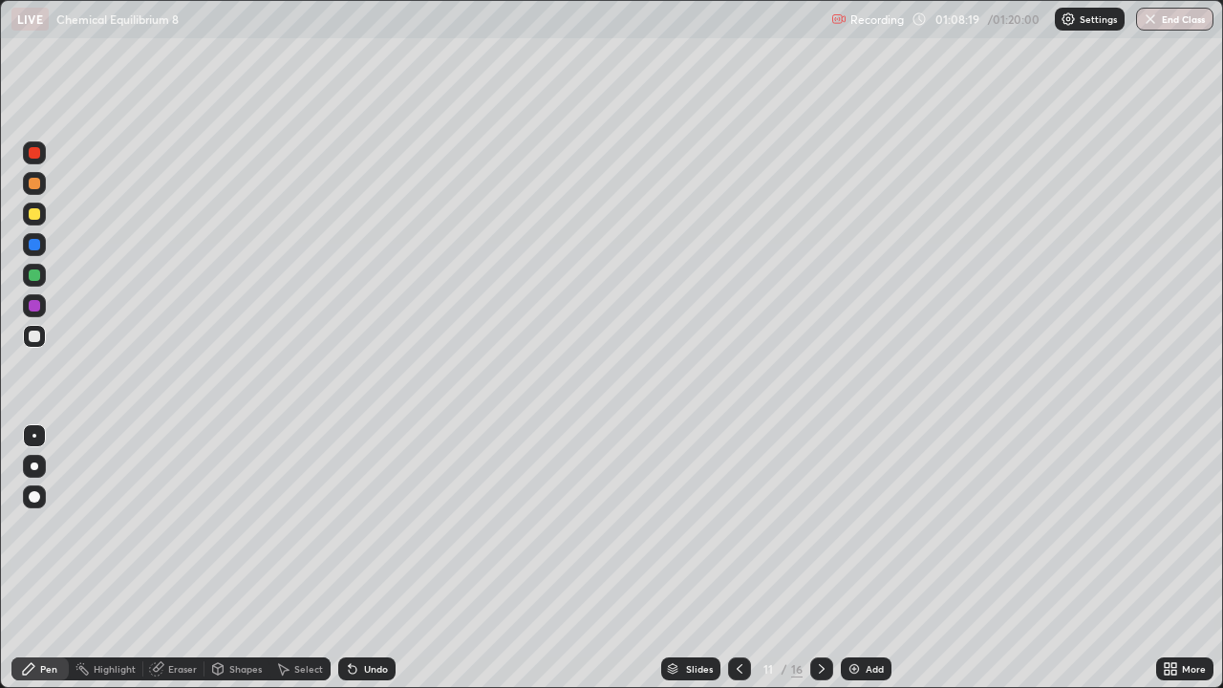
click at [41, 277] on div at bounding box center [34, 275] width 23 height 23
click at [737, 558] on icon at bounding box center [739, 669] width 6 height 10
click at [821, 558] on icon at bounding box center [821, 668] width 15 height 15
click at [737, 558] on icon at bounding box center [739, 668] width 15 height 15
click at [822, 558] on icon at bounding box center [821, 668] width 15 height 15
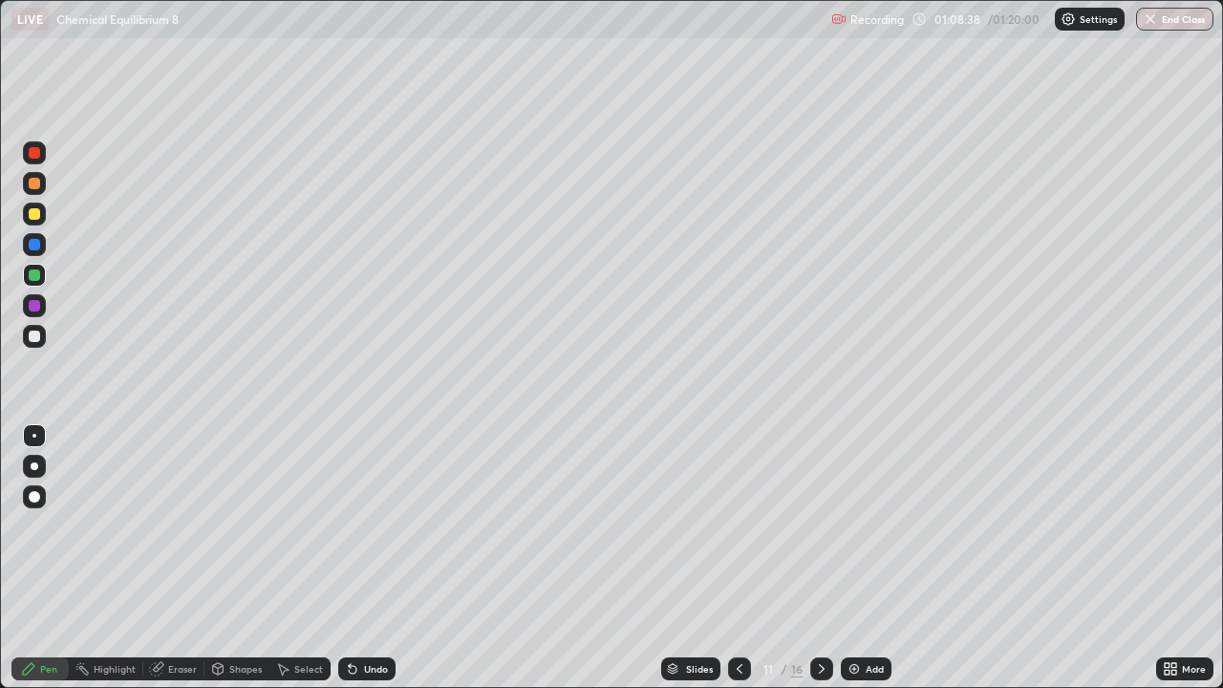
click at [735, 558] on icon at bounding box center [739, 668] width 15 height 15
click at [824, 558] on icon at bounding box center [821, 668] width 15 height 15
click at [181, 558] on div "Eraser" at bounding box center [182, 669] width 29 height 10
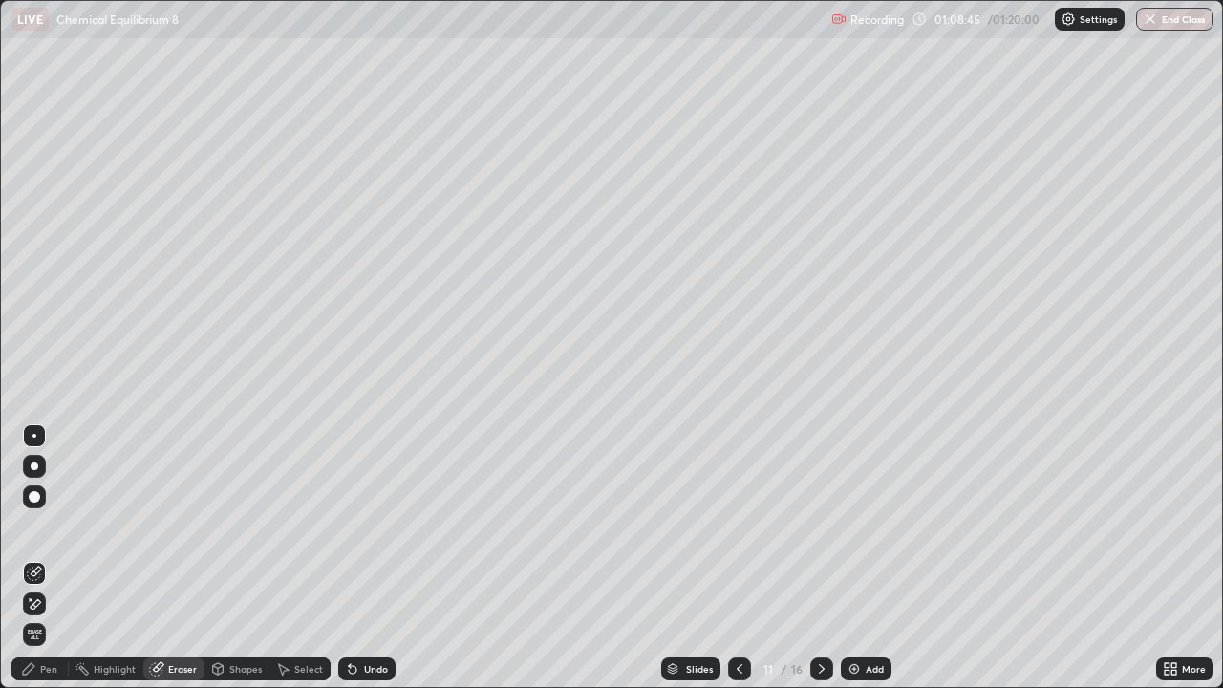
click at [41, 558] on div "Pen" at bounding box center [48, 669] width 17 height 10
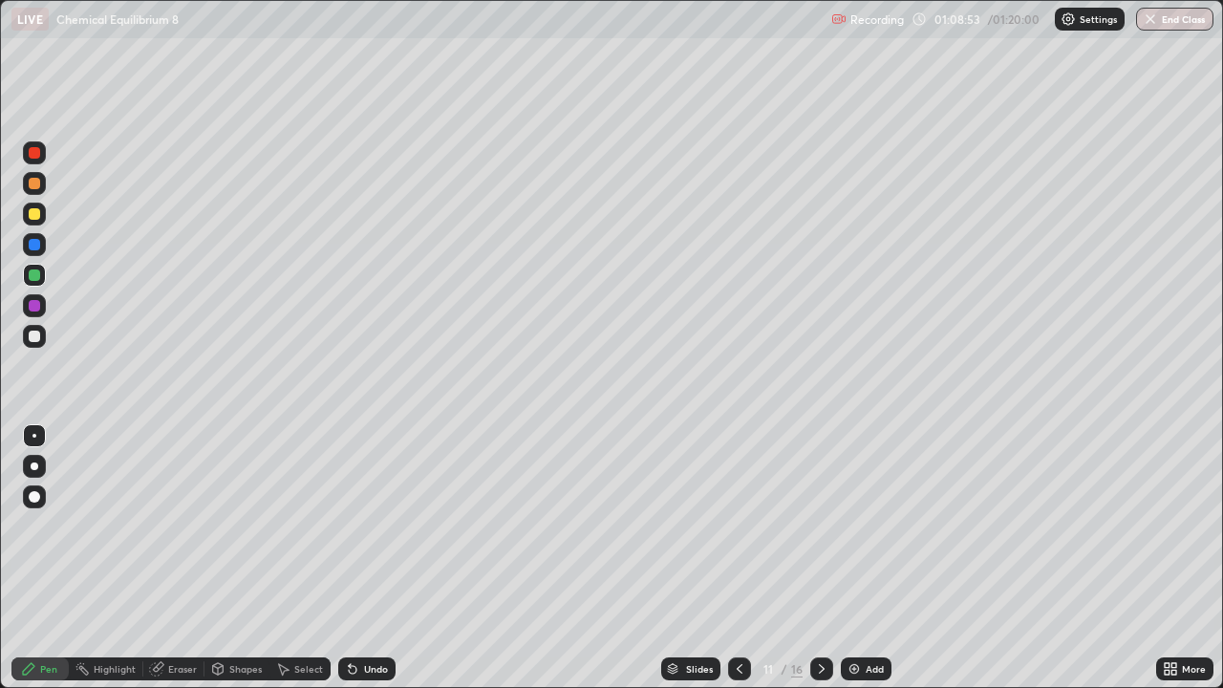
click at [42, 213] on div at bounding box center [34, 214] width 23 height 23
click at [736, 558] on icon at bounding box center [739, 668] width 15 height 15
click at [819, 558] on div at bounding box center [821, 668] width 23 height 23
click at [747, 558] on div at bounding box center [739, 668] width 23 height 23
click at [818, 558] on icon at bounding box center [821, 668] width 15 height 15
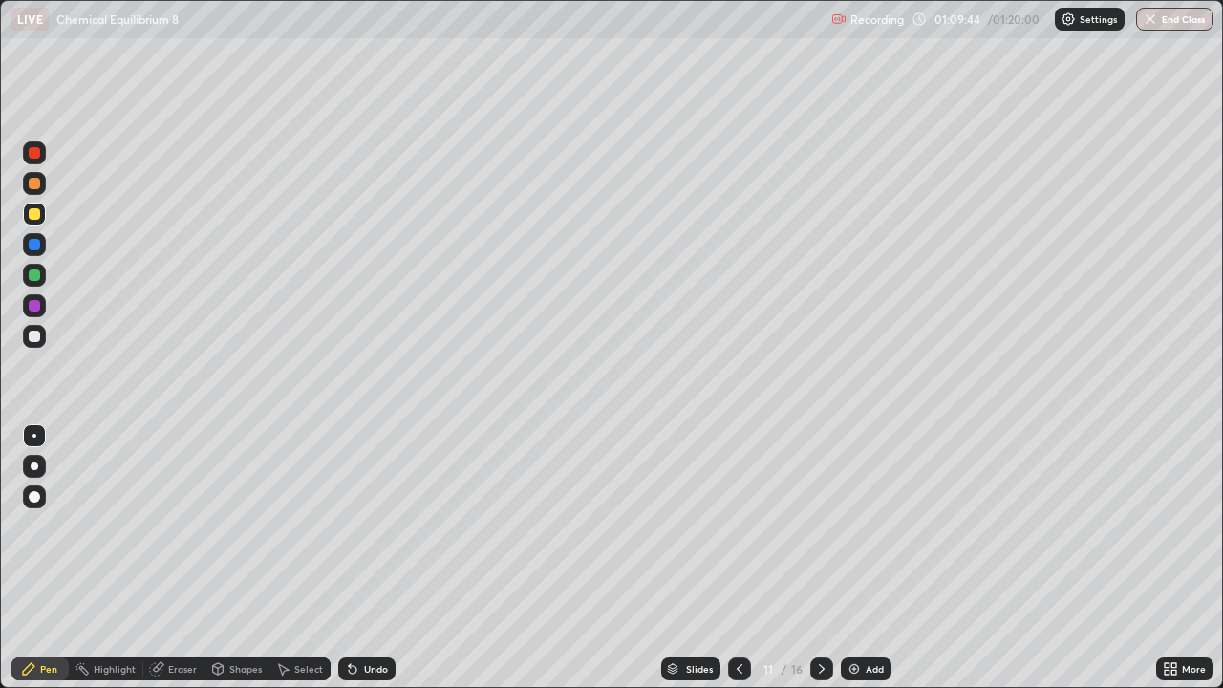
click at [821, 558] on icon at bounding box center [821, 668] width 15 height 15
click at [738, 558] on icon at bounding box center [739, 668] width 15 height 15
click at [826, 558] on div at bounding box center [821, 668] width 23 height 23
click at [746, 558] on div at bounding box center [739, 668] width 23 height 23
click at [820, 558] on icon at bounding box center [821, 668] width 15 height 15
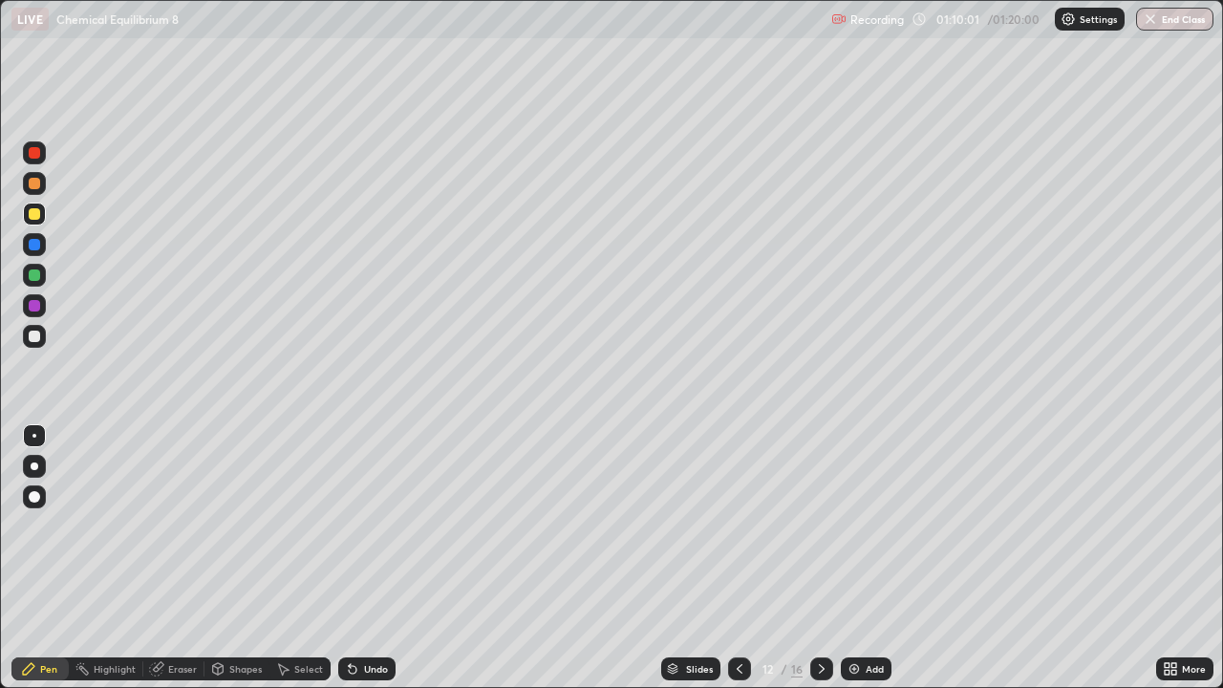
click at [739, 558] on icon at bounding box center [739, 668] width 15 height 15
click at [741, 558] on icon at bounding box center [739, 668] width 15 height 15
click at [821, 558] on div at bounding box center [821, 668] width 23 height 23
click at [820, 558] on icon at bounding box center [821, 668] width 15 height 15
click at [34, 330] on div at bounding box center [34, 335] width 11 height 11
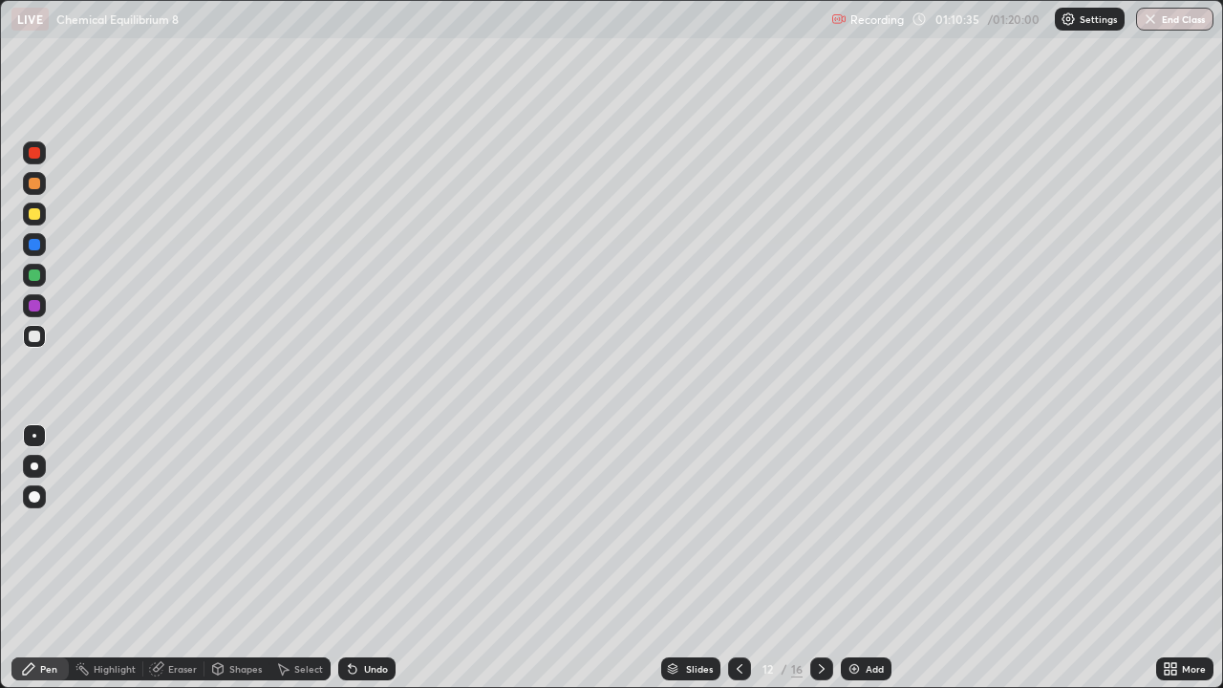
click at [745, 558] on div at bounding box center [739, 668] width 23 height 23
click at [737, 558] on icon at bounding box center [739, 668] width 15 height 15
click at [740, 558] on icon at bounding box center [739, 668] width 15 height 15
click at [819, 558] on icon at bounding box center [822, 669] width 6 height 10
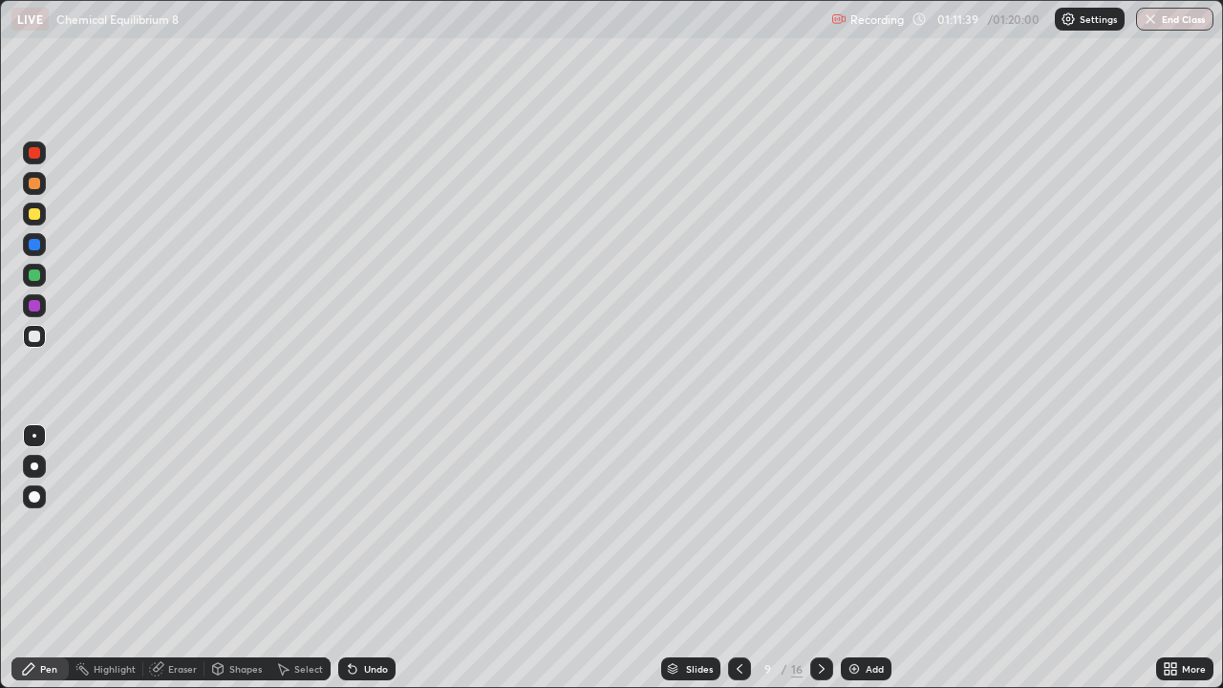
click at [821, 558] on div at bounding box center [821, 669] width 23 height 38
click at [818, 558] on icon at bounding box center [821, 668] width 15 height 15
click at [815, 558] on icon at bounding box center [821, 668] width 15 height 15
click at [737, 558] on icon at bounding box center [739, 668] width 15 height 15
click at [736, 558] on icon at bounding box center [739, 669] width 6 height 10
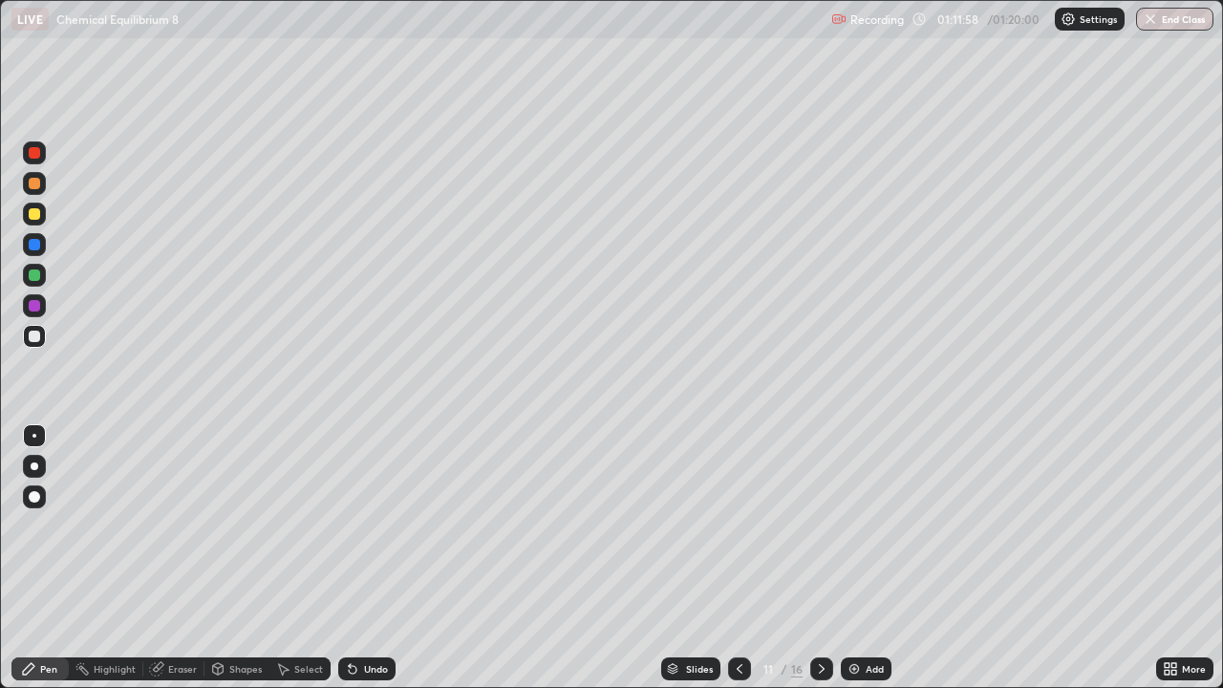
click at [736, 558] on icon at bounding box center [739, 668] width 15 height 15
click at [739, 558] on icon at bounding box center [739, 668] width 15 height 15
click at [820, 558] on icon at bounding box center [821, 668] width 15 height 15
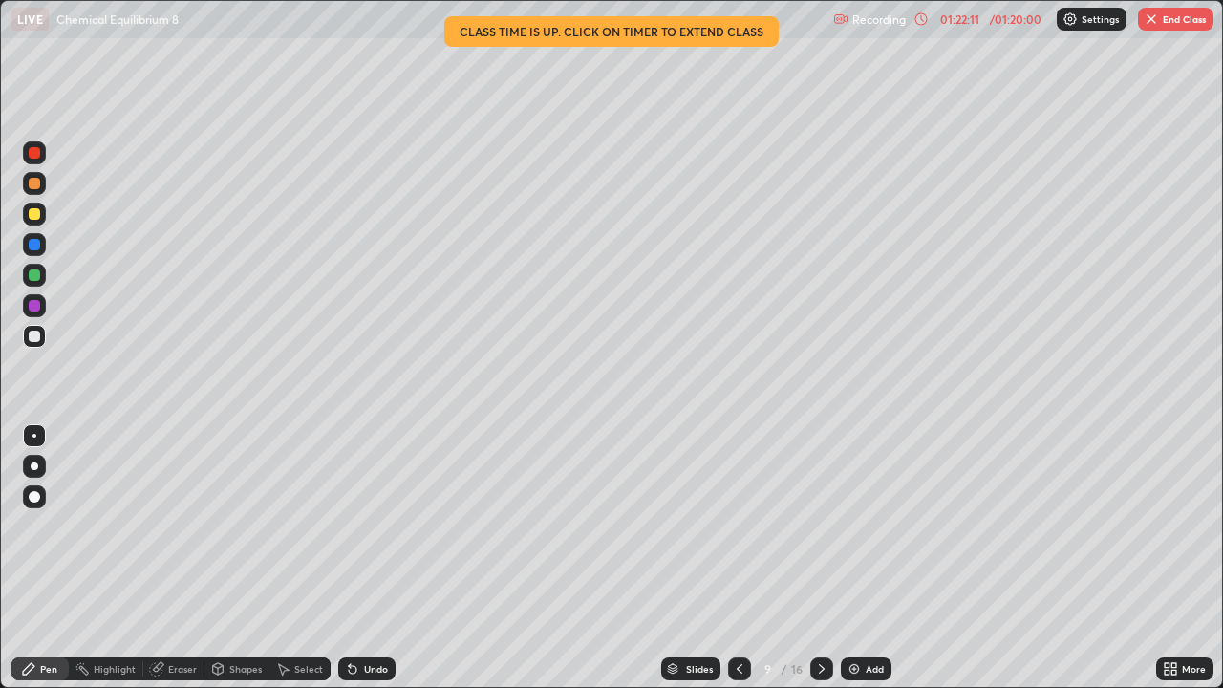
click at [820, 558] on icon at bounding box center [821, 668] width 15 height 15
click at [737, 558] on icon at bounding box center [739, 668] width 15 height 15
click at [1163, 23] on button "End Class" at bounding box center [1175, 19] width 75 height 23
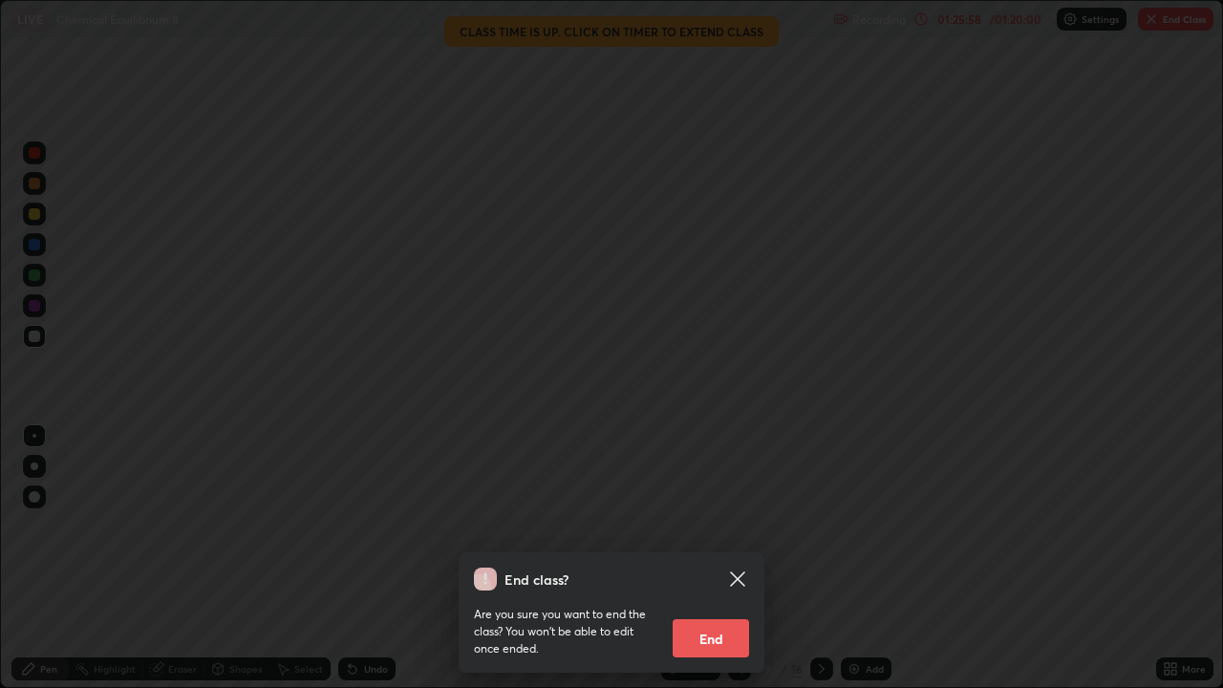
click at [736, 558] on button "End" at bounding box center [710, 638] width 76 height 38
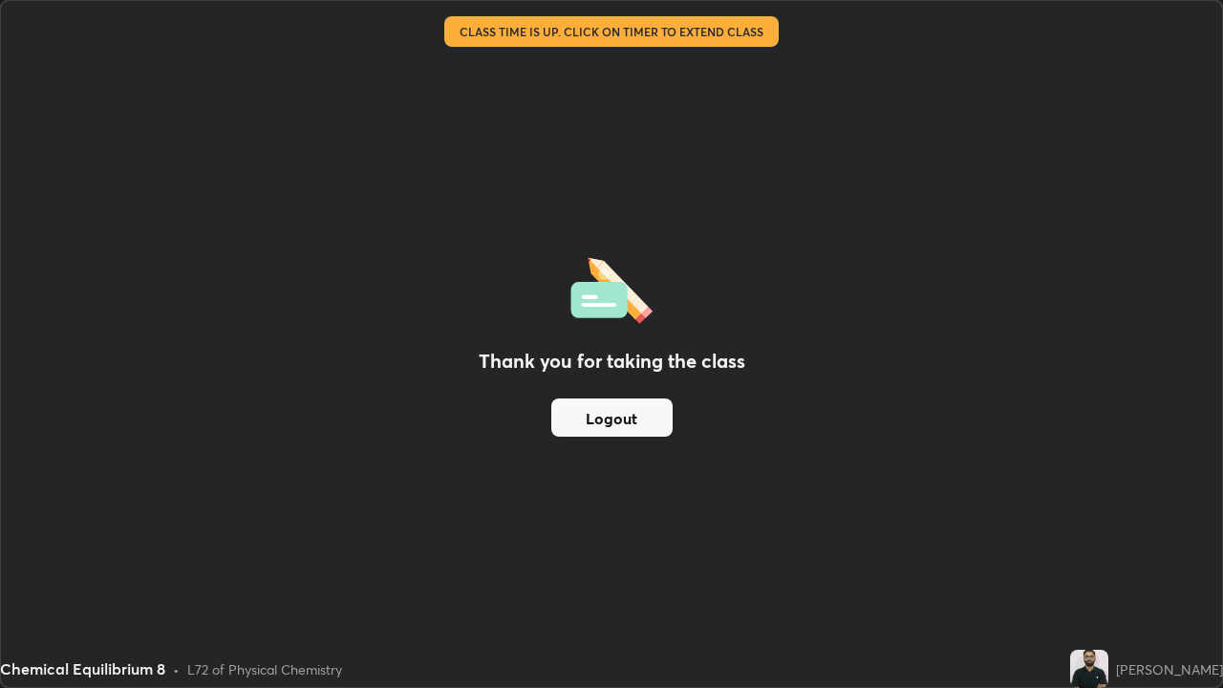
click at [626, 422] on button "Logout" at bounding box center [611, 417] width 121 height 38
